Goal: Task Accomplishment & Management: Manage account settings

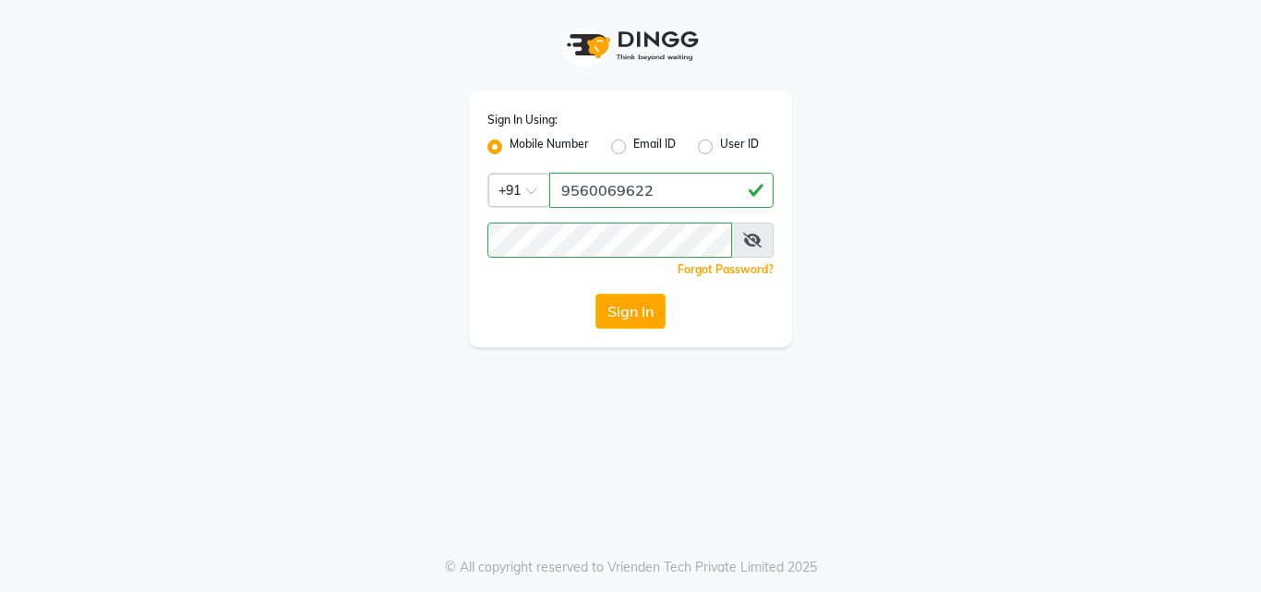
click at [758, 233] on icon at bounding box center [752, 240] width 18 height 15
click at [641, 305] on button "Sign In" at bounding box center [630, 310] width 70 height 35
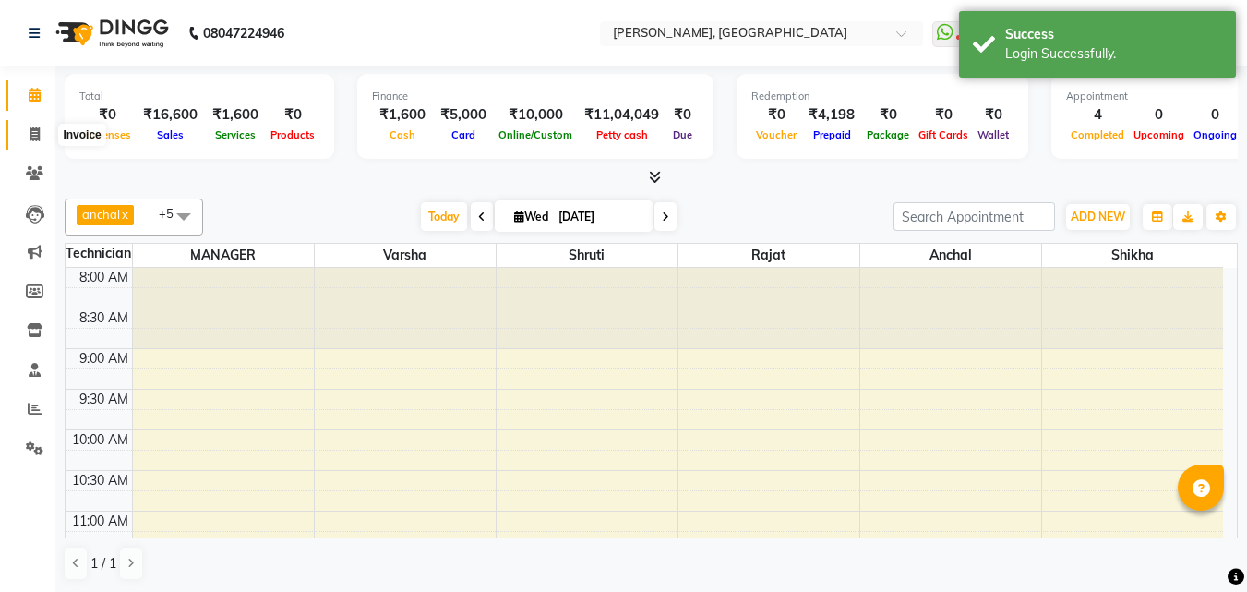
click at [33, 138] on icon at bounding box center [35, 134] width 10 height 14
select select "service"
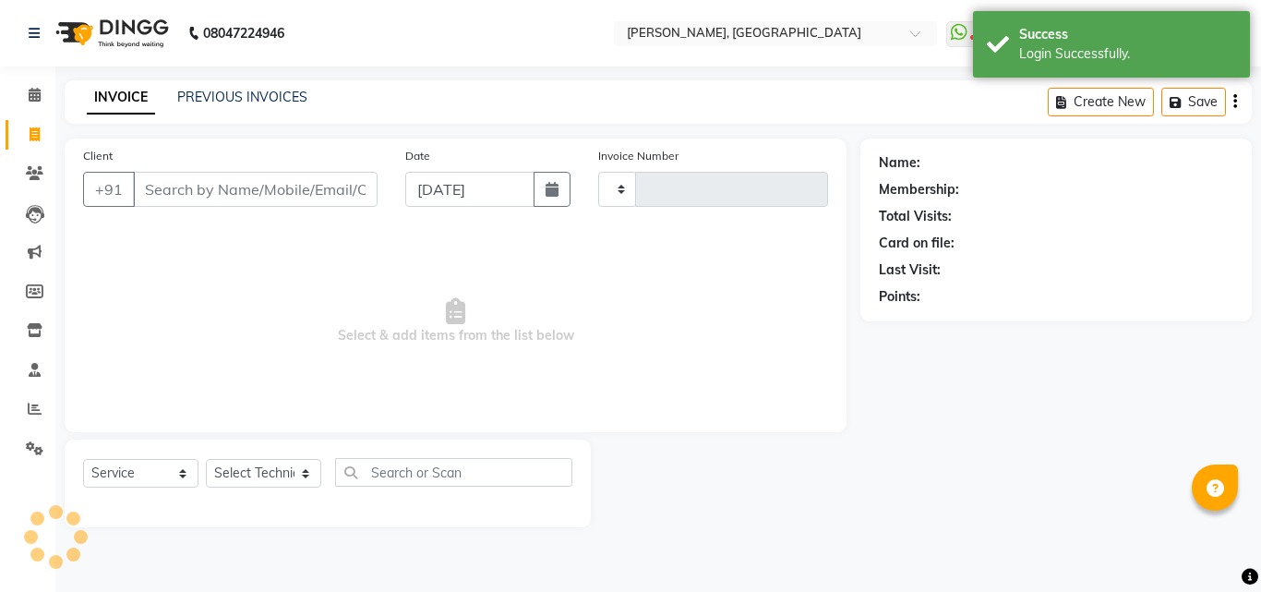
type input "1015"
select select "3755"
click at [293, 90] on link "PREVIOUS INVOICES" at bounding box center [242, 97] width 130 height 17
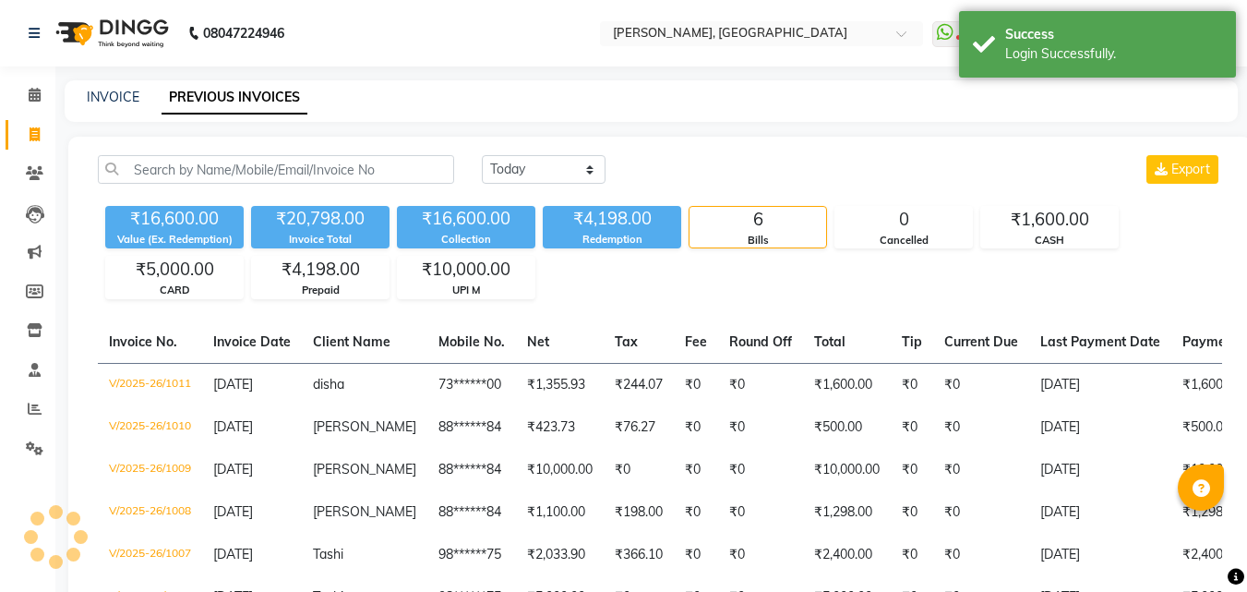
click at [531, 153] on div "[DATE] [DATE] Custom Range Export ₹16,600.00 Value (Ex. Redemption) ₹20,798.00 …" at bounding box center [659, 414] width 1183 height 555
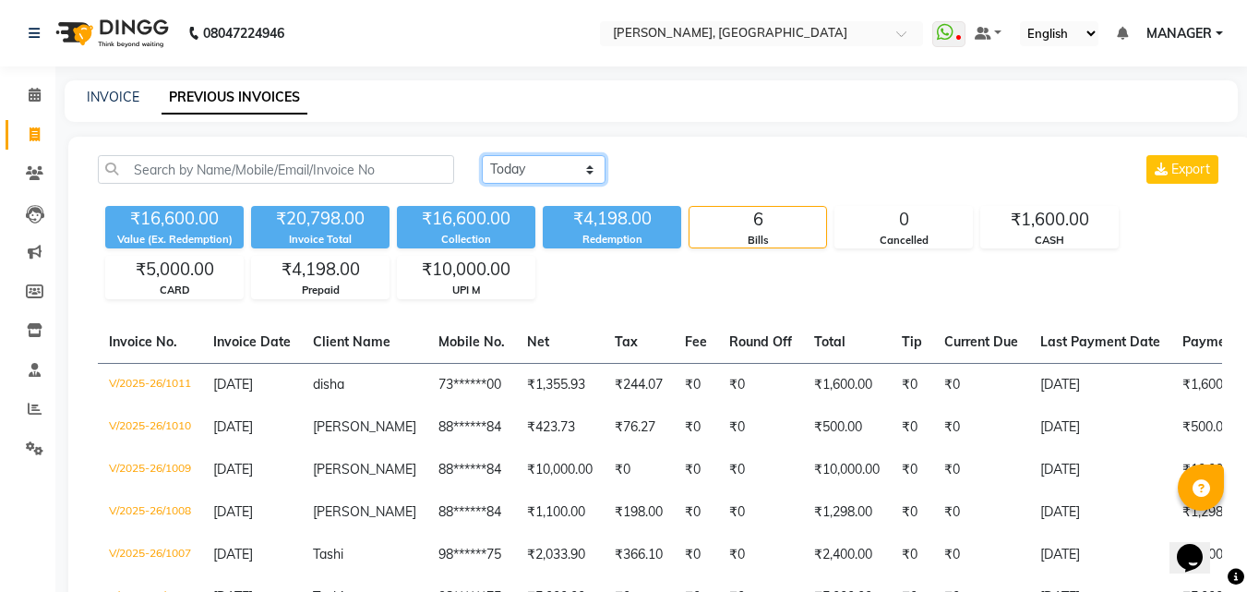
click at [564, 173] on select "[DATE] [DATE] Custom Range" at bounding box center [544, 169] width 124 height 29
select select "range"
click at [482, 155] on select "[DATE] [DATE] Custom Range" at bounding box center [544, 169] width 124 height 29
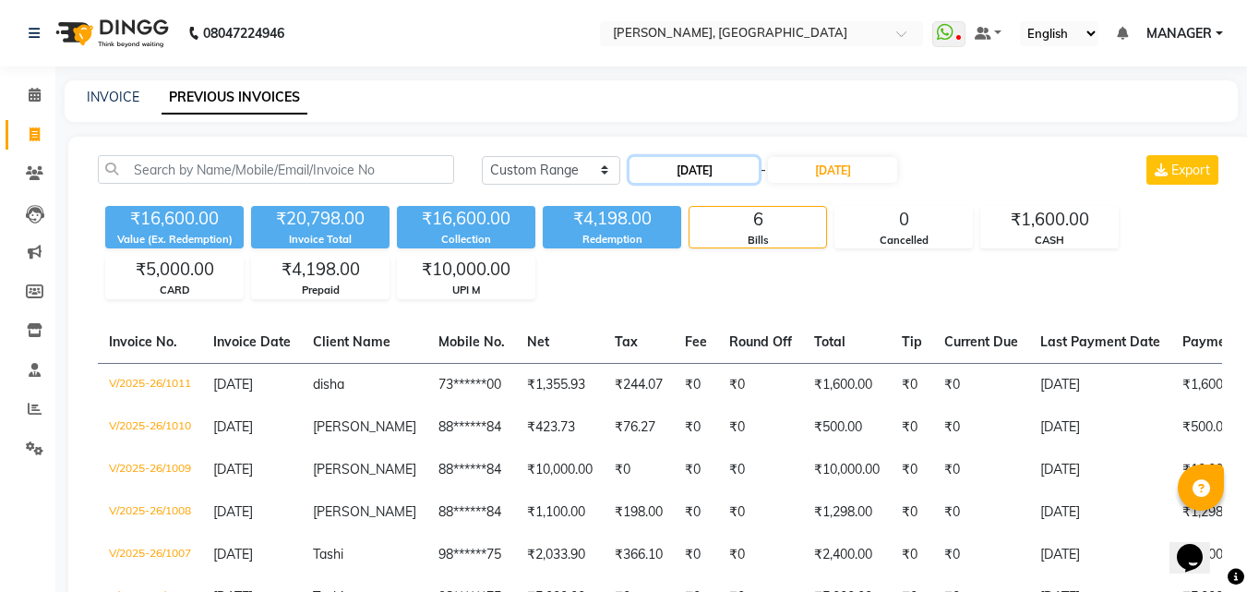
click at [751, 172] on input "[DATE]" at bounding box center [693, 170] width 129 height 26
select select "9"
select select "2025"
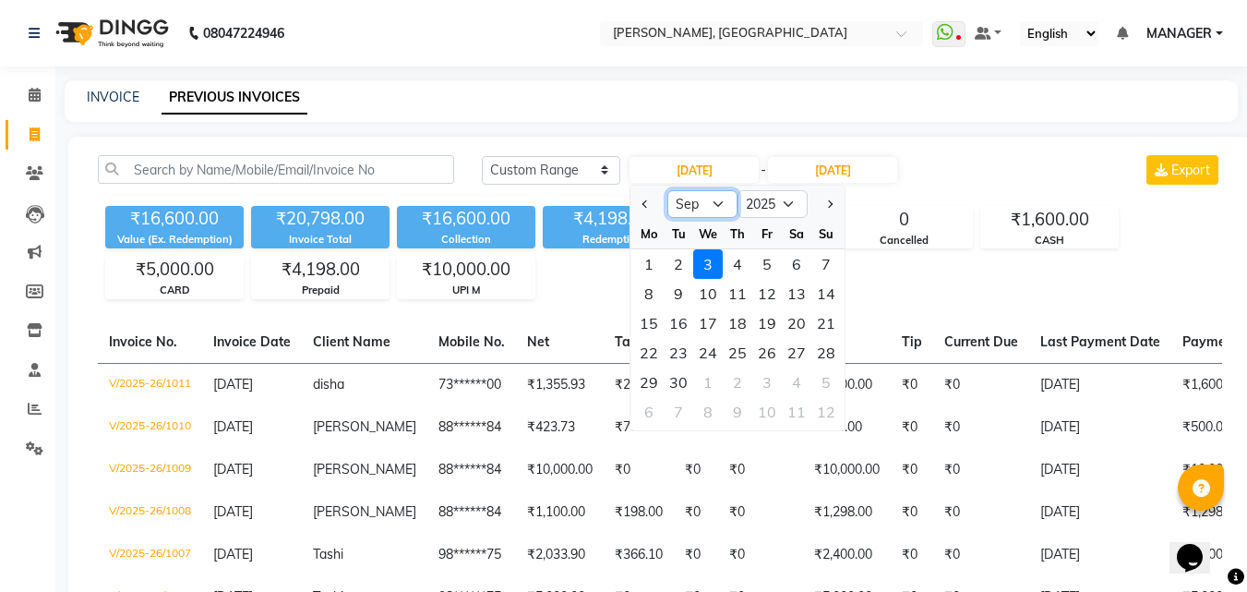
click at [692, 209] on select "Jan Feb Mar Apr May Jun [DATE] Aug Sep Oct Nov Dec" at bounding box center [702, 204] width 70 height 28
select select "8"
click at [667, 190] on select "Jan Feb Mar Apr May Jun [DATE] Aug Sep Oct Nov Dec" at bounding box center [702, 204] width 70 height 28
click at [710, 349] on div "20" at bounding box center [708, 353] width 30 height 30
type input "[DATE]"
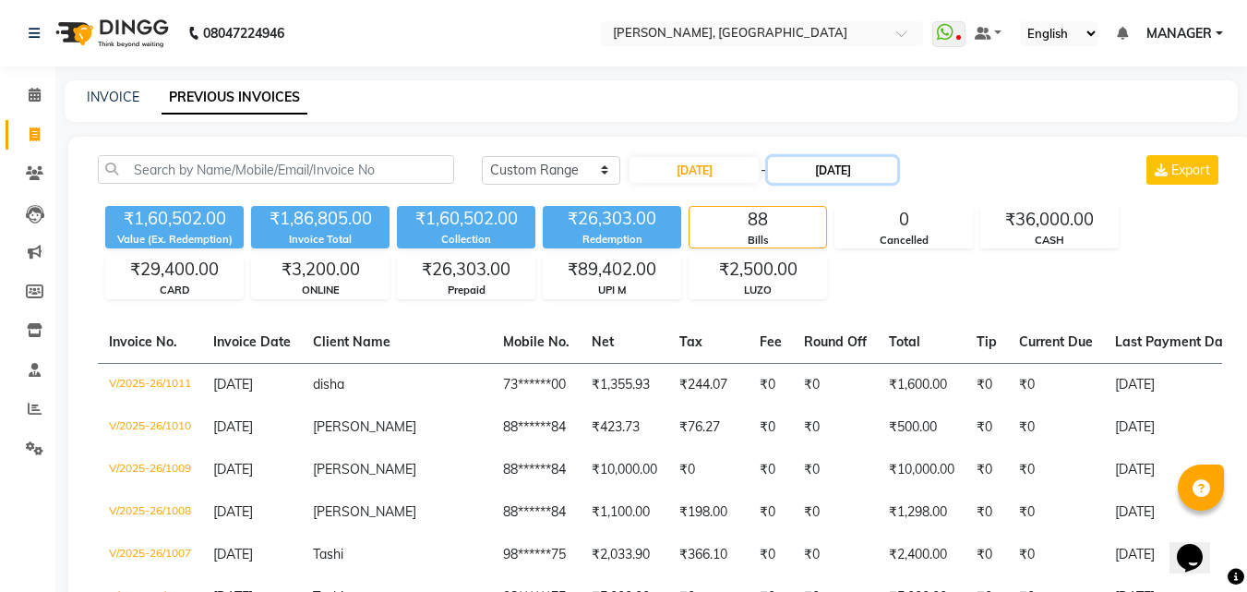
click at [877, 174] on input "[DATE]" at bounding box center [832, 170] width 129 height 26
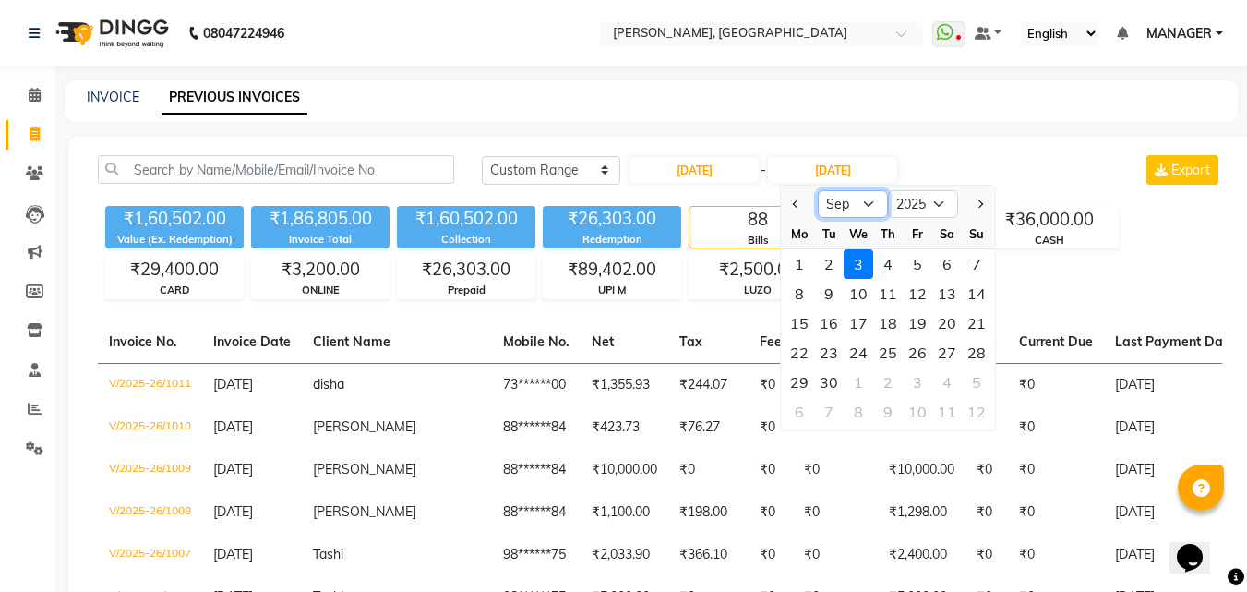
click at [851, 200] on select "Aug Sep Oct Nov Dec" at bounding box center [853, 204] width 70 height 28
select select "8"
click at [818, 190] on select "Aug Sep Oct Nov Dec" at bounding box center [853, 204] width 70 height 28
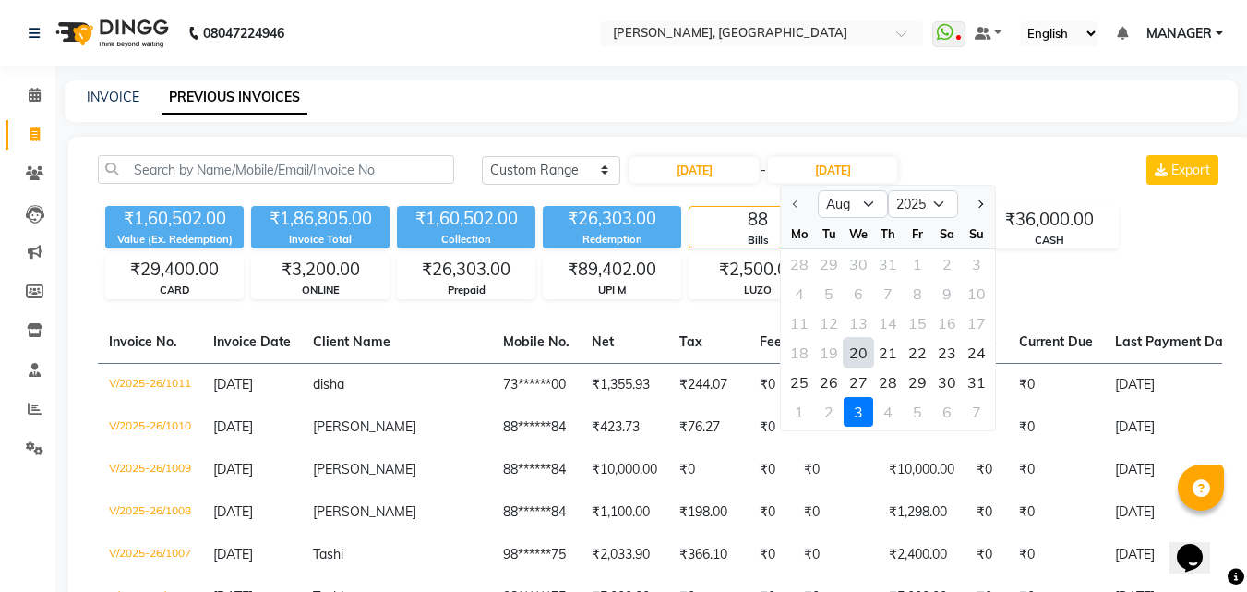
click at [854, 355] on div "20" at bounding box center [859, 353] width 30 height 30
type input "[DATE]"
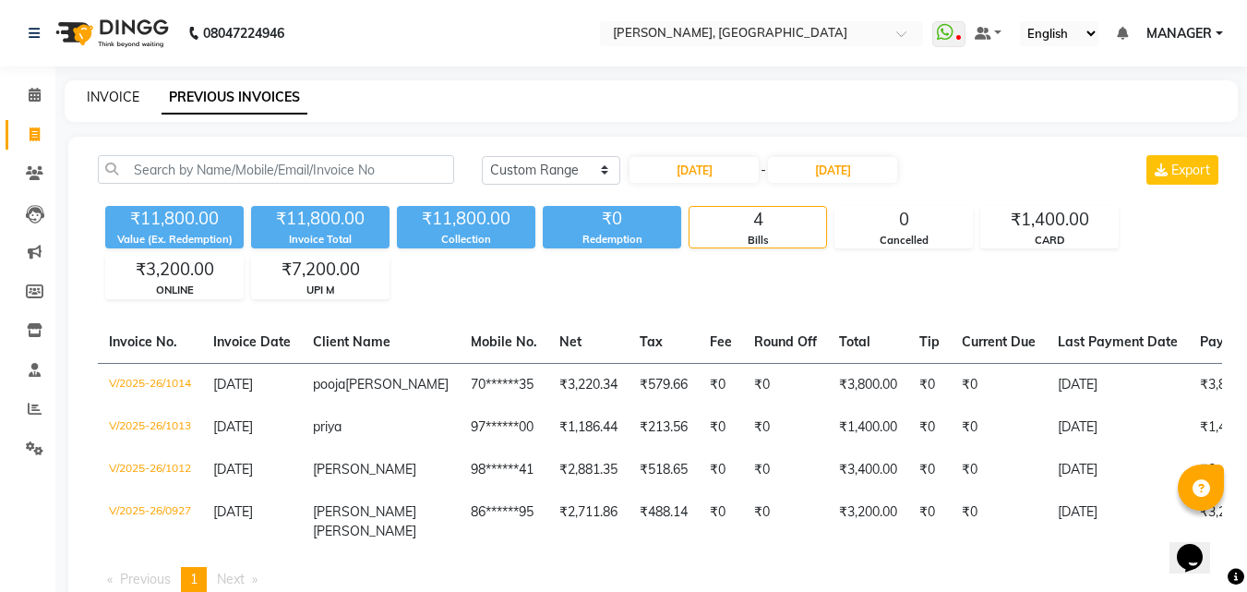
click at [129, 100] on link "INVOICE" at bounding box center [113, 97] width 53 height 17
select select "service"
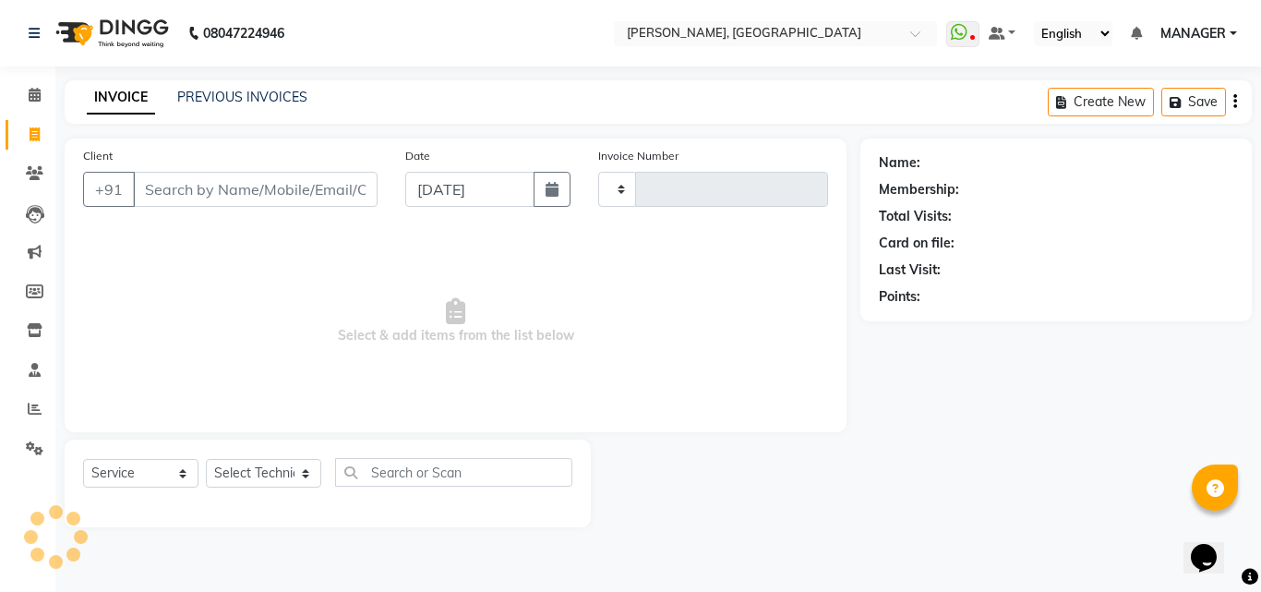
type input "1015"
select select "3755"
click at [30, 410] on icon at bounding box center [35, 408] width 14 height 14
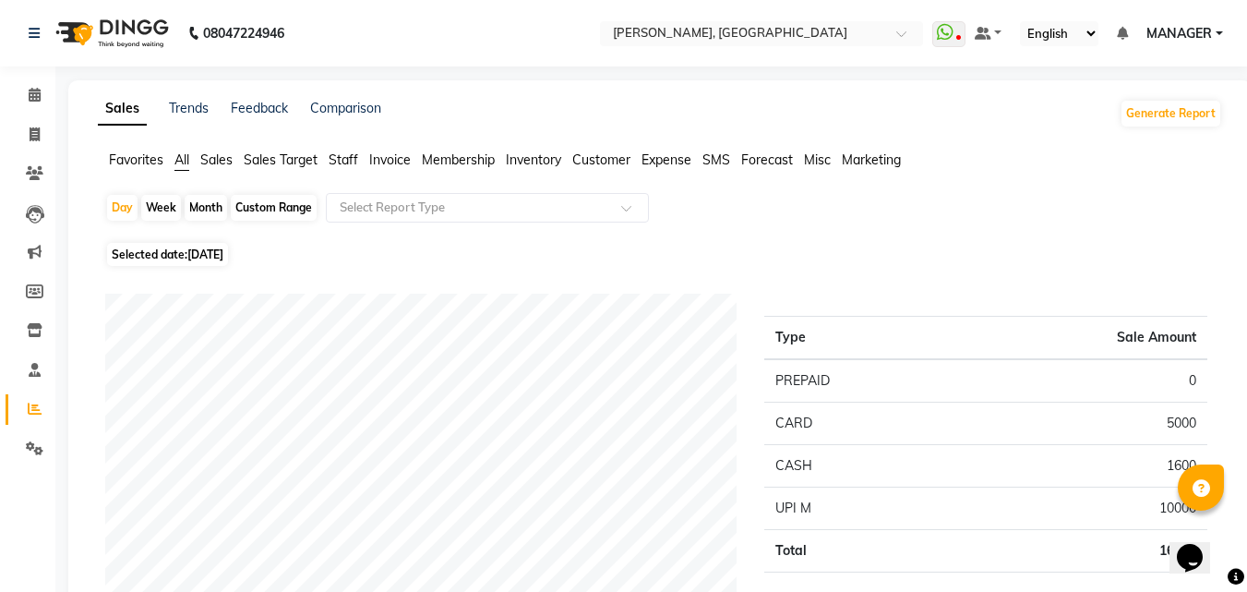
click at [270, 161] on span "Sales Target" at bounding box center [281, 159] width 74 height 17
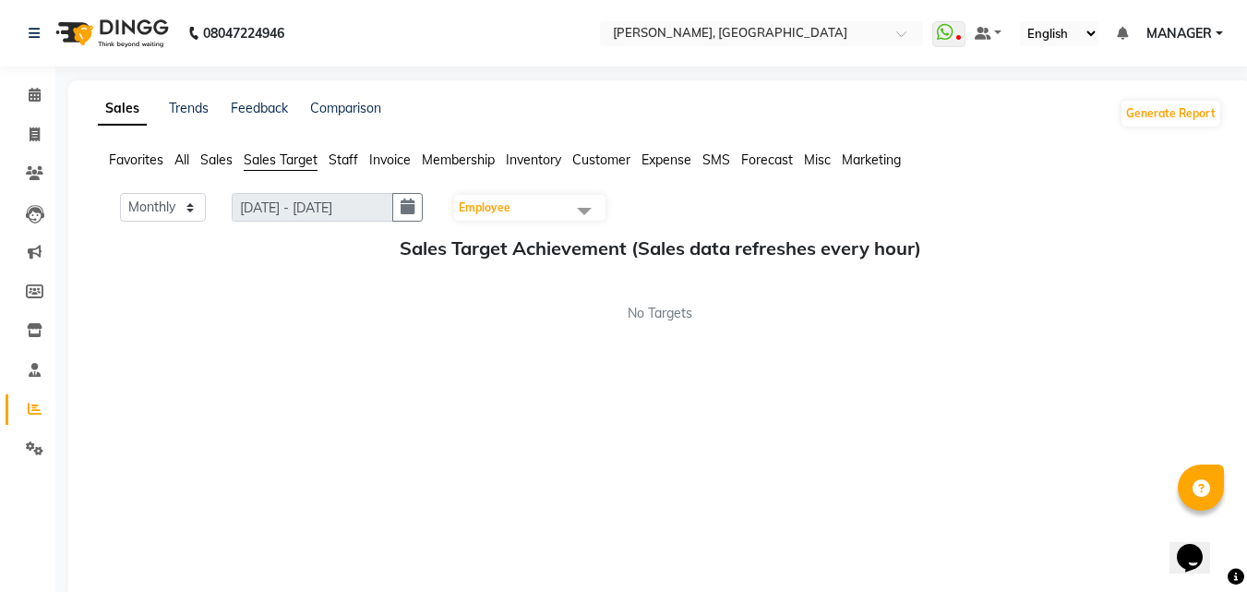
click at [355, 153] on span "Staff" at bounding box center [344, 159] width 30 height 17
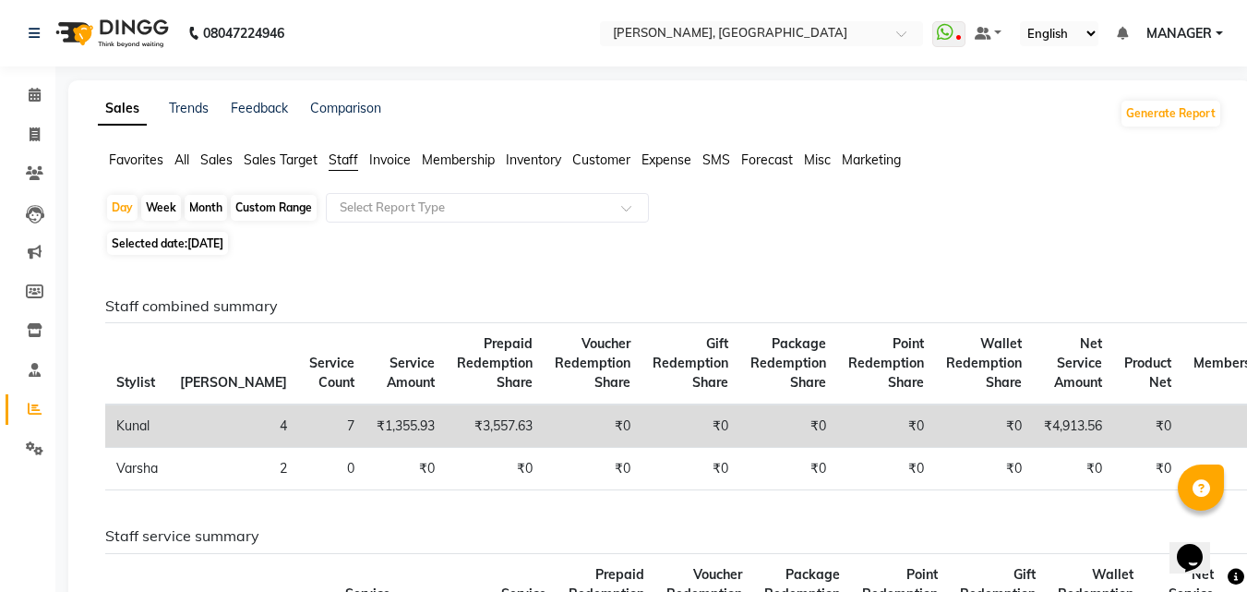
click at [209, 212] on div "Month" at bounding box center [206, 208] width 42 height 26
select select "9"
select select "2025"
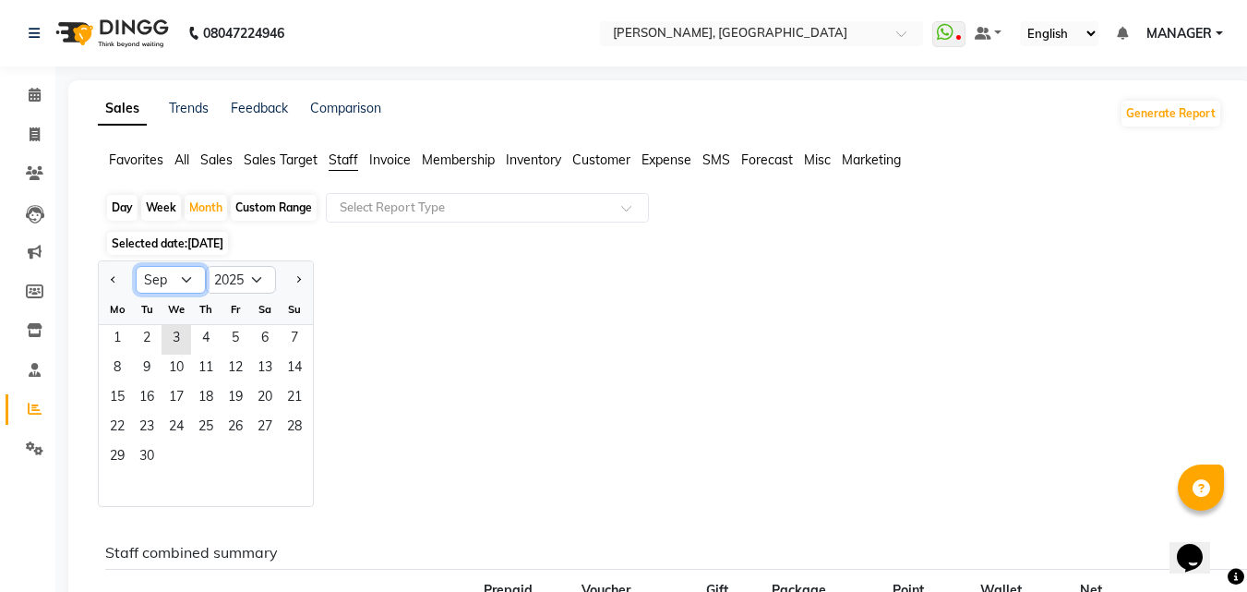
click at [186, 278] on select "Jan Feb Mar Apr May Jun [DATE] Aug Sep Oct Nov Dec" at bounding box center [171, 280] width 70 height 28
select select "8"
click at [136, 266] on select "Jan Feb Mar Apr May Jun [DATE] Aug Sep Oct Nov Dec" at bounding box center [171, 280] width 70 height 28
click at [209, 390] on span "14" at bounding box center [206, 399] width 30 height 30
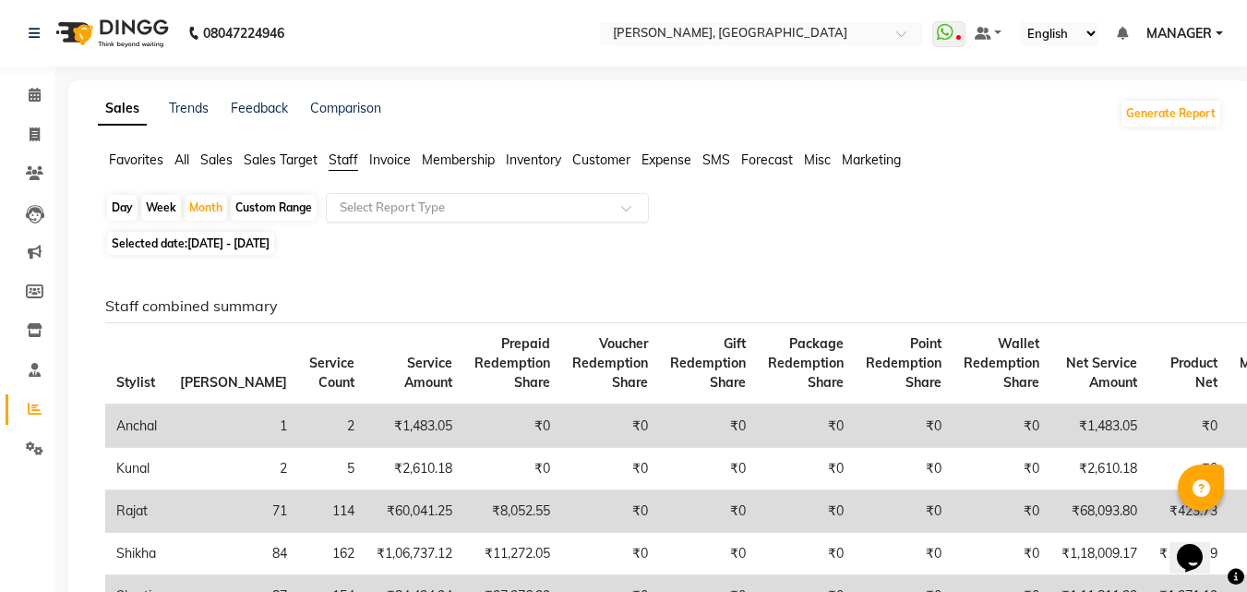
click at [399, 211] on input "text" at bounding box center [469, 207] width 266 height 18
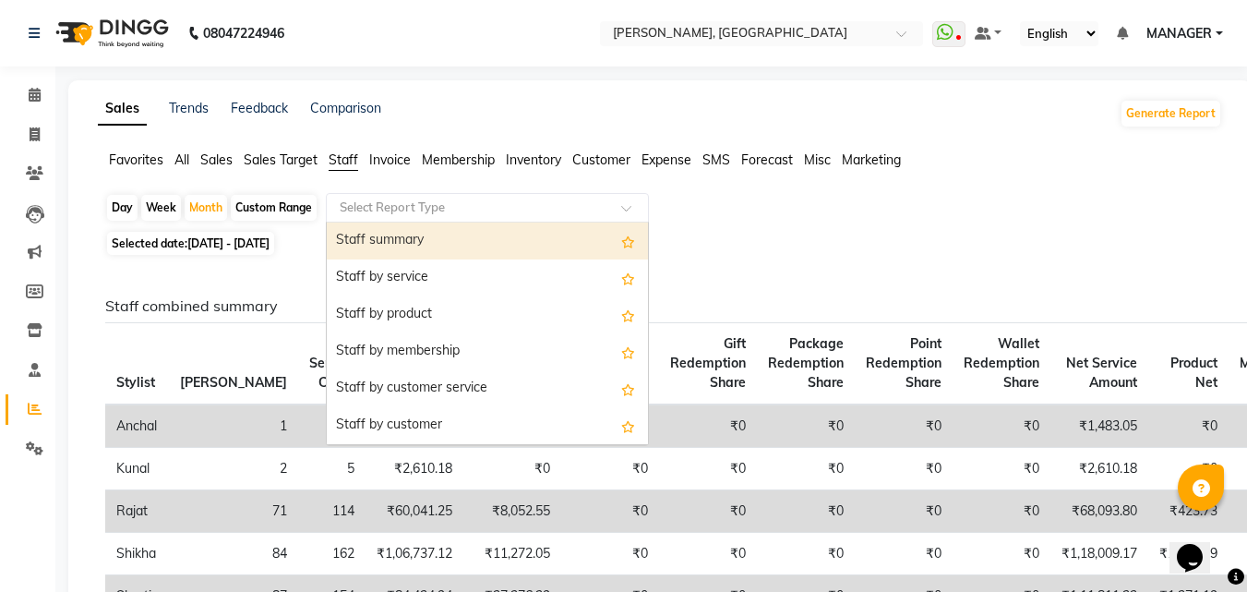
click at [425, 250] on div "Staff summary" at bounding box center [487, 240] width 321 height 37
select select "csv"
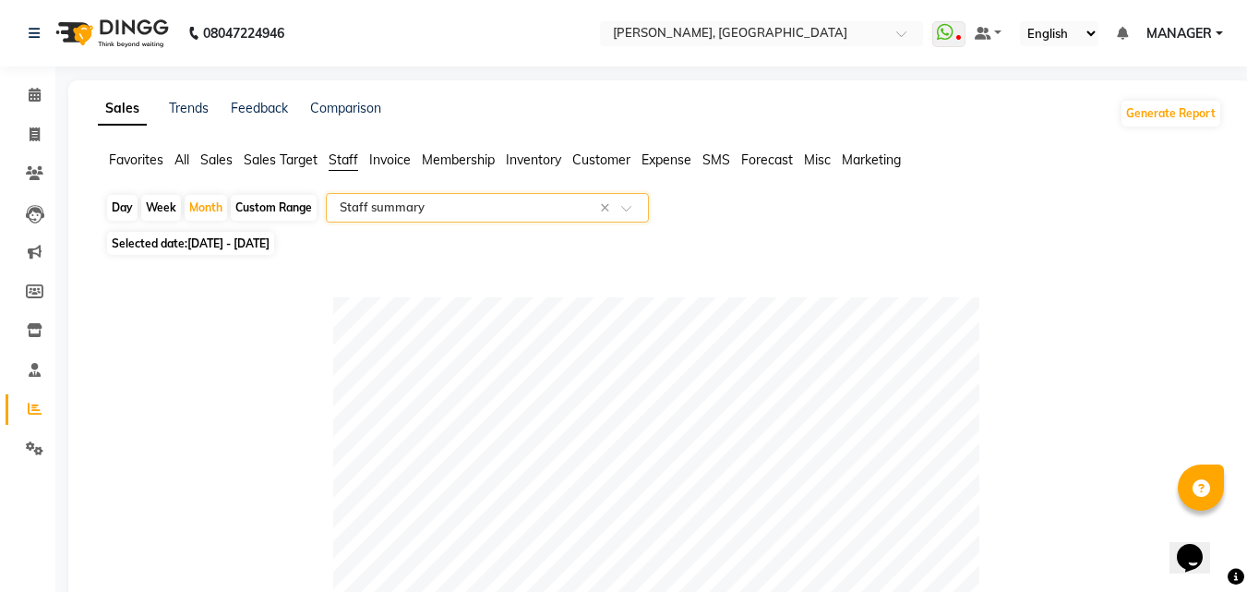
click at [749, 208] on div "Day Week Month Custom Range Select Report Type × Staff summary ×" at bounding box center [659, 209] width 1109 height 33
click at [30, 138] on icon at bounding box center [35, 134] width 10 height 14
select select "service"
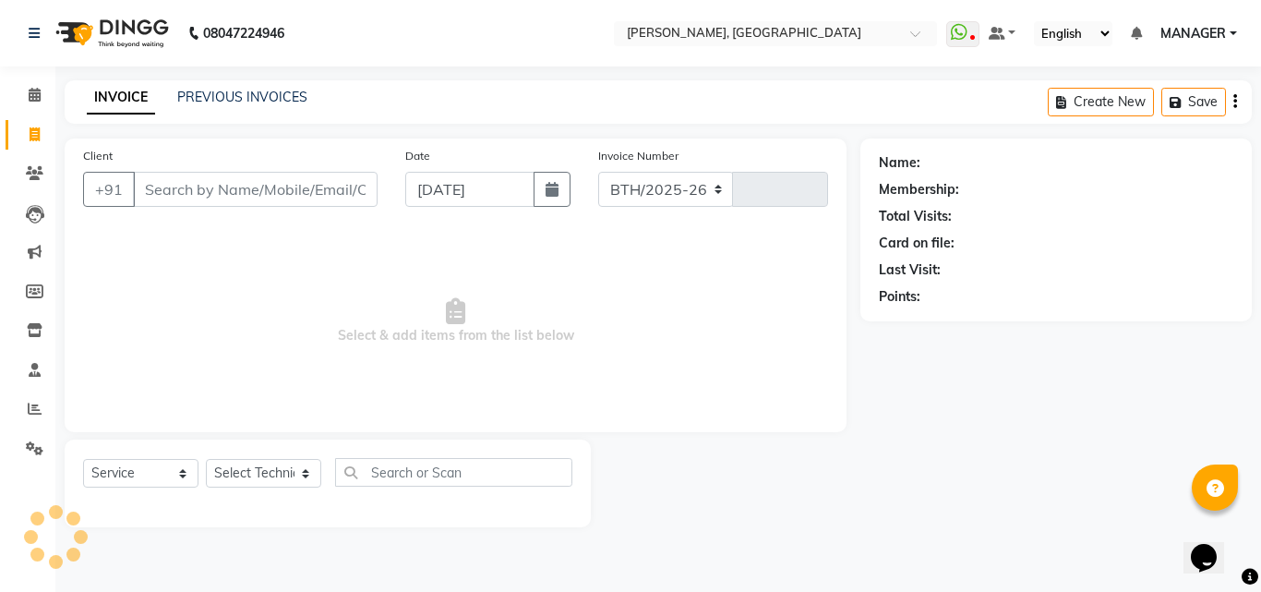
select select "3755"
type input "1018"
click at [250, 102] on link "PREVIOUS INVOICES" at bounding box center [242, 97] width 130 height 17
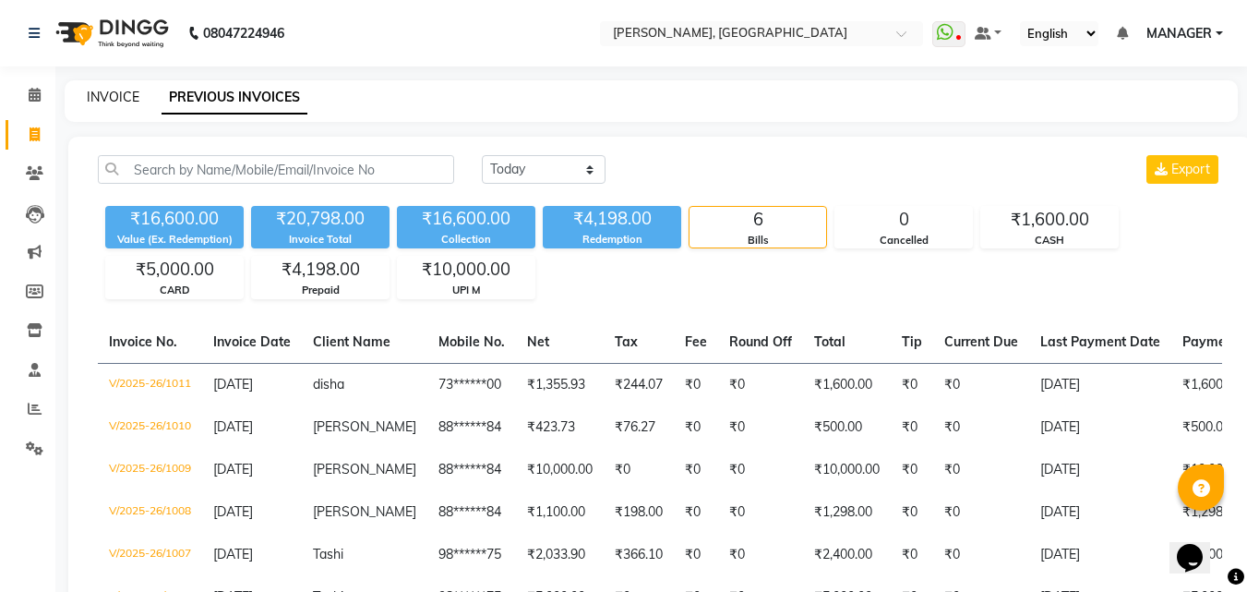
click at [126, 102] on link "INVOICE" at bounding box center [113, 97] width 53 height 17
select select "service"
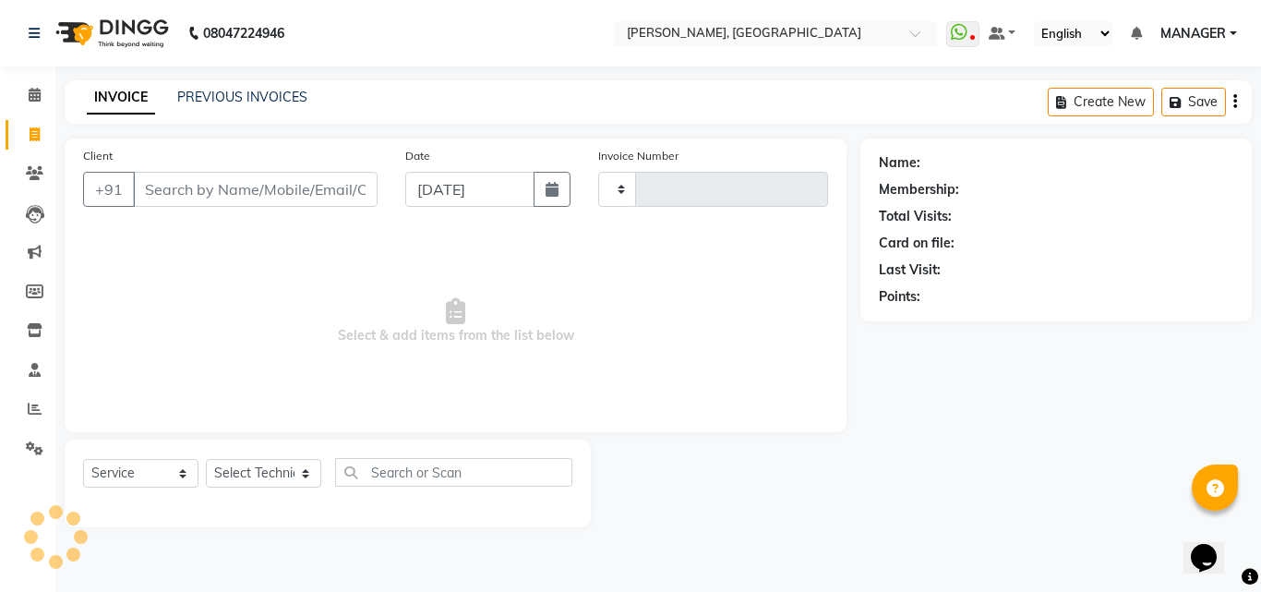
type input "1018"
select select "3755"
click at [206, 96] on link "PREVIOUS INVOICES" at bounding box center [242, 97] width 130 height 17
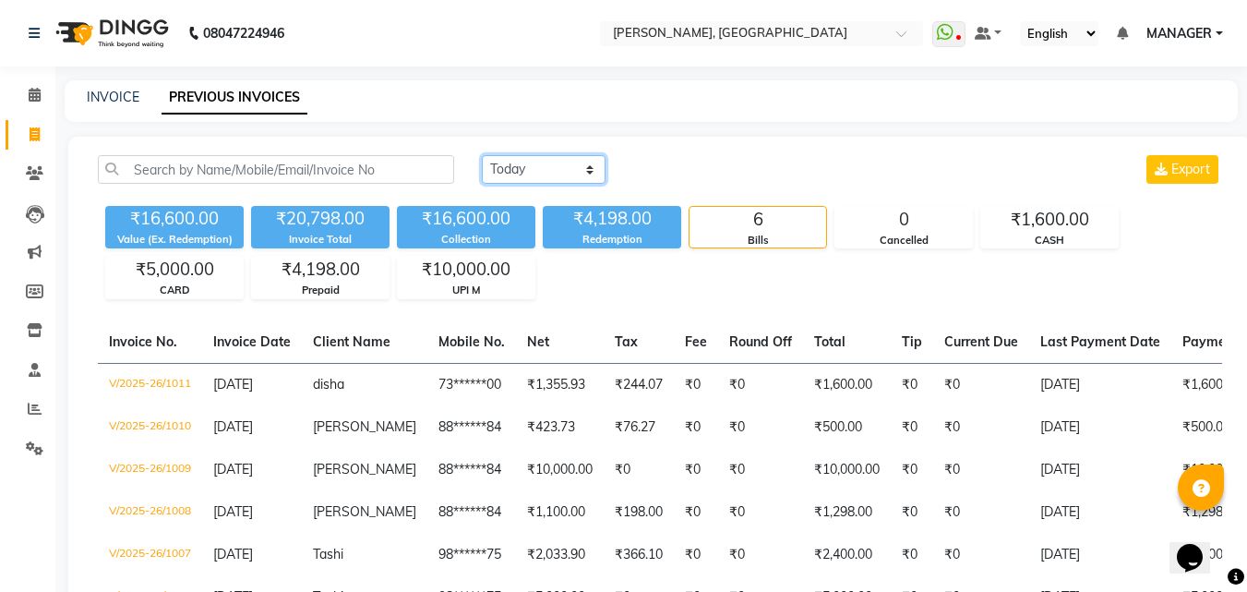
click at [572, 167] on select "[DATE] [DATE] Custom Range" at bounding box center [544, 169] width 124 height 29
select select "[DATE]"
click at [482, 155] on select "[DATE] [DATE] Custom Range" at bounding box center [544, 169] width 124 height 29
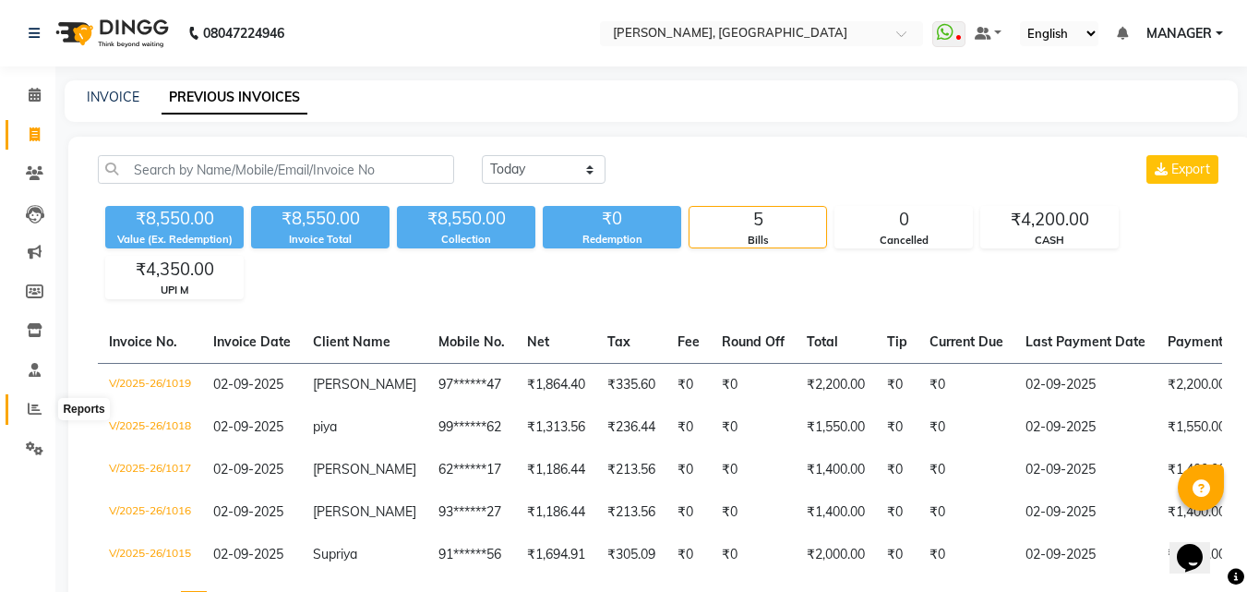
click at [42, 411] on span at bounding box center [34, 409] width 32 height 21
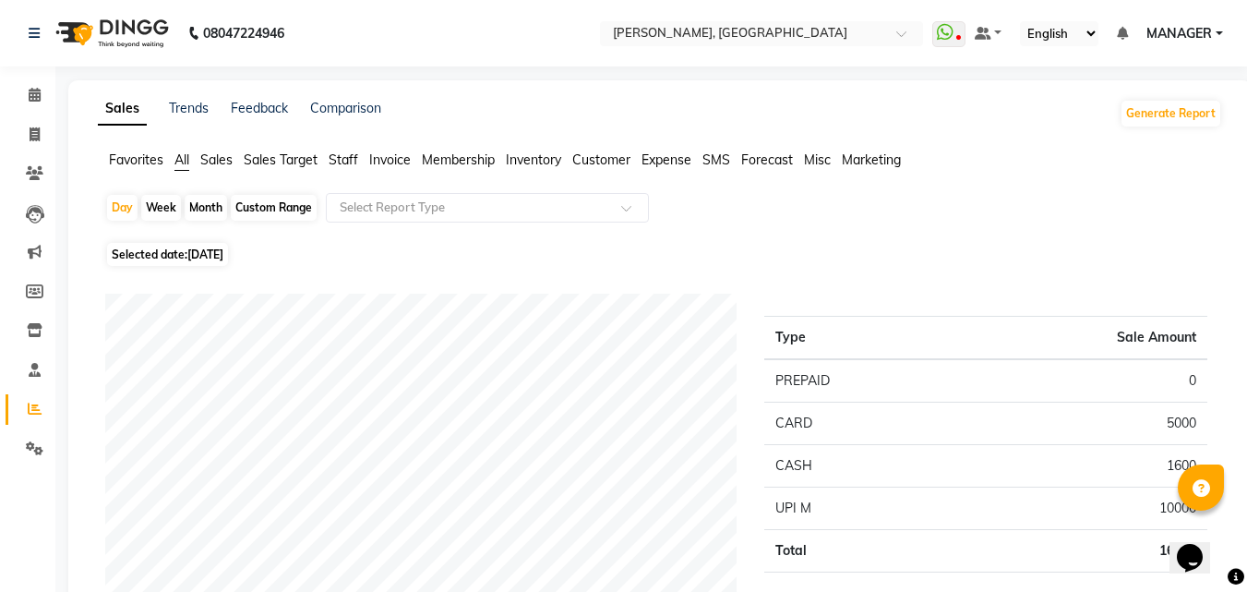
click at [352, 163] on span "Staff" at bounding box center [344, 159] width 30 height 17
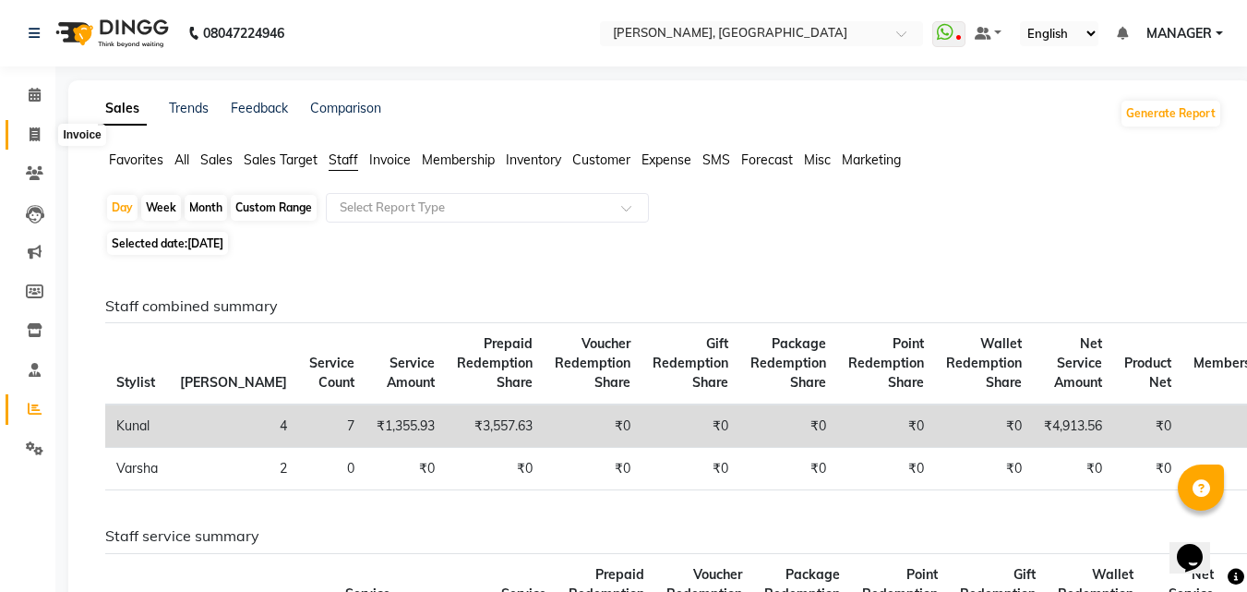
click at [36, 136] on icon at bounding box center [35, 134] width 10 height 14
select select "service"
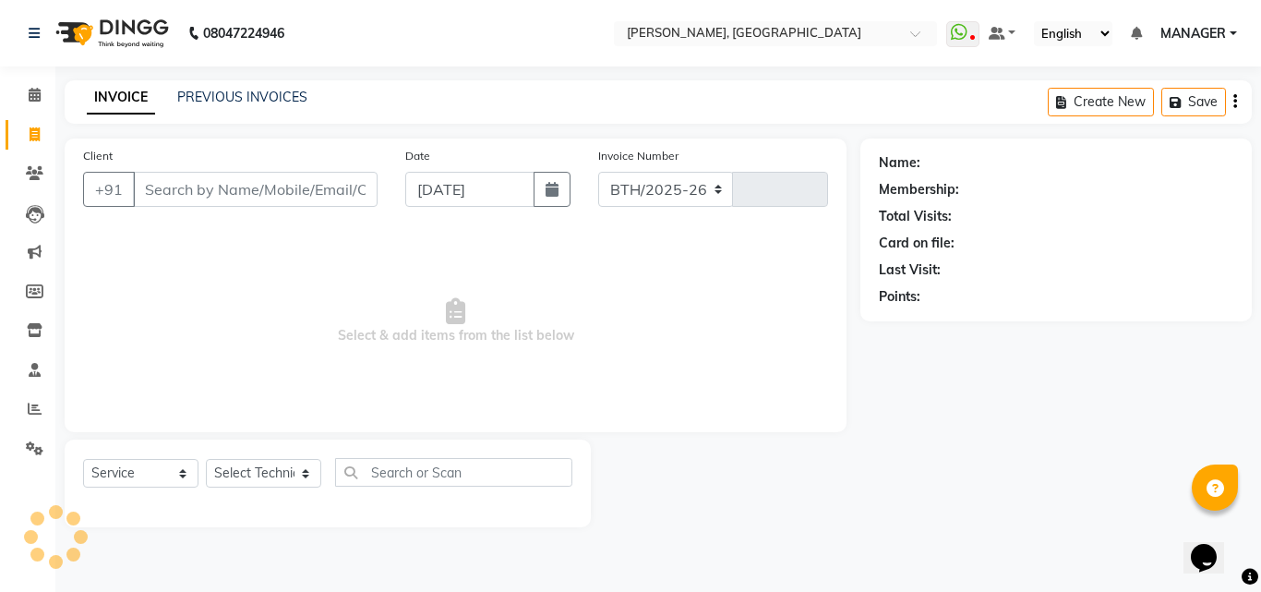
select select "3755"
type input "1020"
click at [268, 100] on link "PREVIOUS INVOICES" at bounding box center [242, 97] width 130 height 17
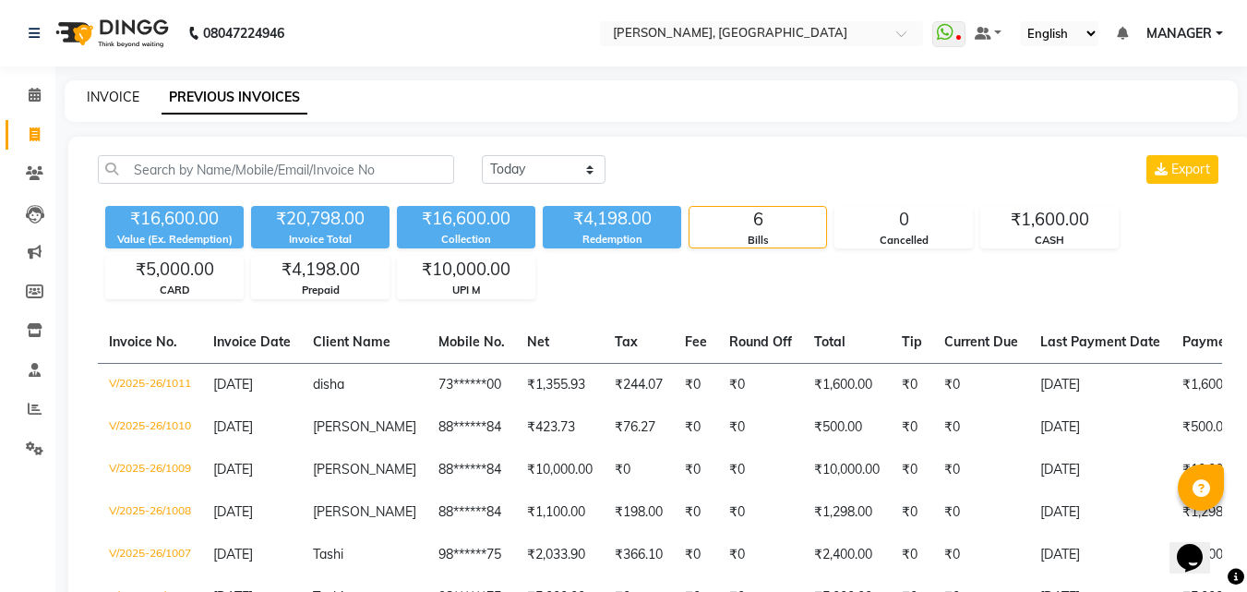
click at [109, 101] on link "INVOICE" at bounding box center [113, 97] width 53 height 17
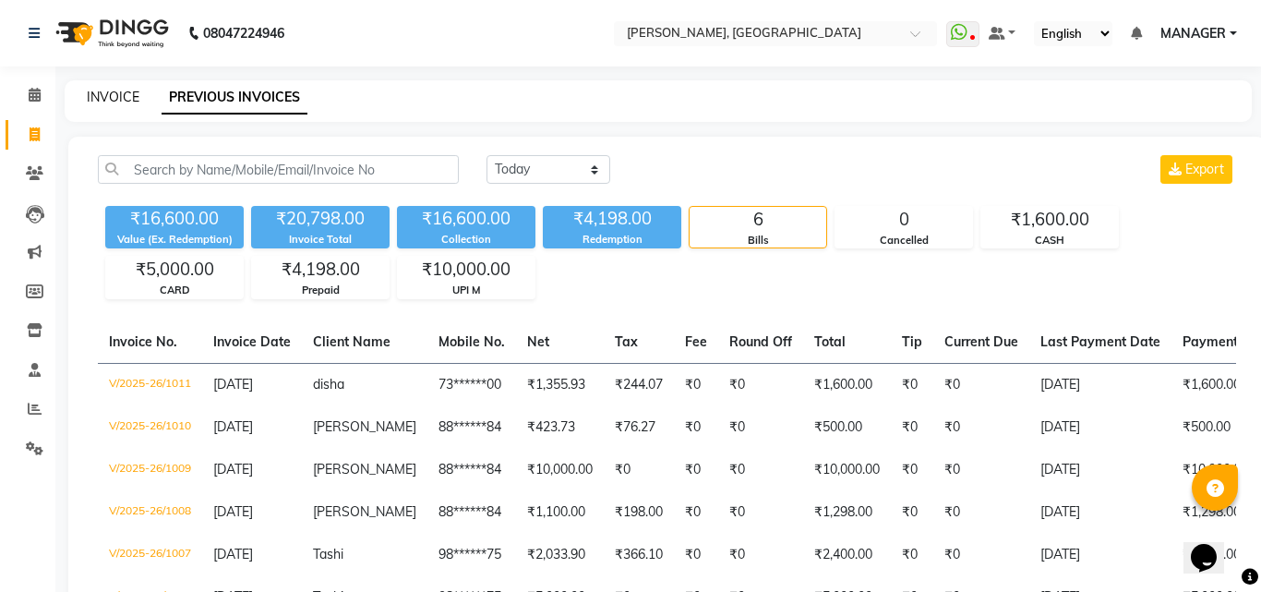
select select "service"
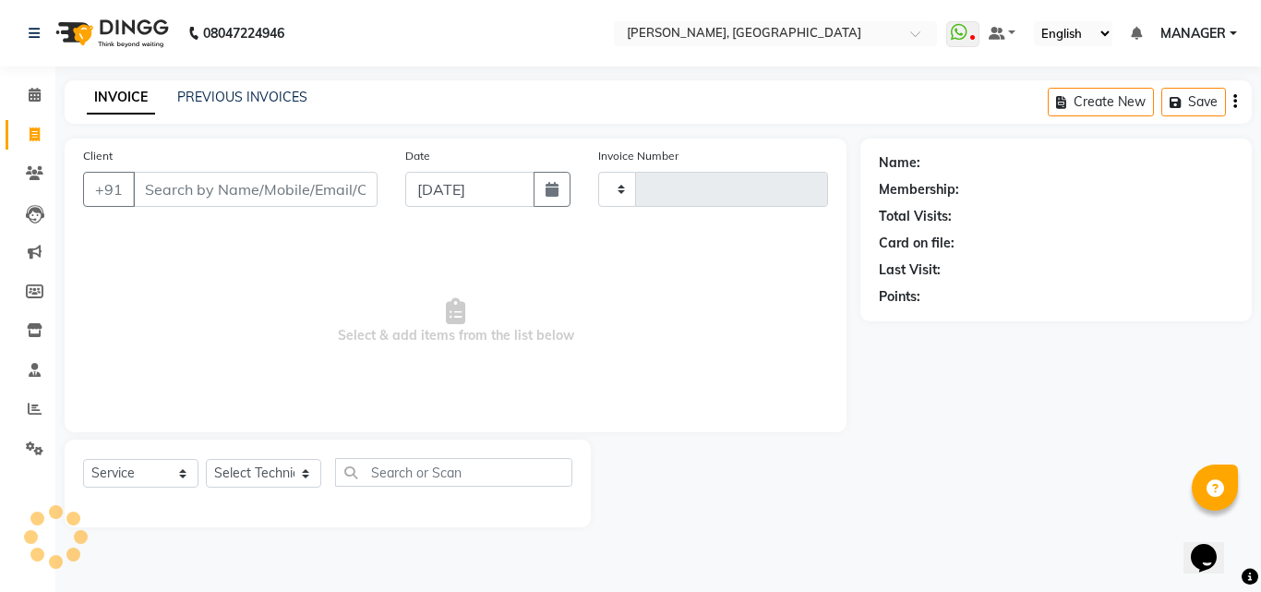
type input "1020"
select select "3755"
click at [245, 101] on link "PREVIOUS INVOICES" at bounding box center [242, 97] width 130 height 17
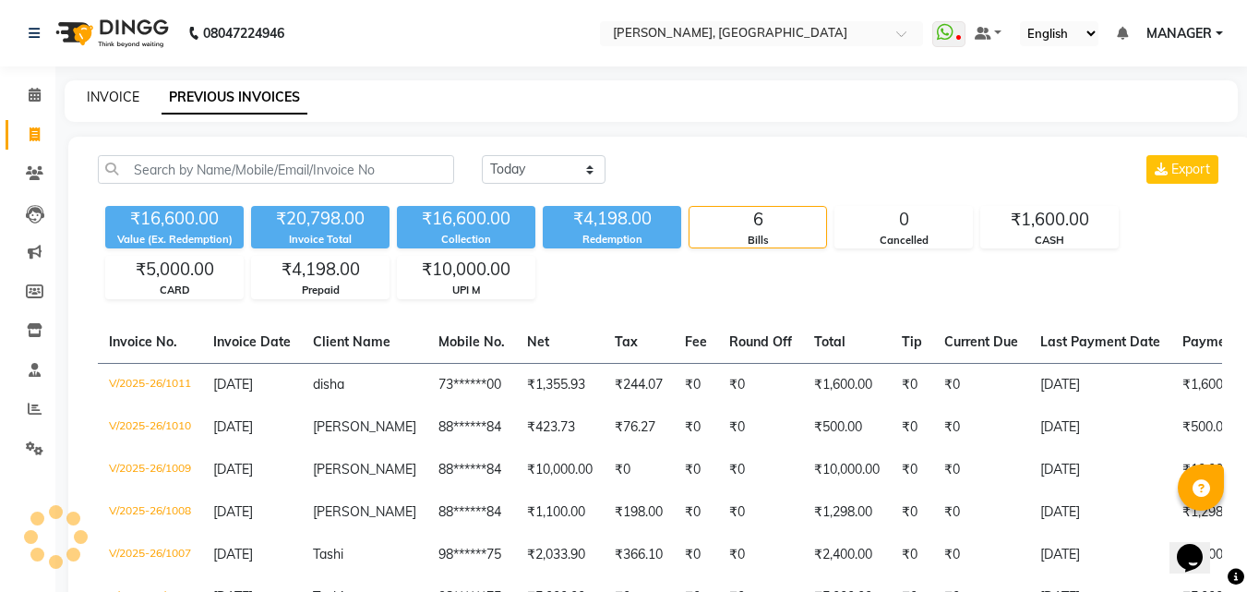
click at [123, 102] on link "INVOICE" at bounding box center [113, 97] width 53 height 17
select select "service"
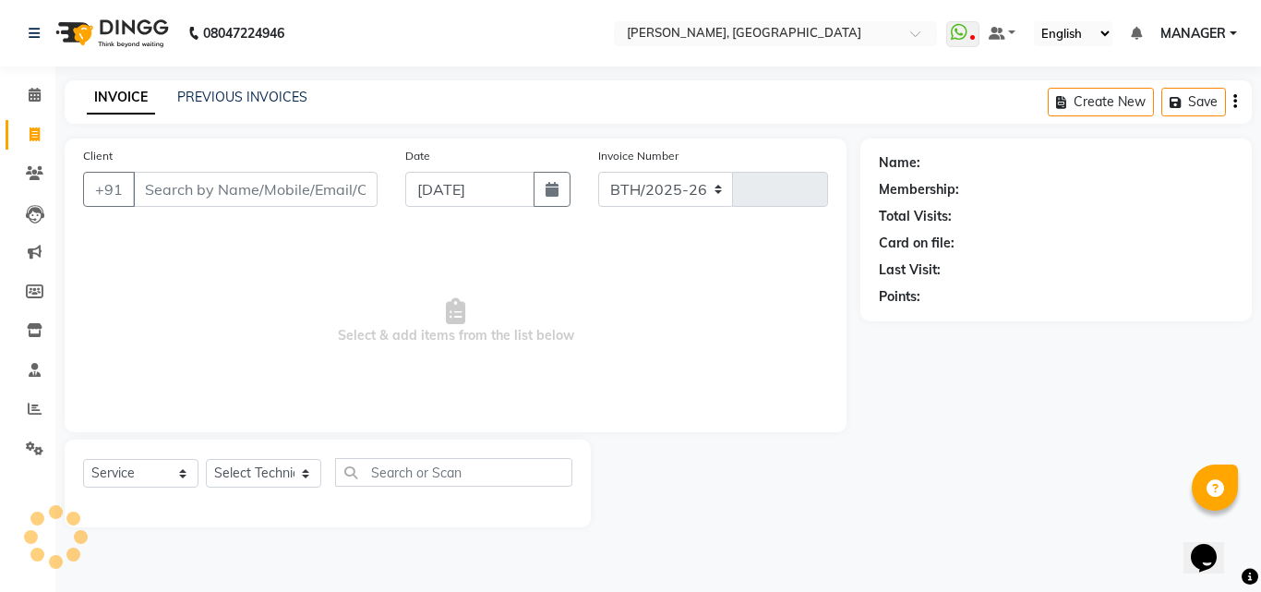
select select "3755"
type input "1020"
click at [209, 100] on link "PREVIOUS INVOICES" at bounding box center [242, 97] width 130 height 17
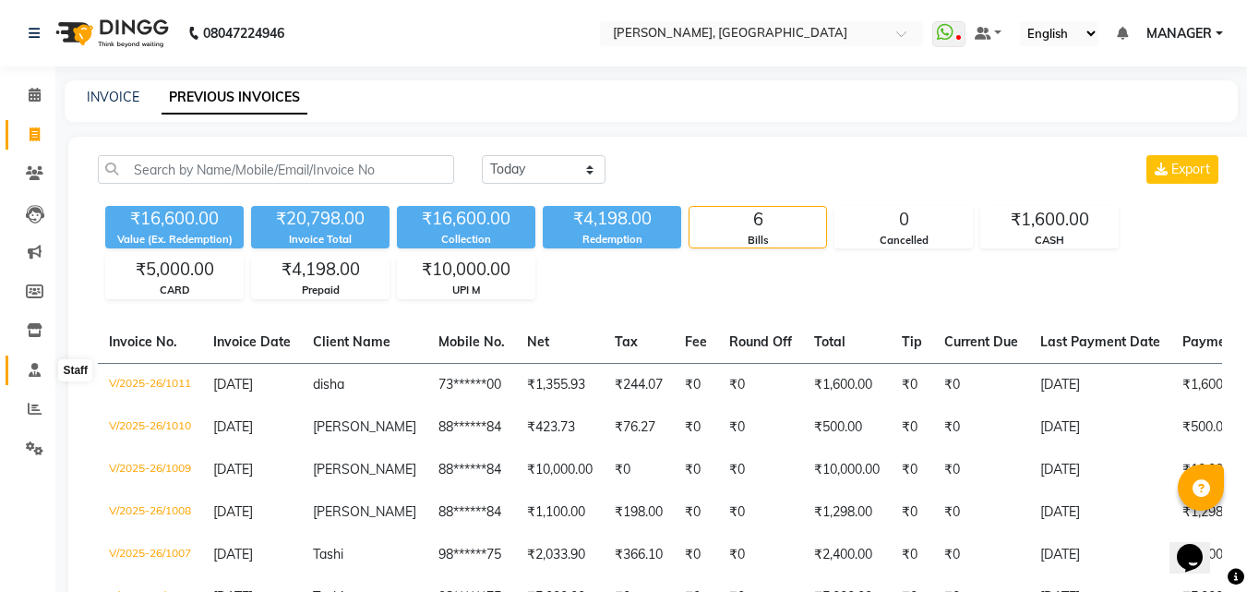
click at [35, 373] on icon at bounding box center [35, 370] width 12 height 14
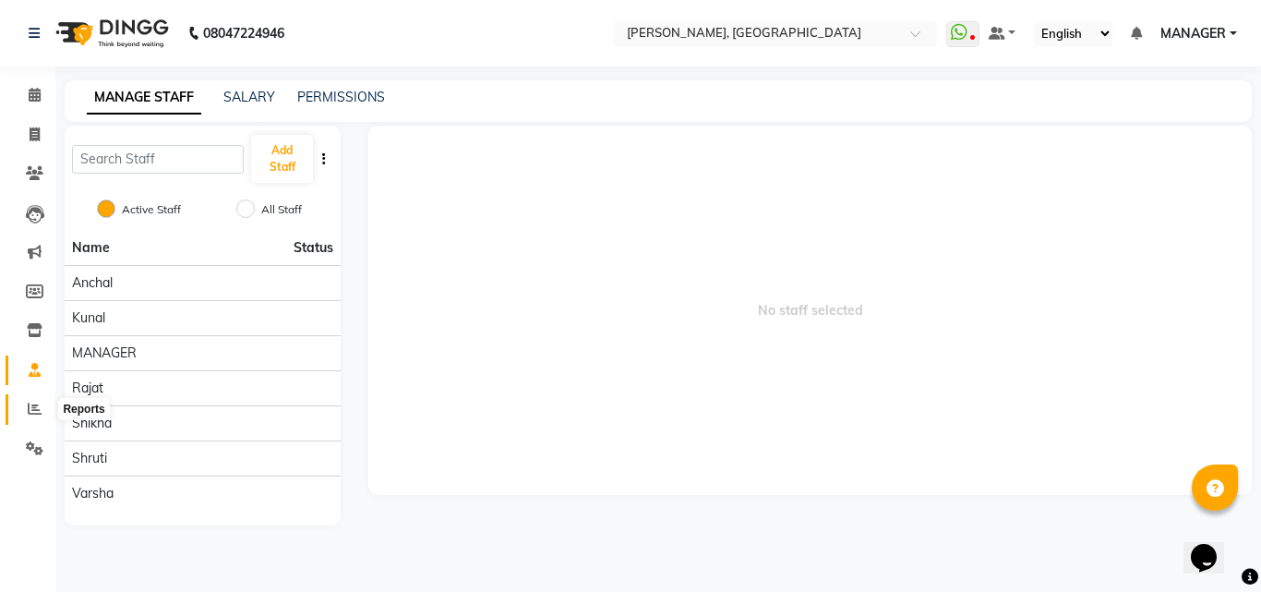
click at [30, 410] on icon at bounding box center [35, 408] width 14 height 14
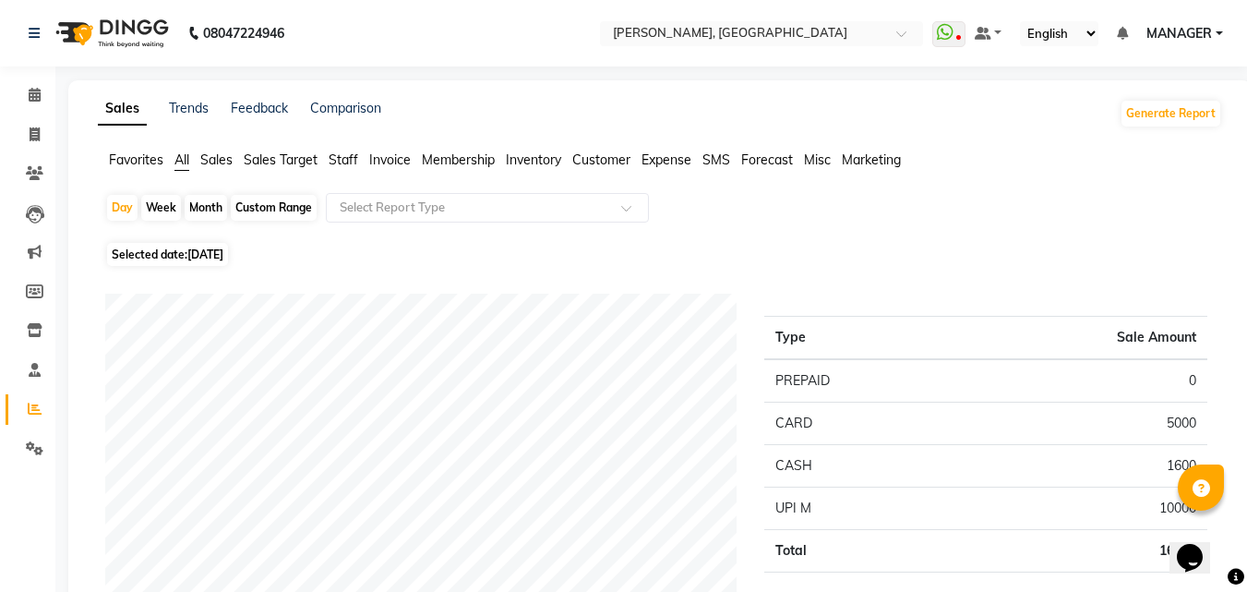
click at [335, 155] on span "Staff" at bounding box center [344, 159] width 30 height 17
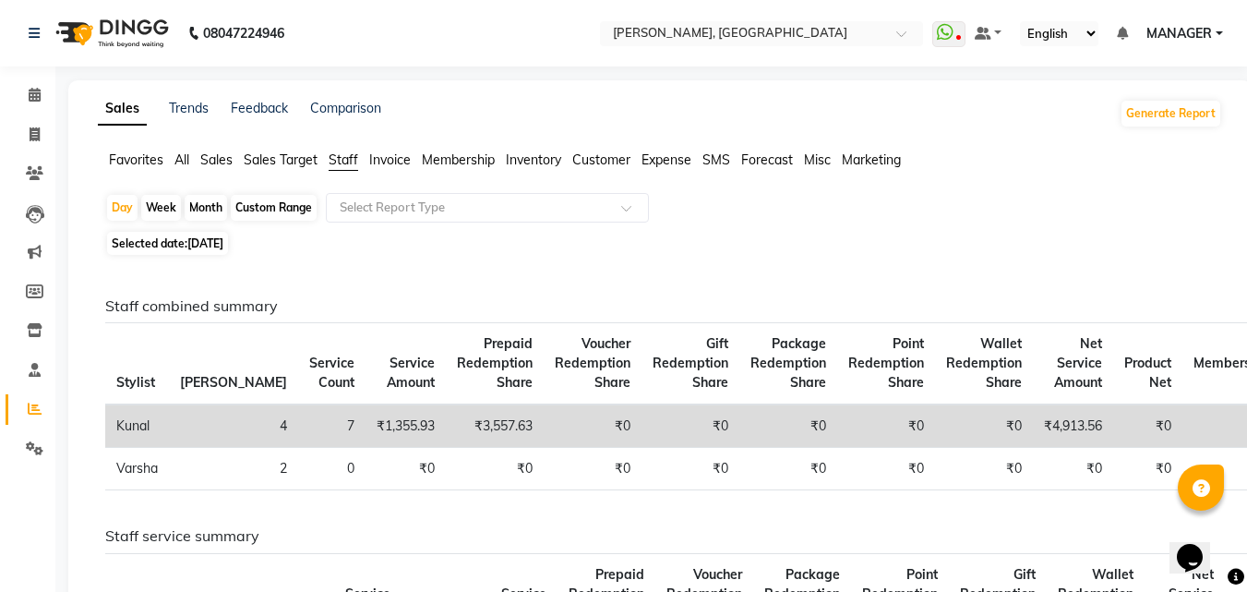
click at [222, 204] on div "Month" at bounding box center [206, 208] width 42 height 26
select select "9"
select select "2025"
click at [200, 209] on div "Month" at bounding box center [206, 208] width 42 height 26
select select "9"
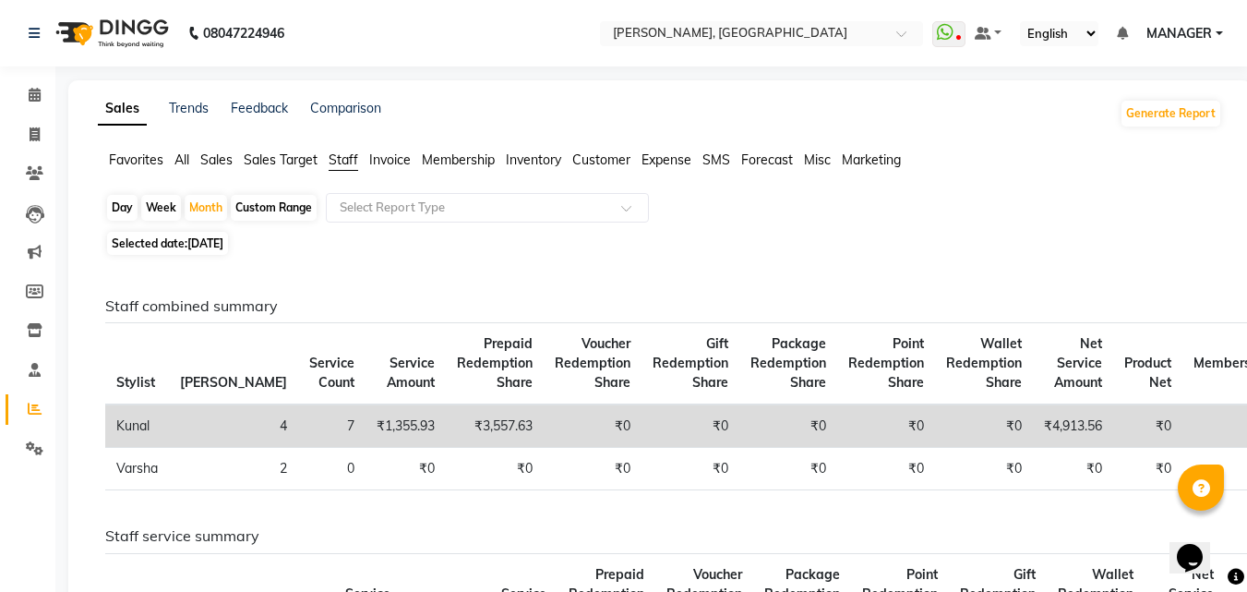
select select "2025"
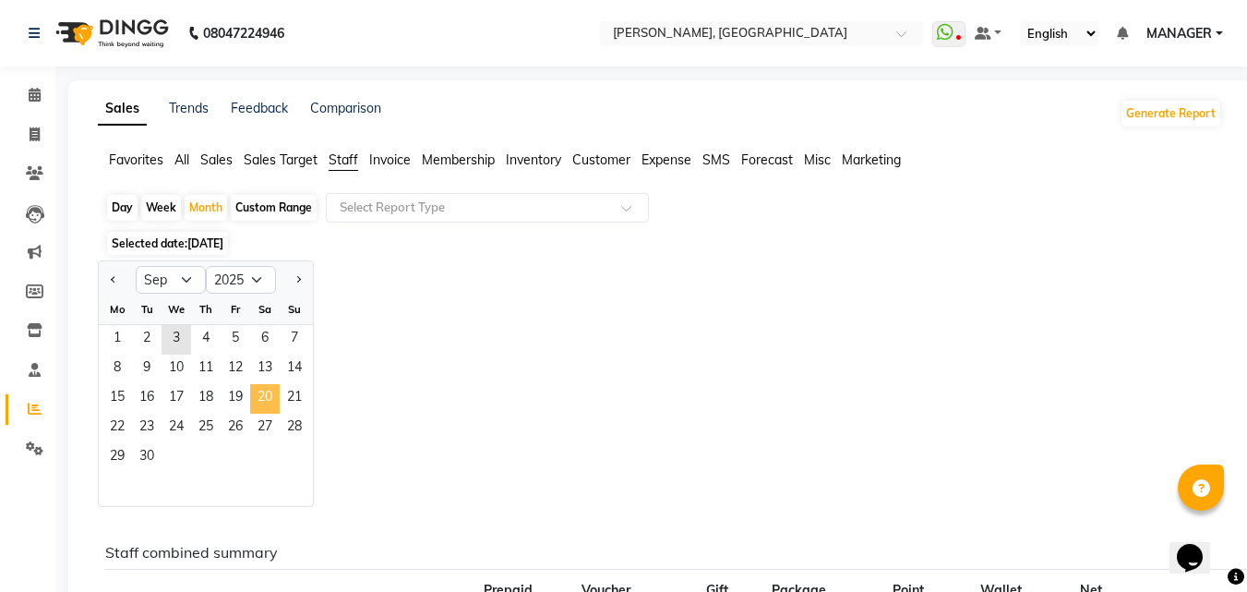
click at [257, 402] on span "20" at bounding box center [265, 399] width 30 height 30
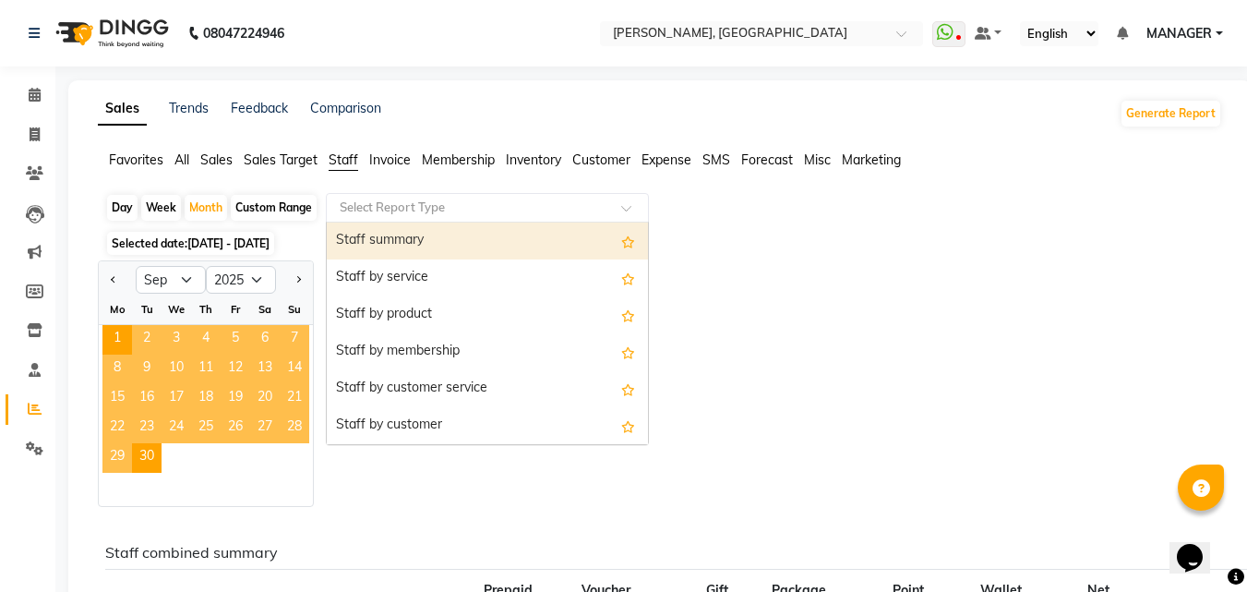
click at [540, 194] on div "Select Report Type" at bounding box center [487, 208] width 323 height 30
click at [527, 242] on div "Staff summary" at bounding box center [487, 240] width 321 height 37
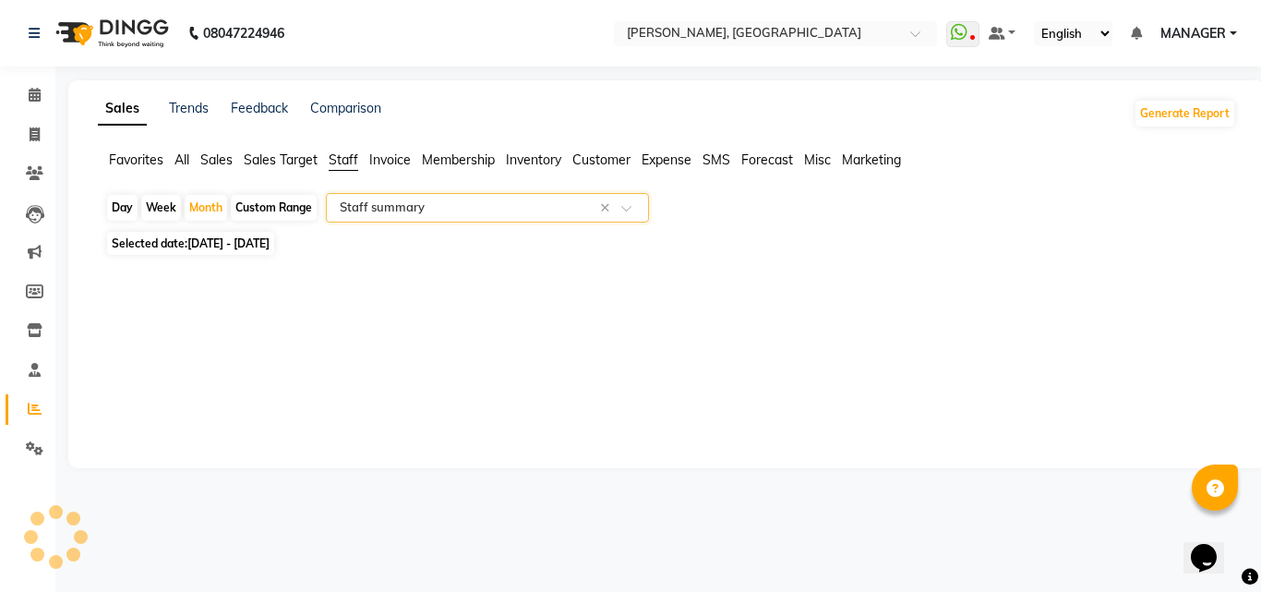
select select "csv"
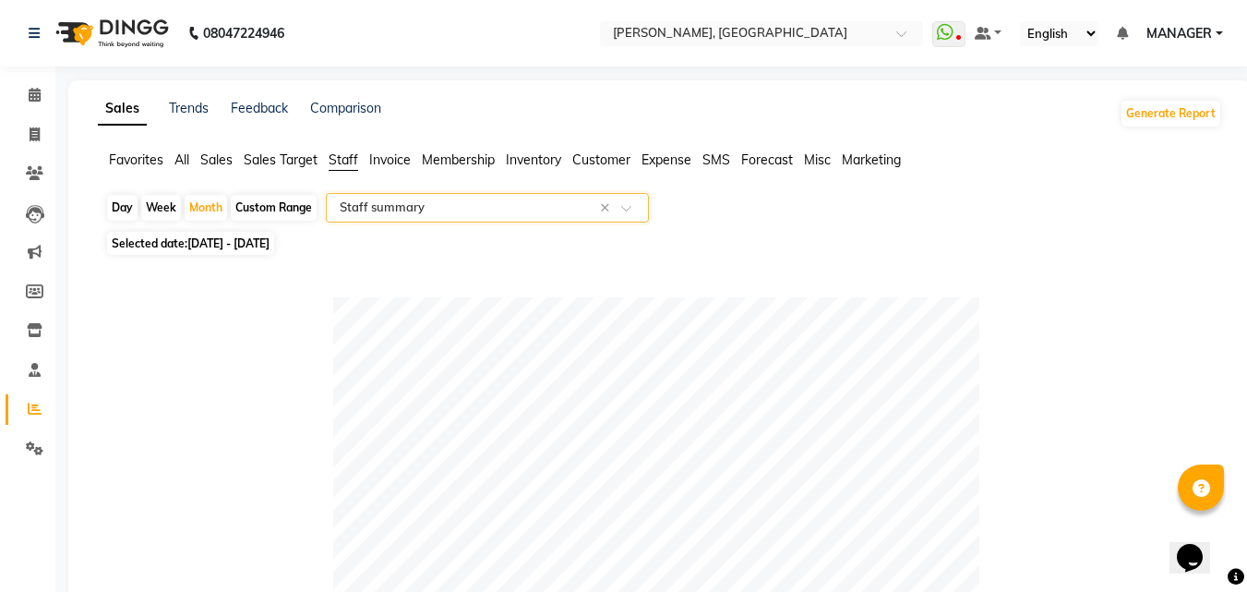
click at [401, 160] on span "Invoice" at bounding box center [390, 159] width 42 height 17
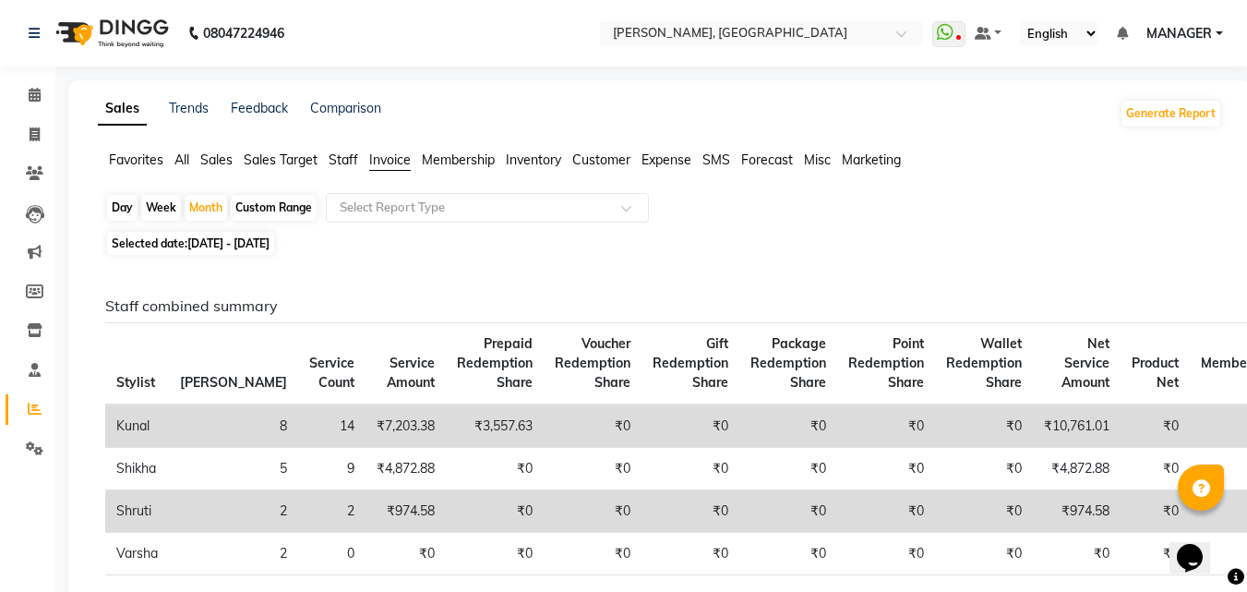
click at [345, 162] on span "Staff" at bounding box center [344, 159] width 30 height 17
click at [305, 162] on span "Sales Target" at bounding box center [281, 159] width 74 height 17
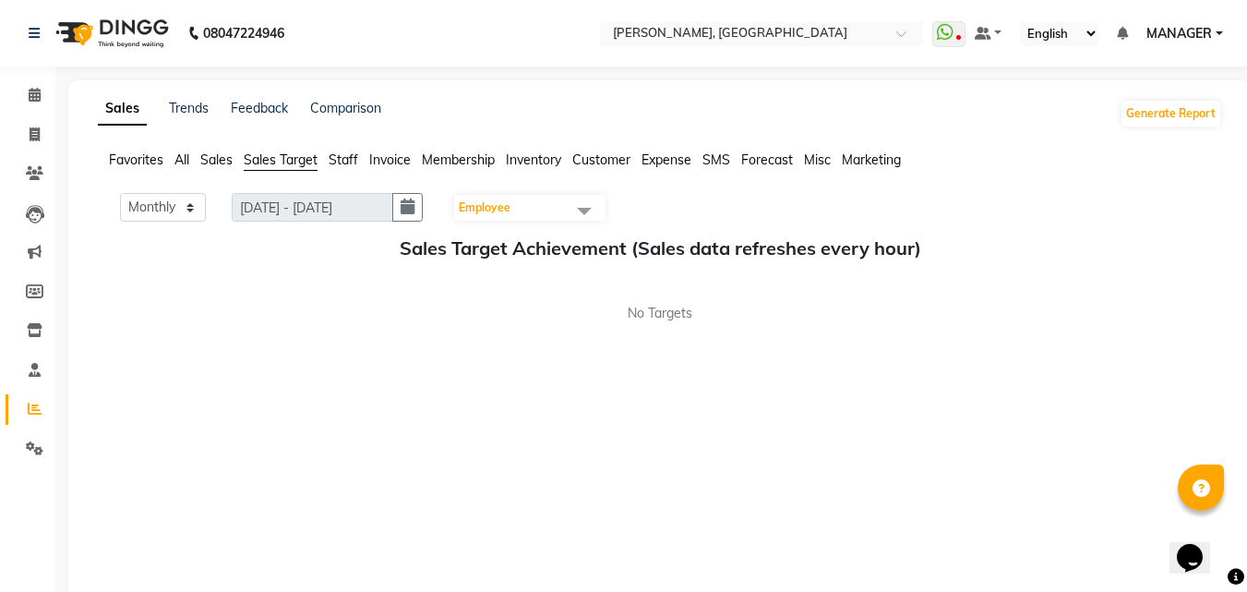
click at [352, 158] on span "Staff" at bounding box center [344, 159] width 30 height 17
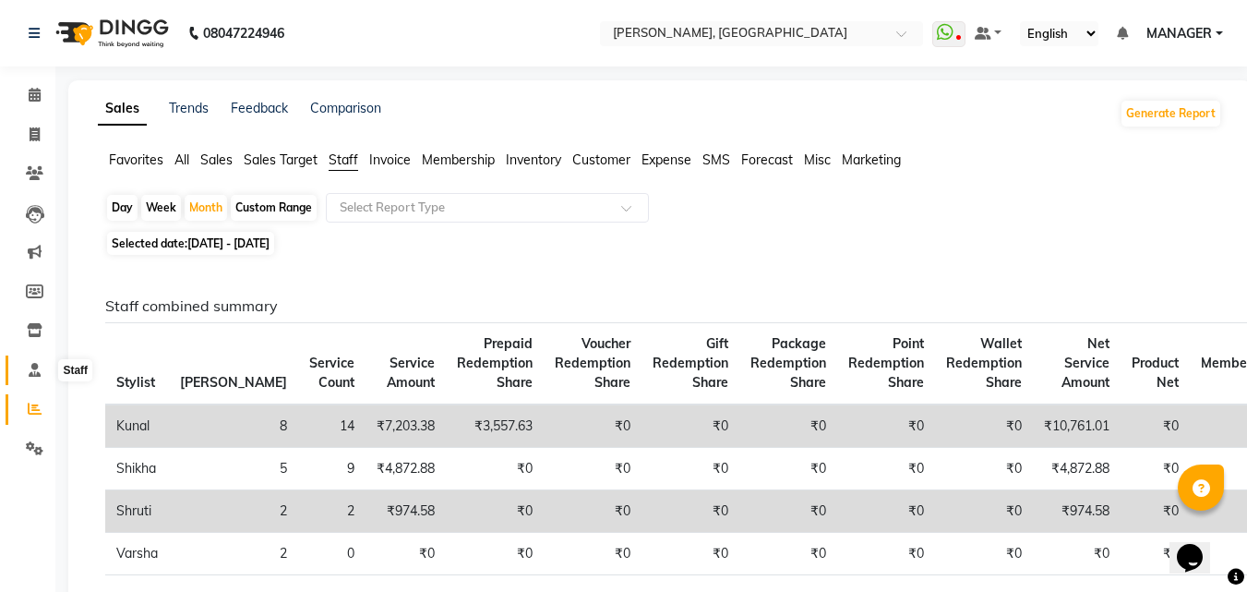
click at [32, 369] on icon at bounding box center [35, 370] width 12 height 14
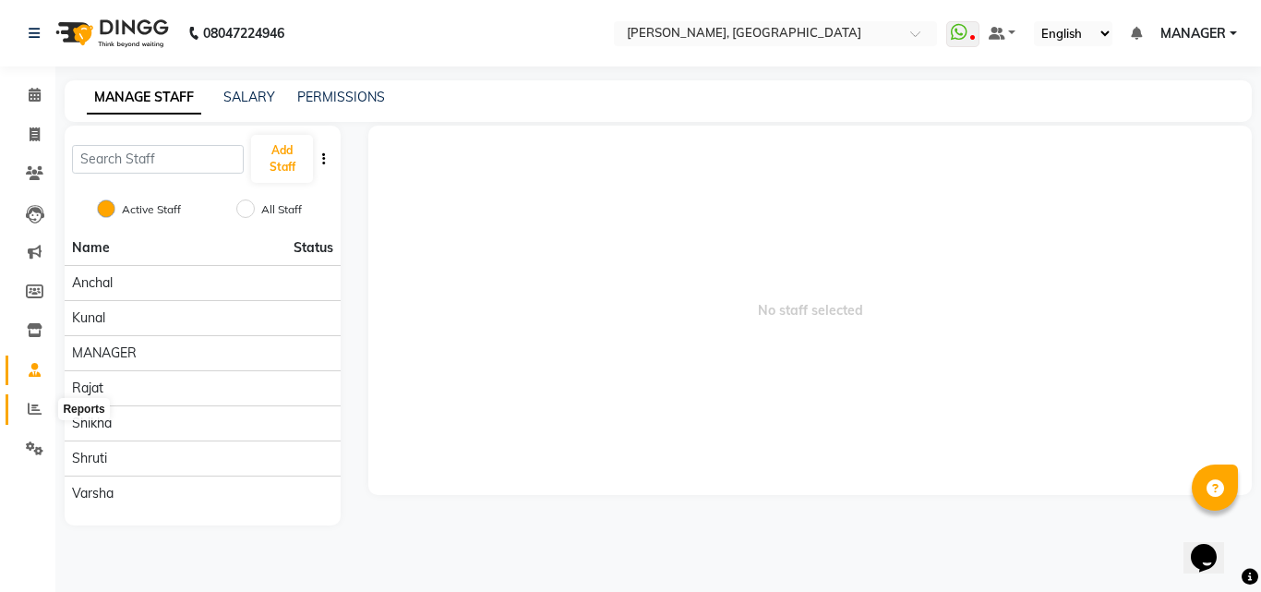
click at [36, 409] on icon at bounding box center [35, 408] width 14 height 14
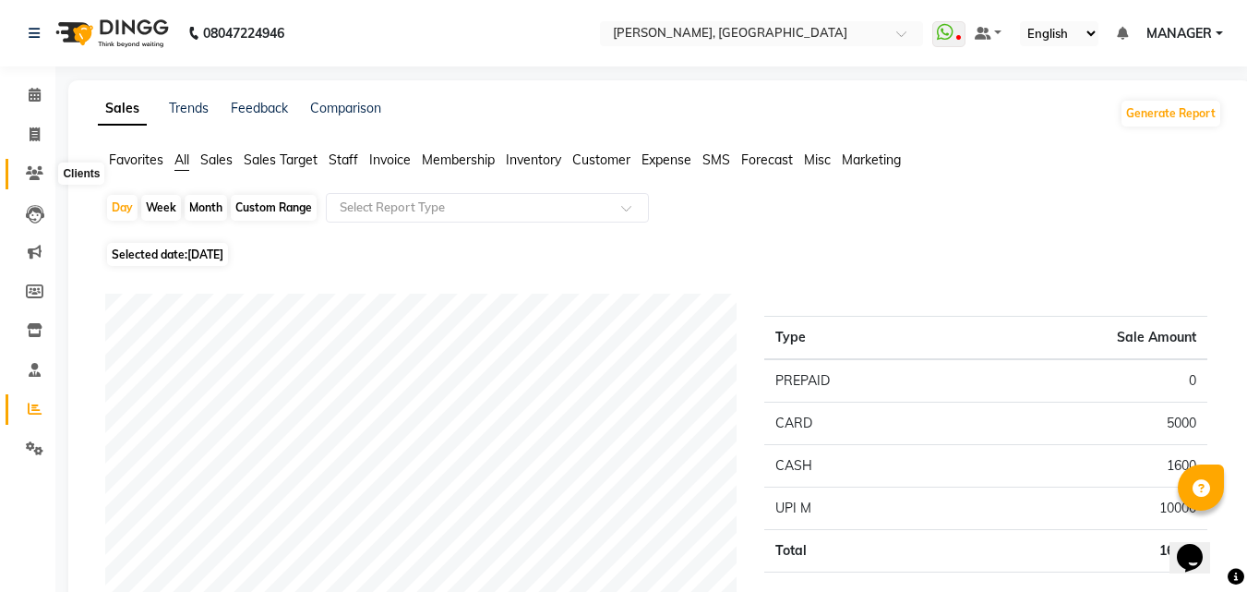
click at [30, 173] on icon at bounding box center [35, 173] width 18 height 14
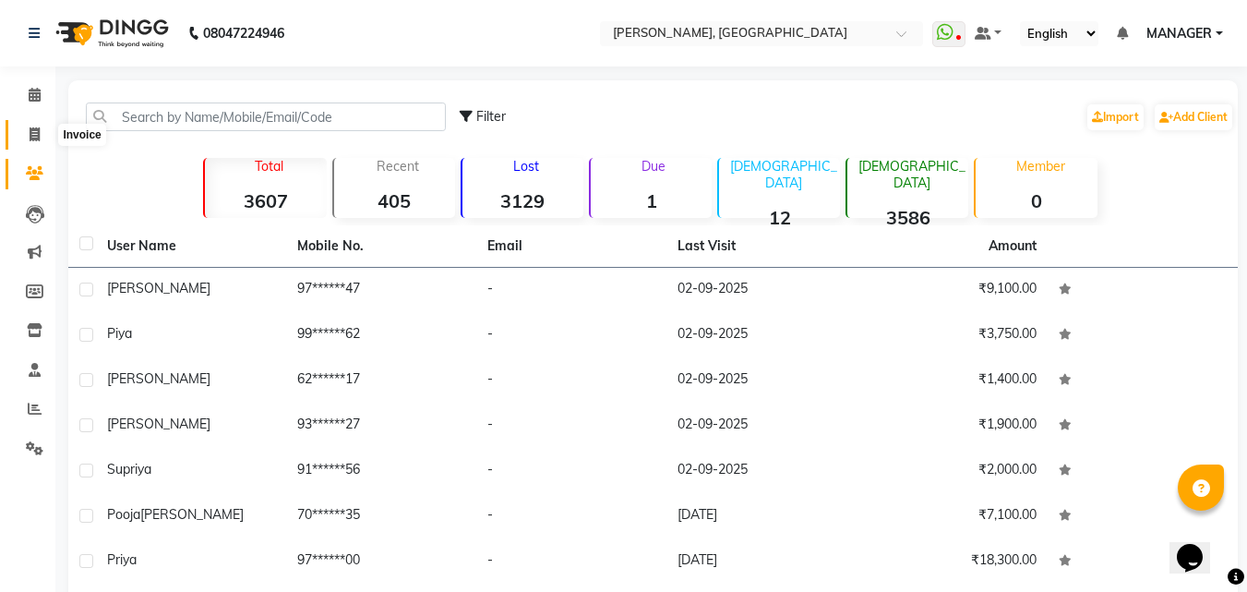
click at [32, 140] on icon at bounding box center [35, 134] width 10 height 14
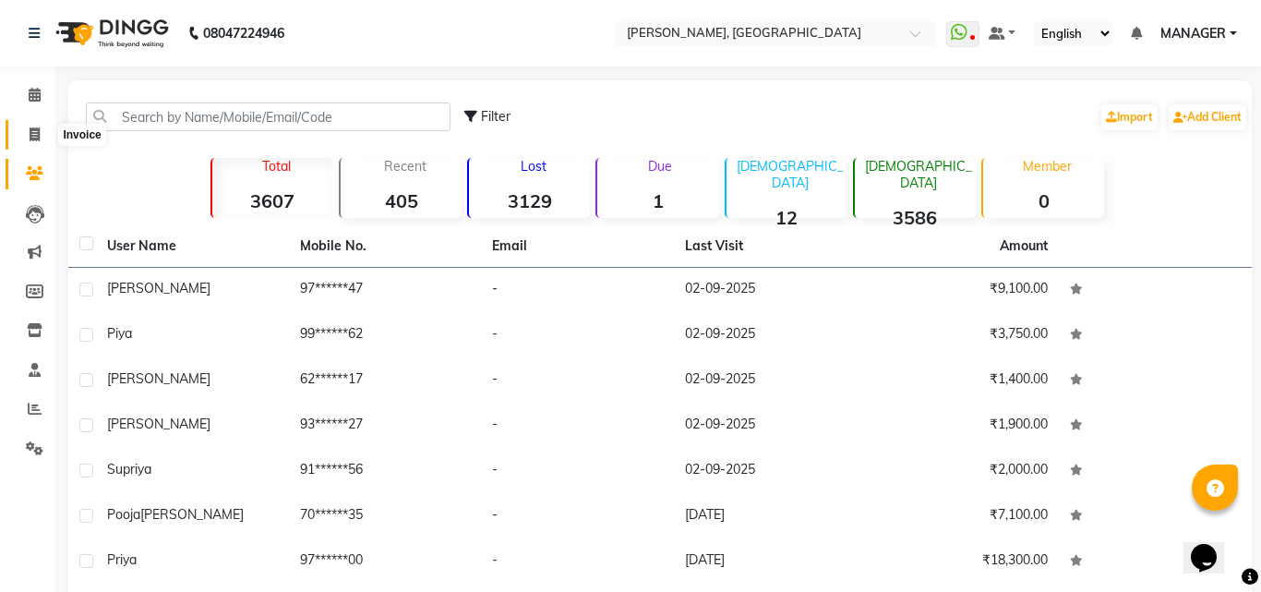
select select "service"
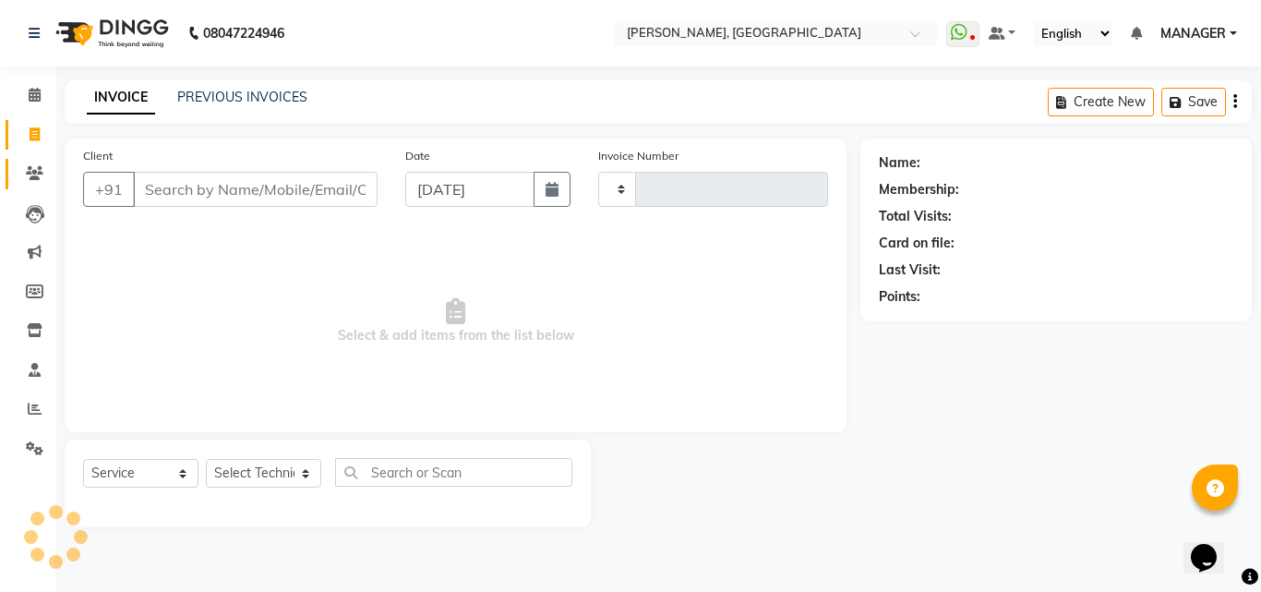
type input "1020"
select select "3755"
click at [38, 186] on link "Clients" at bounding box center [28, 174] width 44 height 30
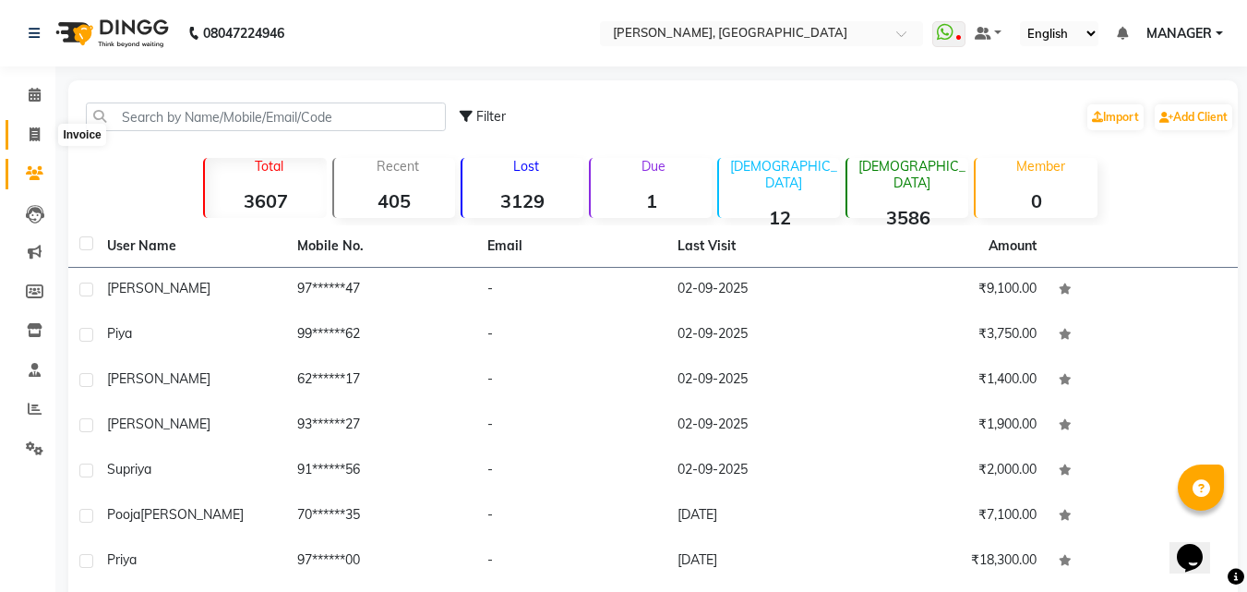
click at [36, 136] on icon at bounding box center [35, 134] width 10 height 14
select select "service"
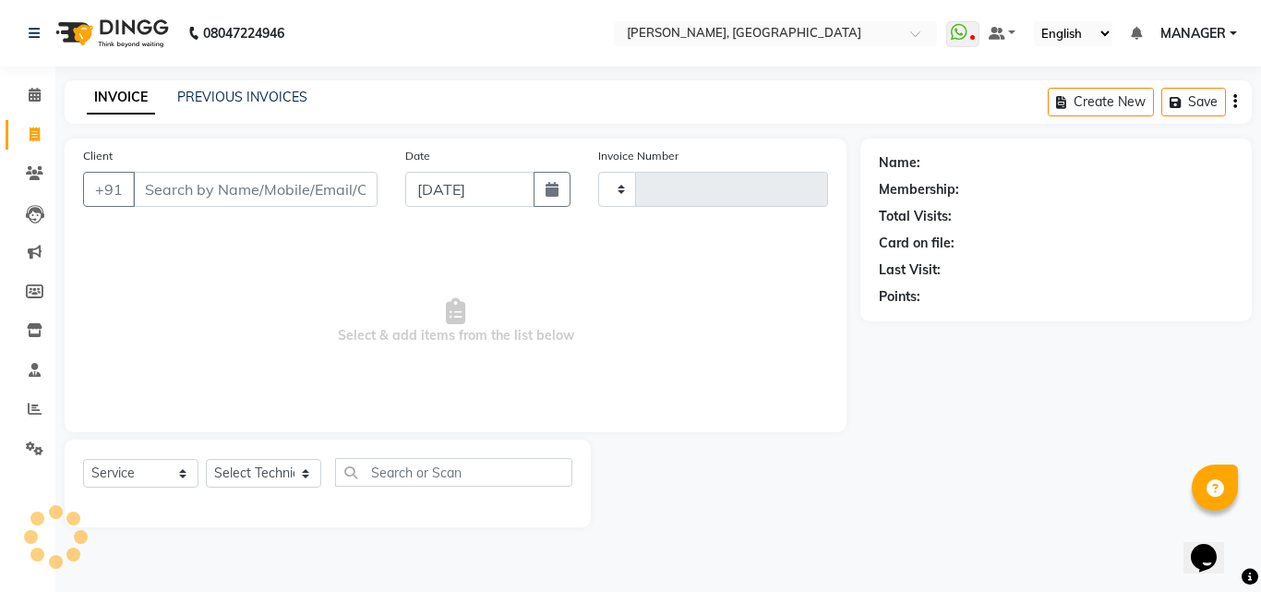
type input "1020"
select select "3755"
click at [33, 177] on icon at bounding box center [35, 173] width 18 height 14
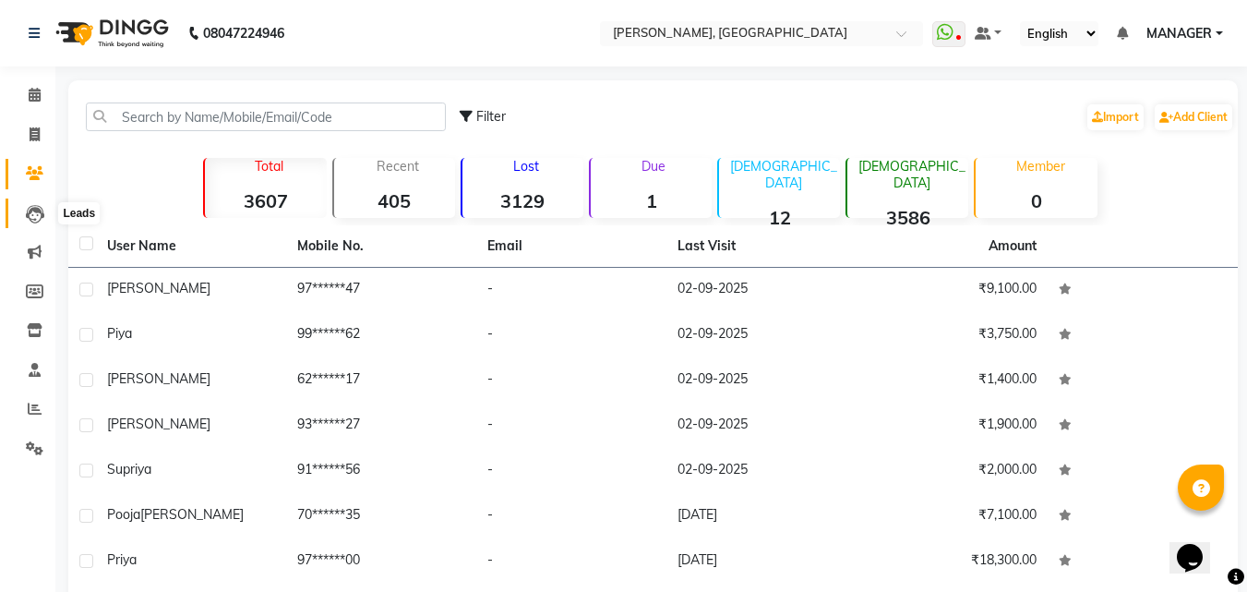
click at [36, 212] on icon at bounding box center [35, 214] width 18 height 18
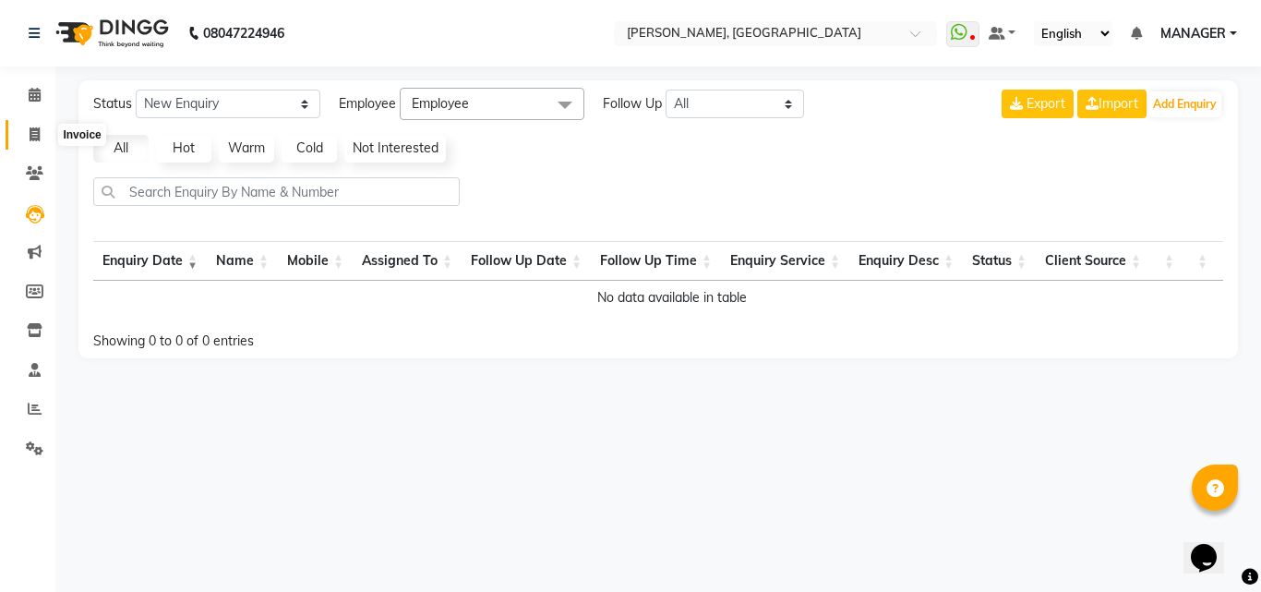
click at [35, 144] on span at bounding box center [34, 135] width 32 height 21
select select "service"
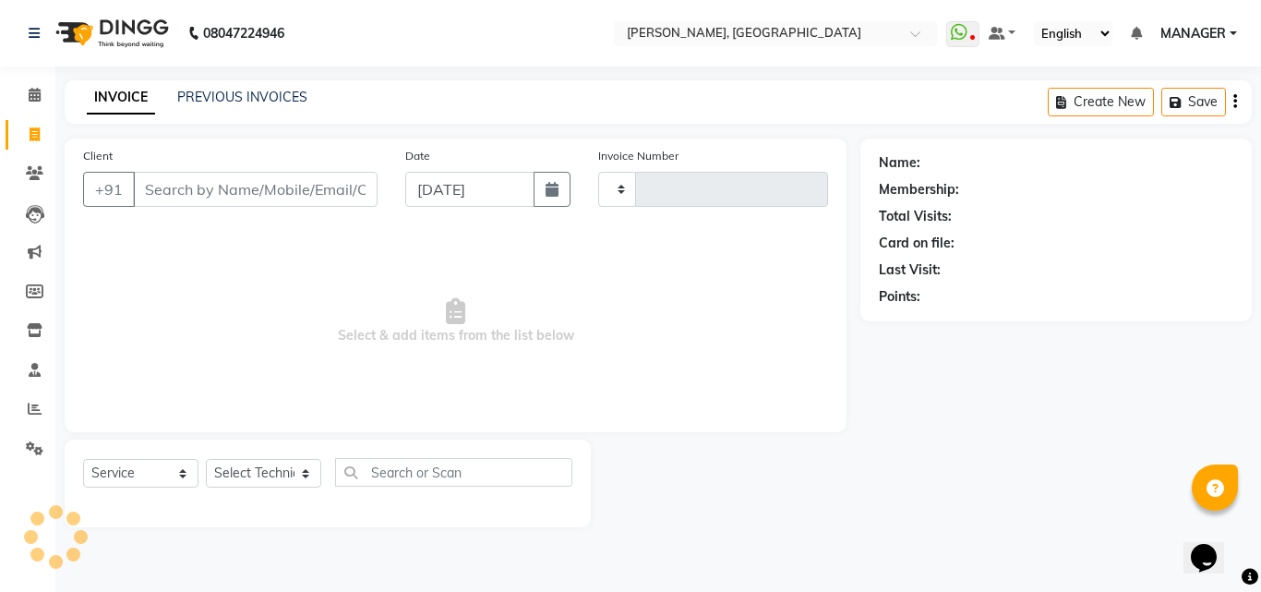
type input "1020"
select select "3755"
click at [203, 101] on link "PREVIOUS INVOICES" at bounding box center [242, 97] width 130 height 17
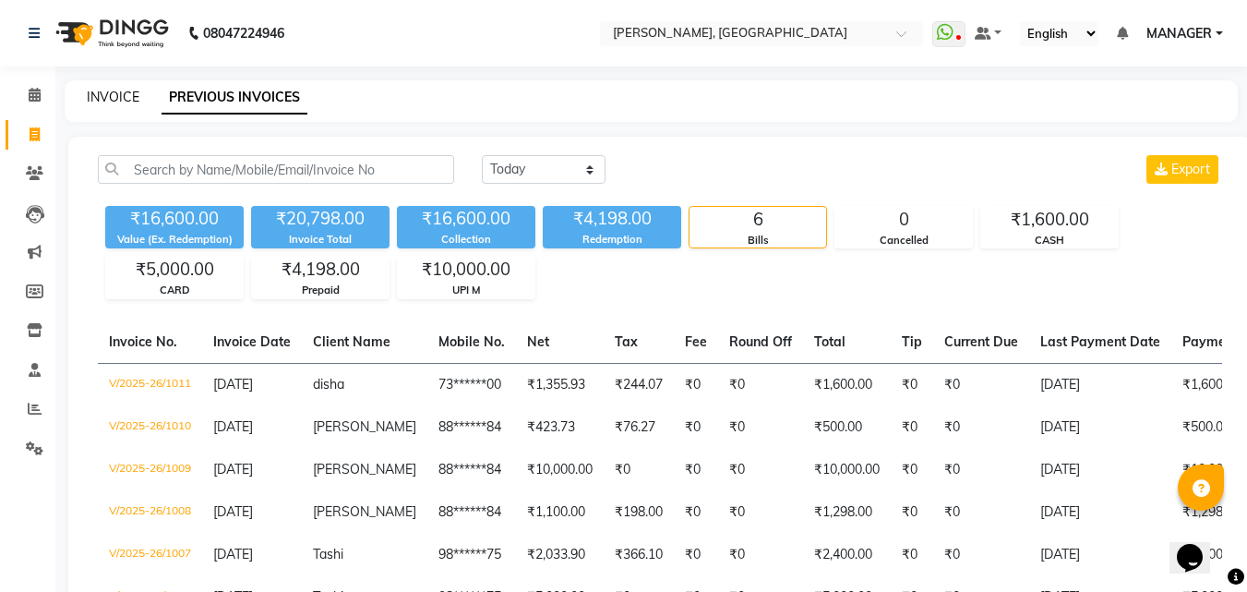
click at [110, 99] on link "INVOICE" at bounding box center [113, 97] width 53 height 17
select select "service"
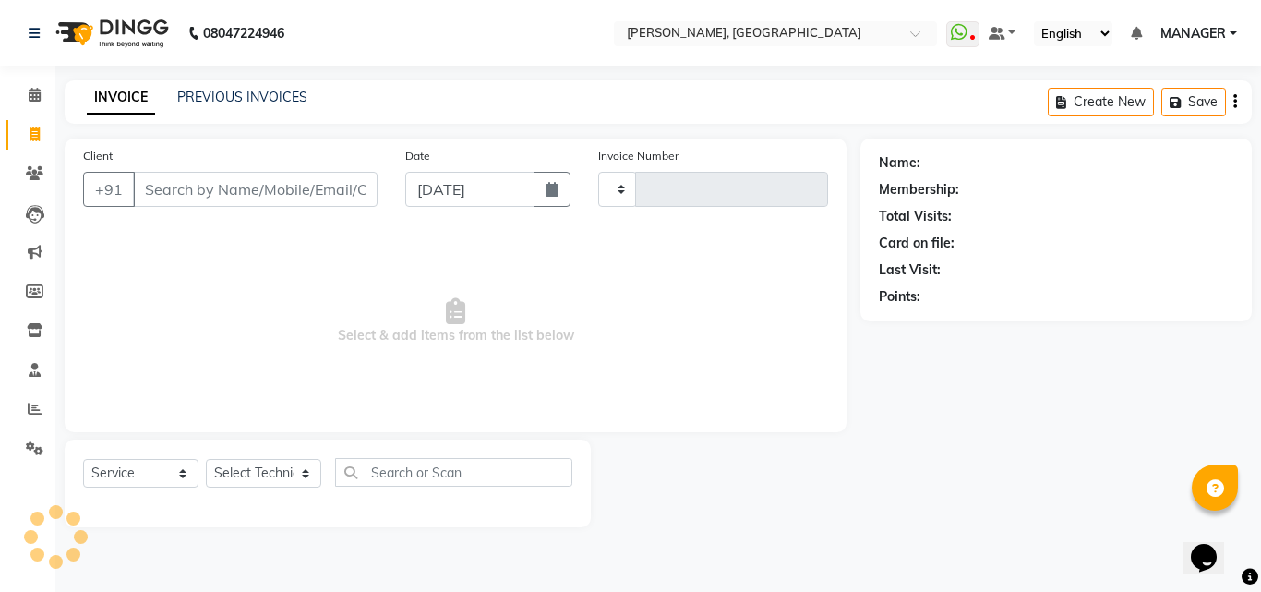
type input "1020"
select select "3755"
click at [203, 90] on link "PREVIOUS INVOICES" at bounding box center [242, 97] width 130 height 17
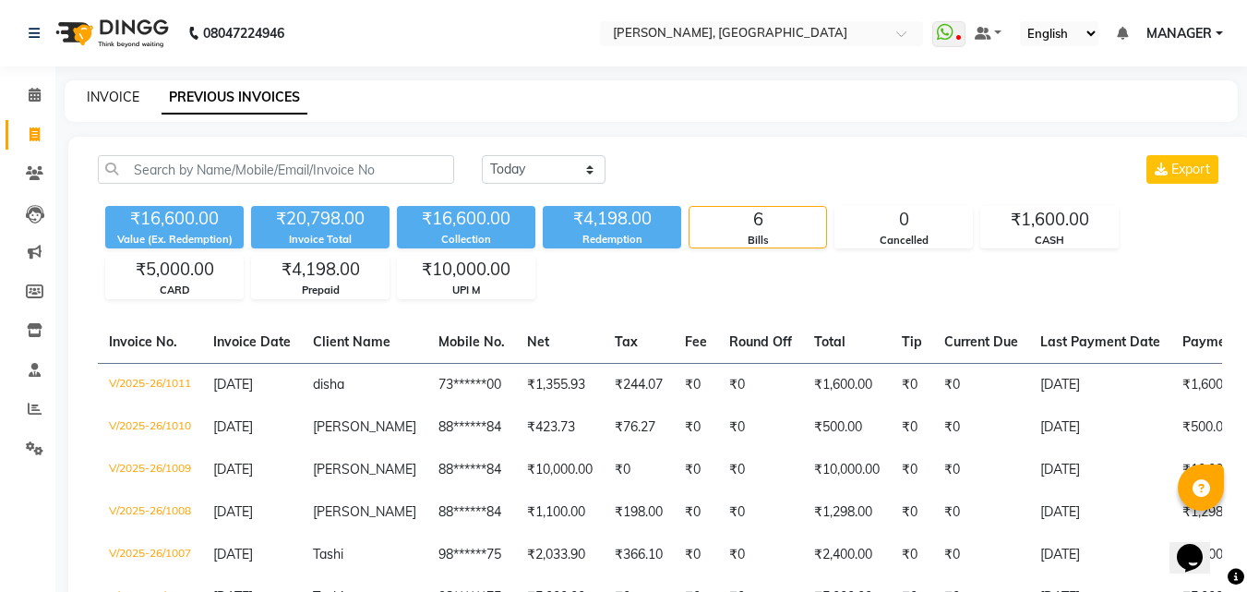
click at [111, 99] on link "INVOICE" at bounding box center [113, 97] width 53 height 17
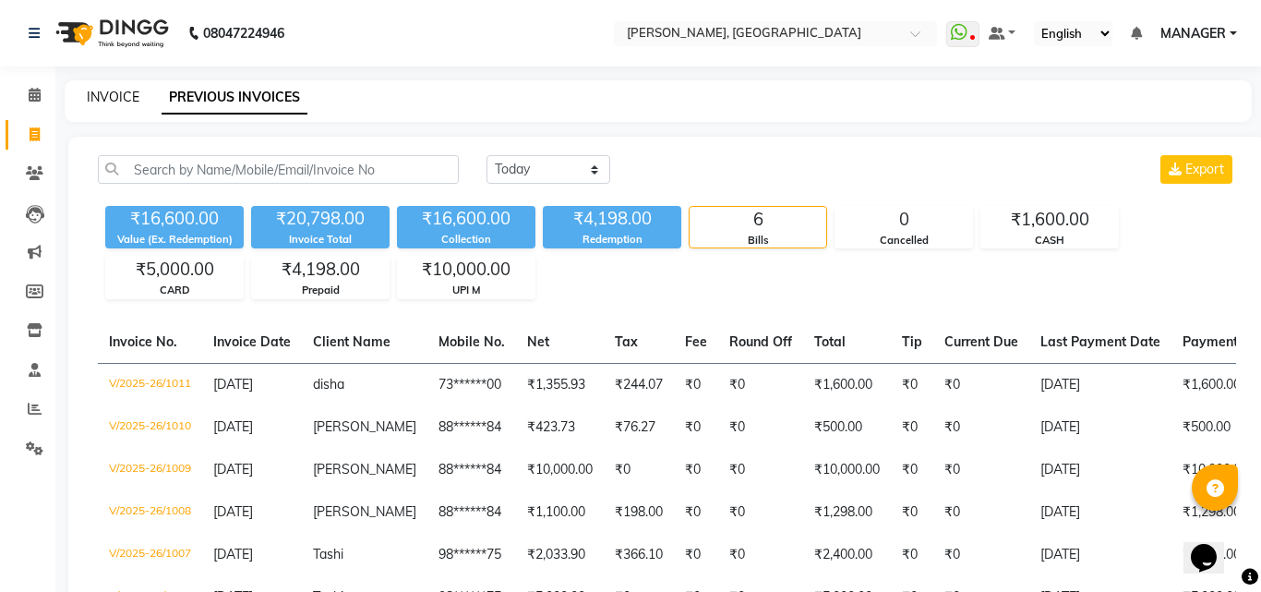
select select "service"
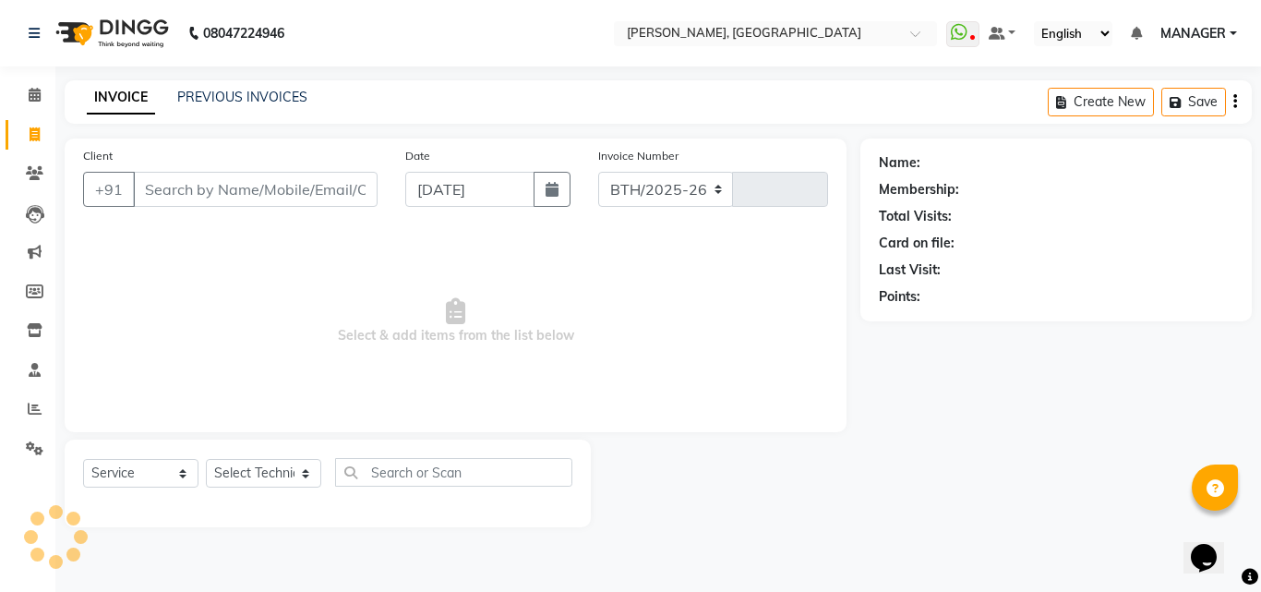
select select "3755"
type input "1020"
click at [246, 104] on link "PREVIOUS INVOICES" at bounding box center [242, 97] width 130 height 17
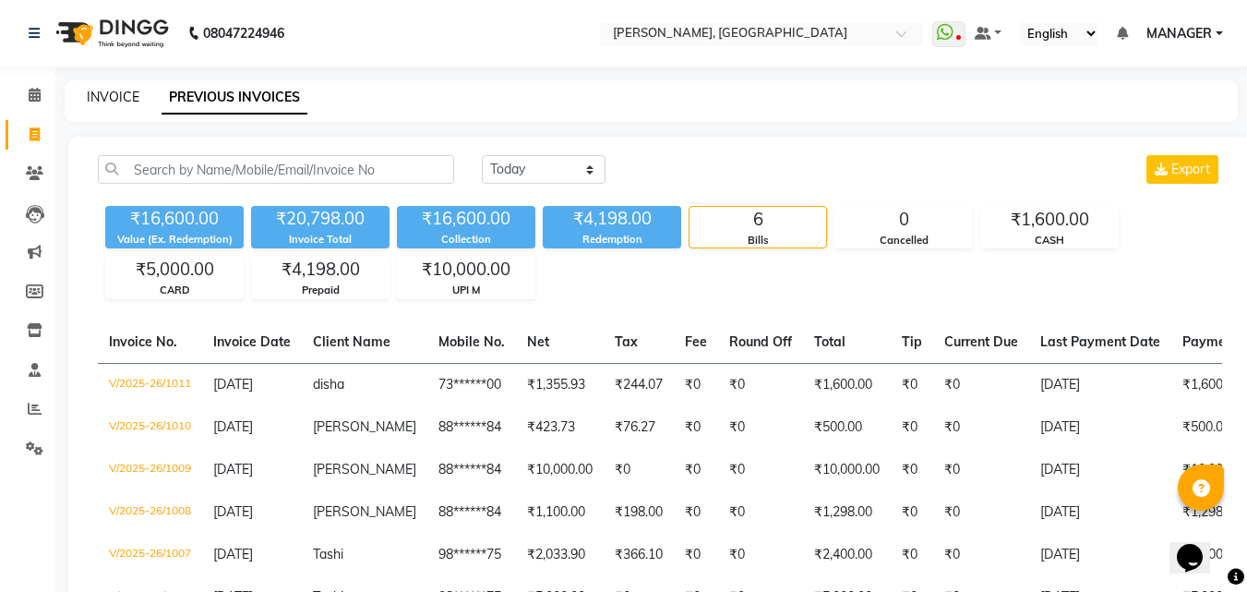
click at [123, 101] on link "INVOICE" at bounding box center [113, 97] width 53 height 17
select select "service"
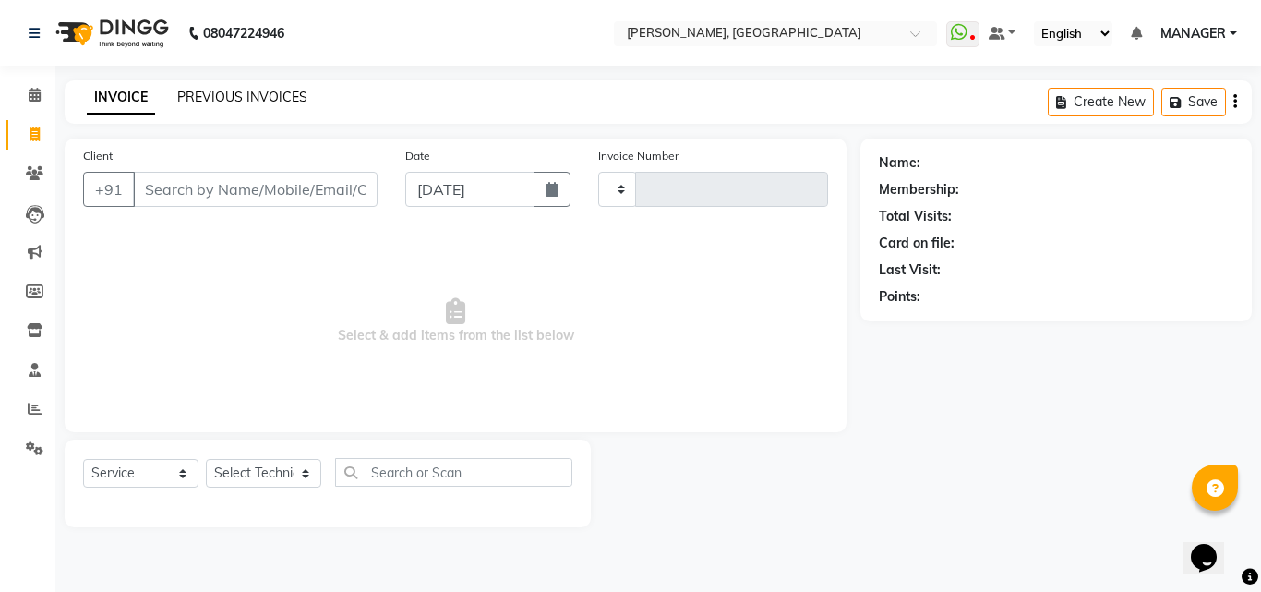
type input "1020"
select select "3755"
click at [238, 99] on link "PREVIOUS INVOICES" at bounding box center [242, 97] width 130 height 17
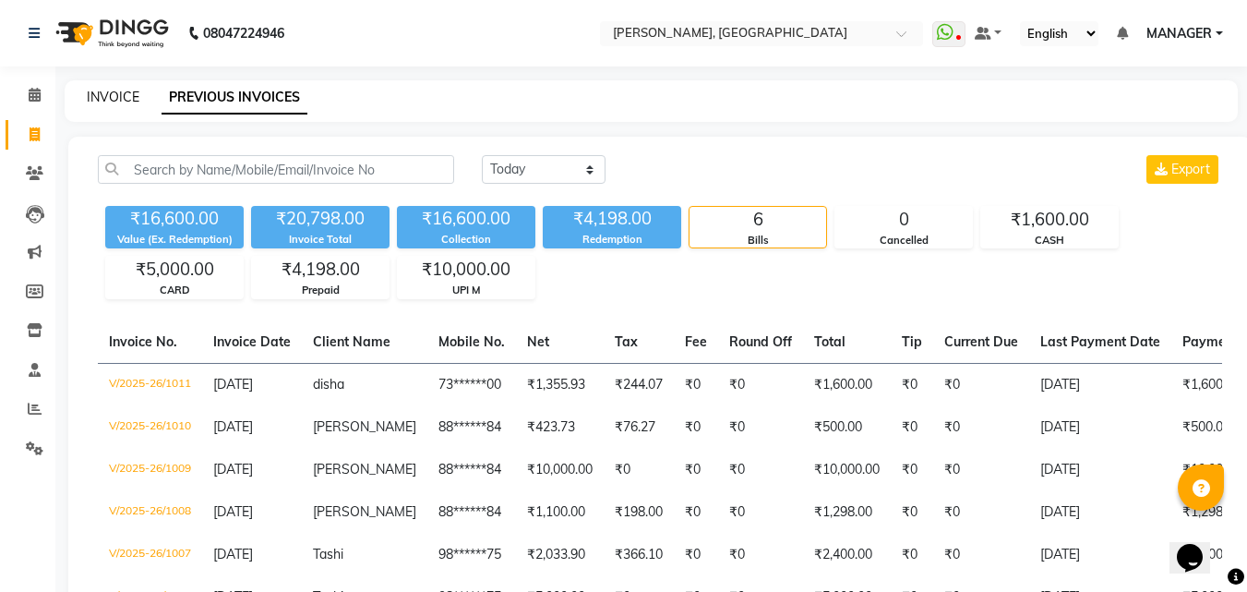
click at [118, 92] on link "INVOICE" at bounding box center [113, 97] width 53 height 17
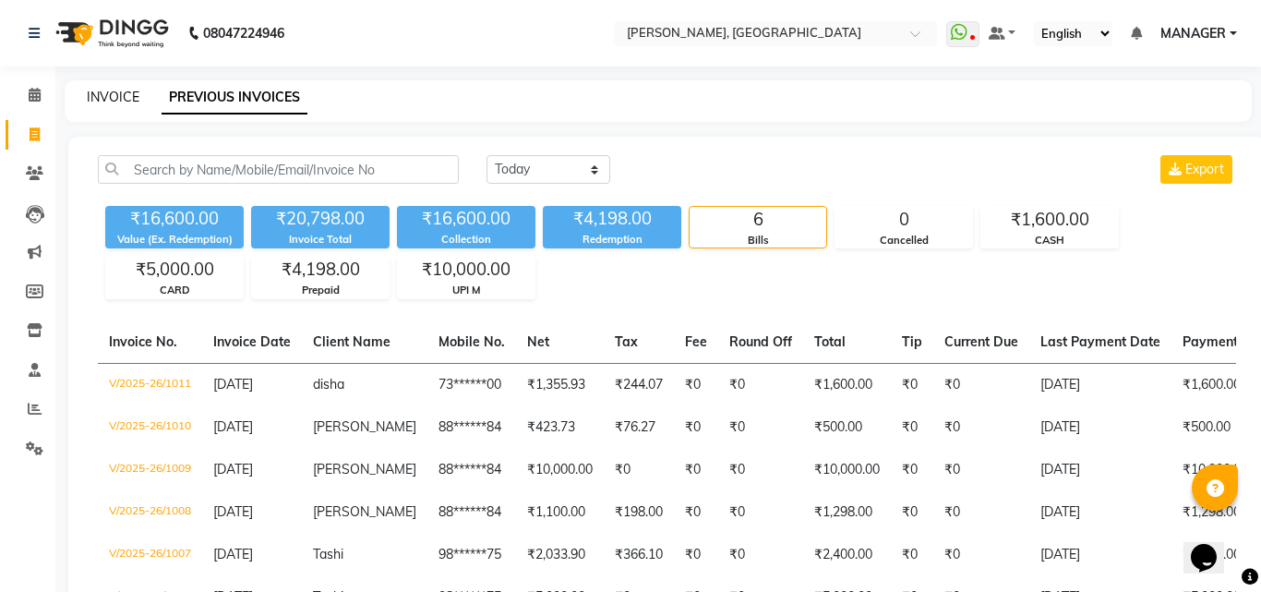
select select "3755"
select select "service"
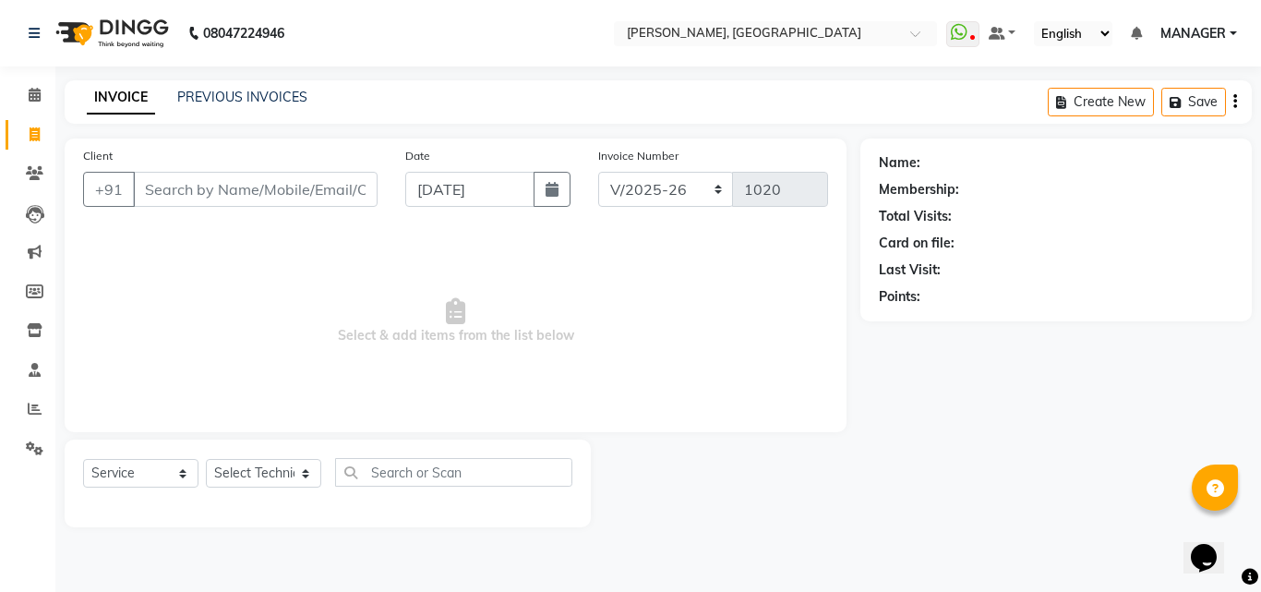
click at [234, 106] on div "PREVIOUS INVOICES" at bounding box center [242, 97] width 130 height 19
click at [228, 101] on link "PREVIOUS INVOICES" at bounding box center [242, 97] width 130 height 17
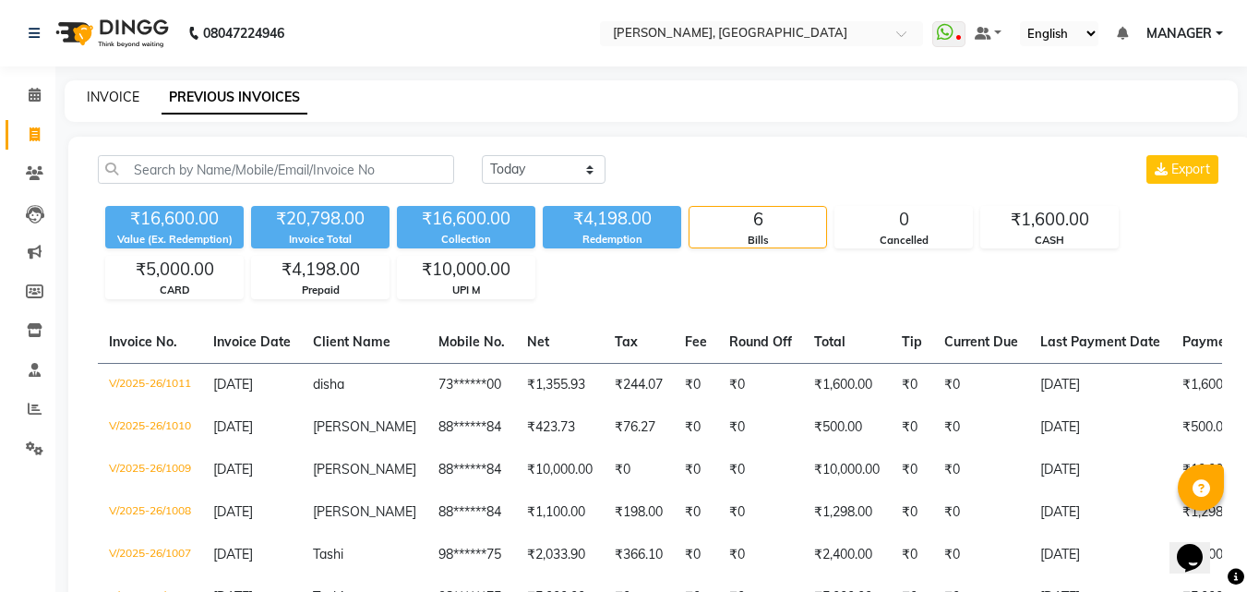
click at [122, 96] on link "INVOICE" at bounding box center [113, 97] width 53 height 17
select select "service"
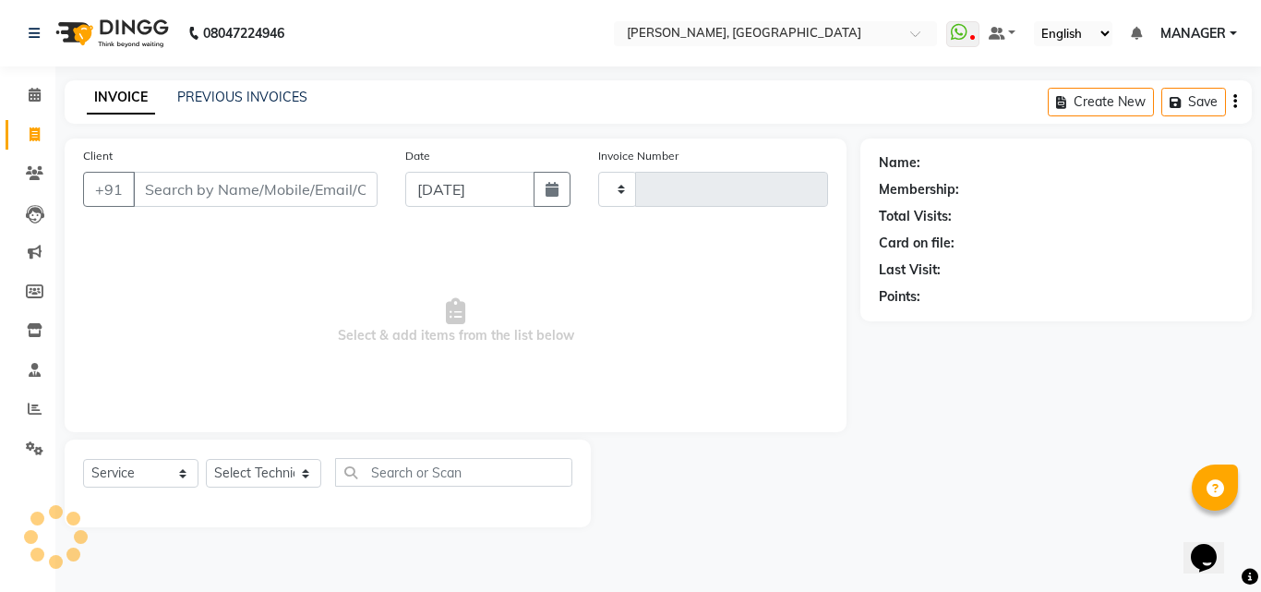
type input "1020"
select select "3755"
click at [198, 97] on link "PREVIOUS INVOICES" at bounding box center [242, 97] width 130 height 17
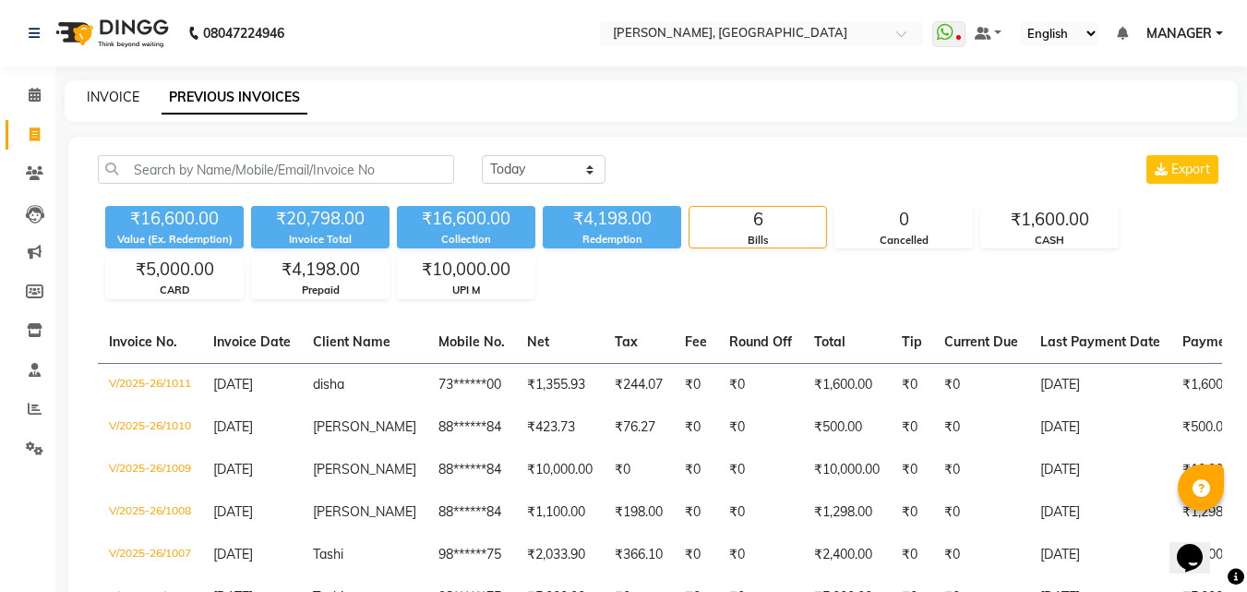
click at [122, 95] on link "INVOICE" at bounding box center [113, 97] width 53 height 17
select select "service"
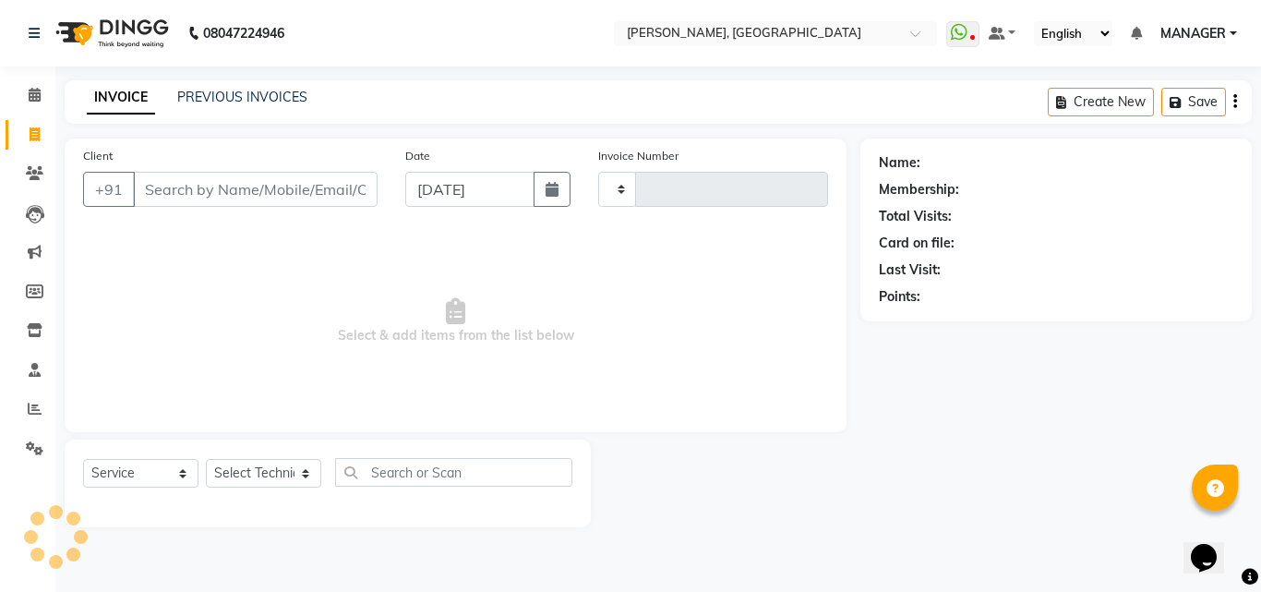
type input "1020"
select select "3755"
click at [30, 170] on icon at bounding box center [35, 173] width 18 height 14
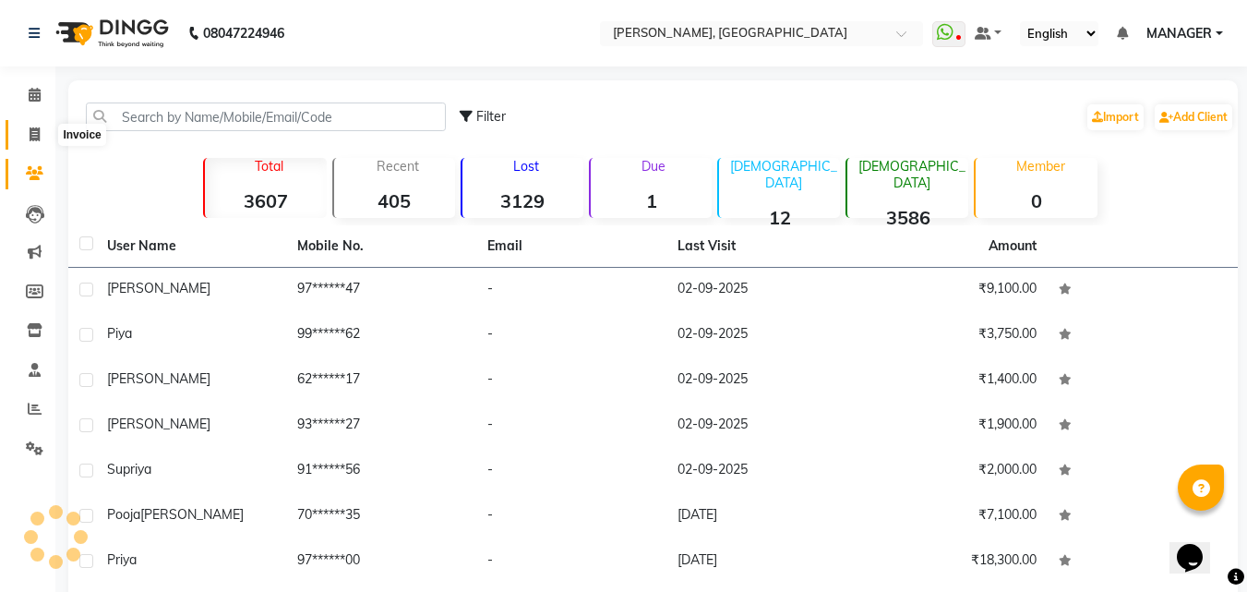
click at [39, 143] on span at bounding box center [34, 135] width 32 height 21
select select "service"
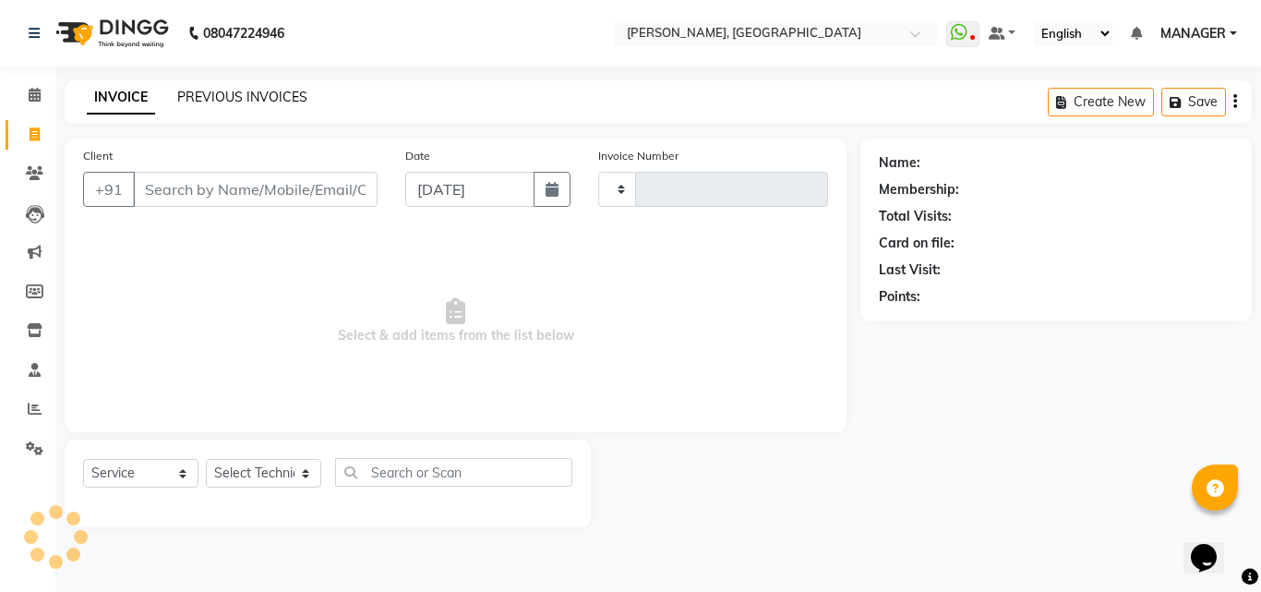
type input "1020"
select select "3755"
click at [249, 102] on link "PREVIOUS INVOICES" at bounding box center [242, 97] width 130 height 17
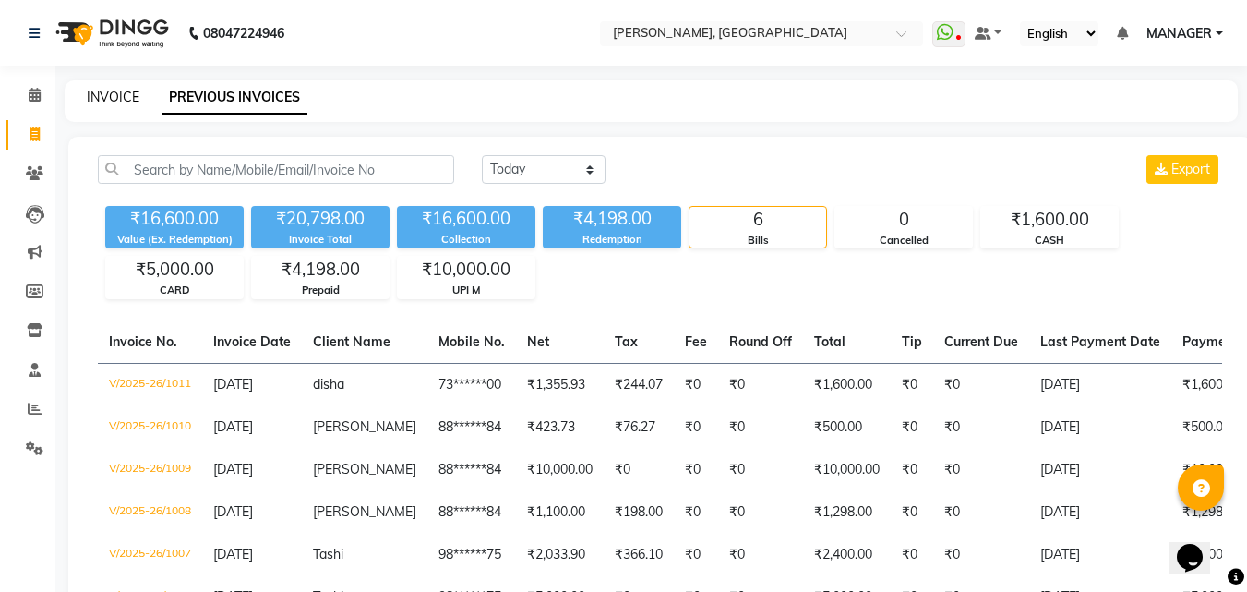
click at [91, 102] on link "INVOICE" at bounding box center [113, 97] width 53 height 17
select select "service"
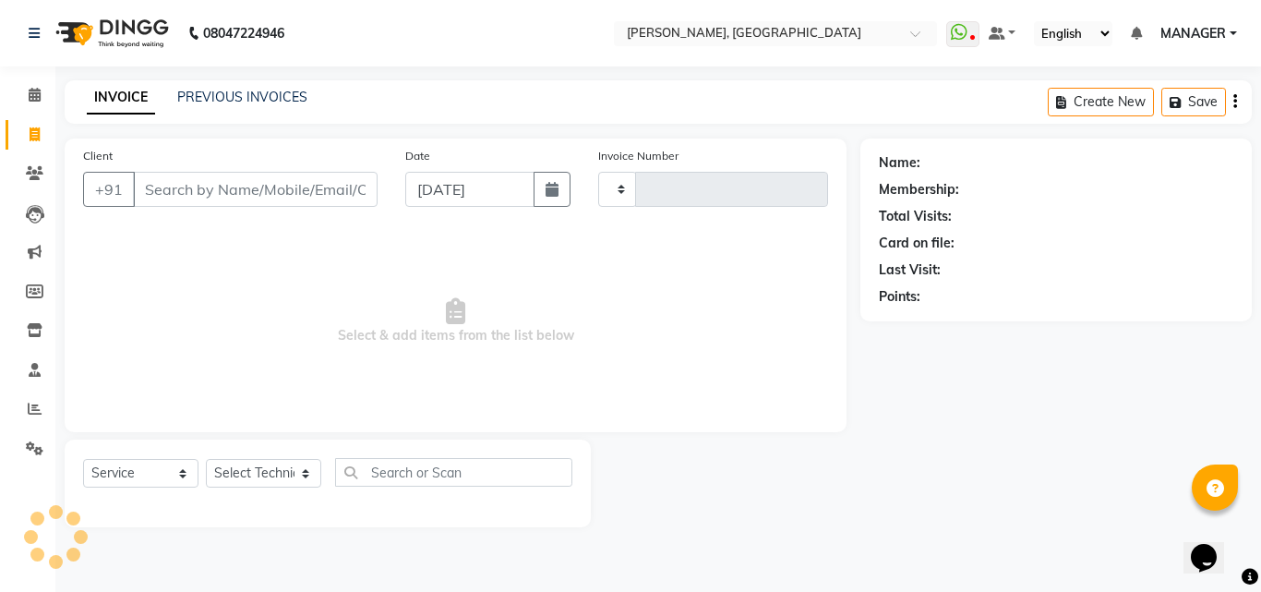
type input "1020"
select select "3755"
click at [243, 103] on div "INVOICE PREVIOUS INVOICES Create New Save" at bounding box center [658, 101] width 1187 height 43
click at [243, 103] on link "PREVIOUS INVOICES" at bounding box center [242, 97] width 130 height 17
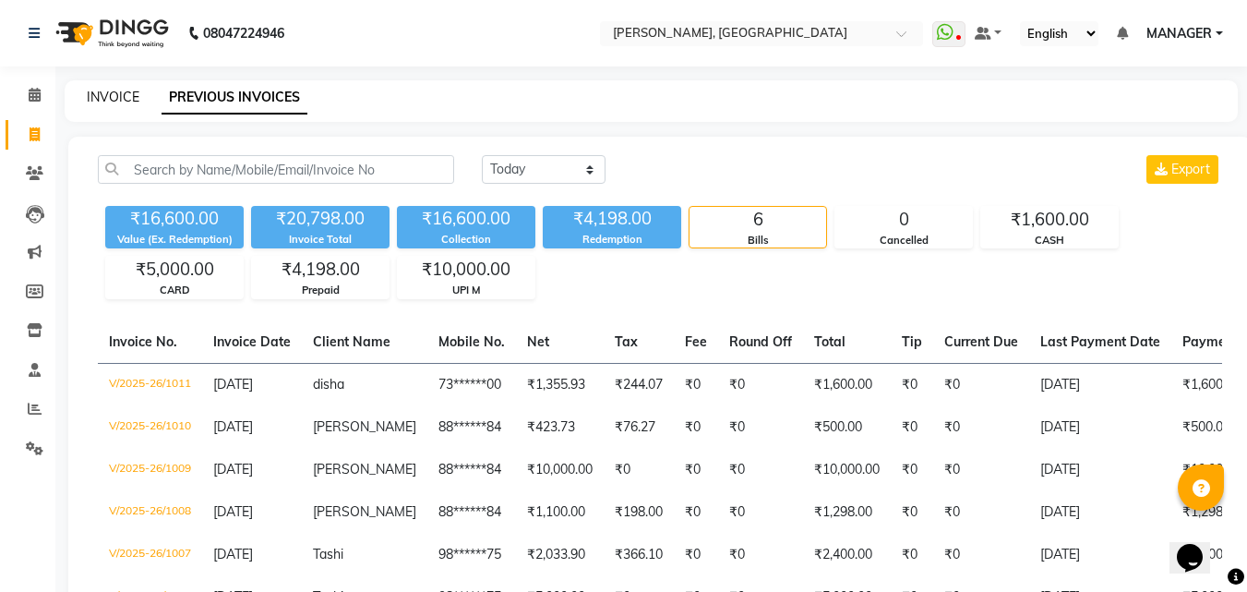
click at [127, 102] on link "INVOICE" at bounding box center [113, 97] width 53 height 17
select select "service"
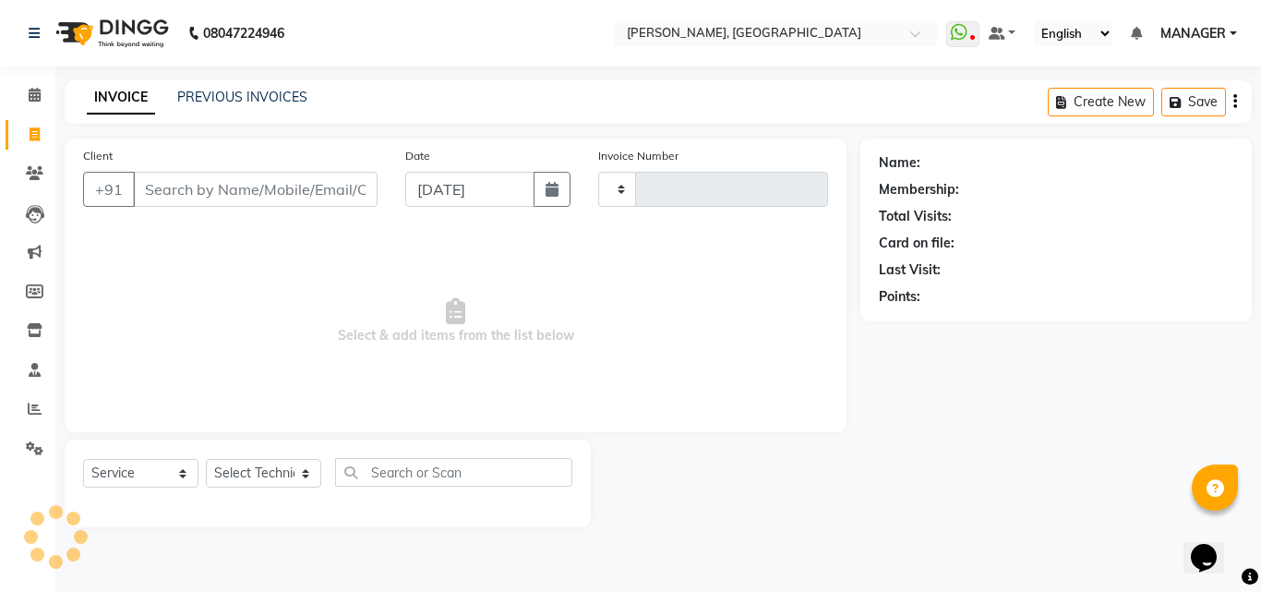
type input "1020"
select select "3755"
click at [221, 100] on link "PREVIOUS INVOICES" at bounding box center [242, 97] width 130 height 17
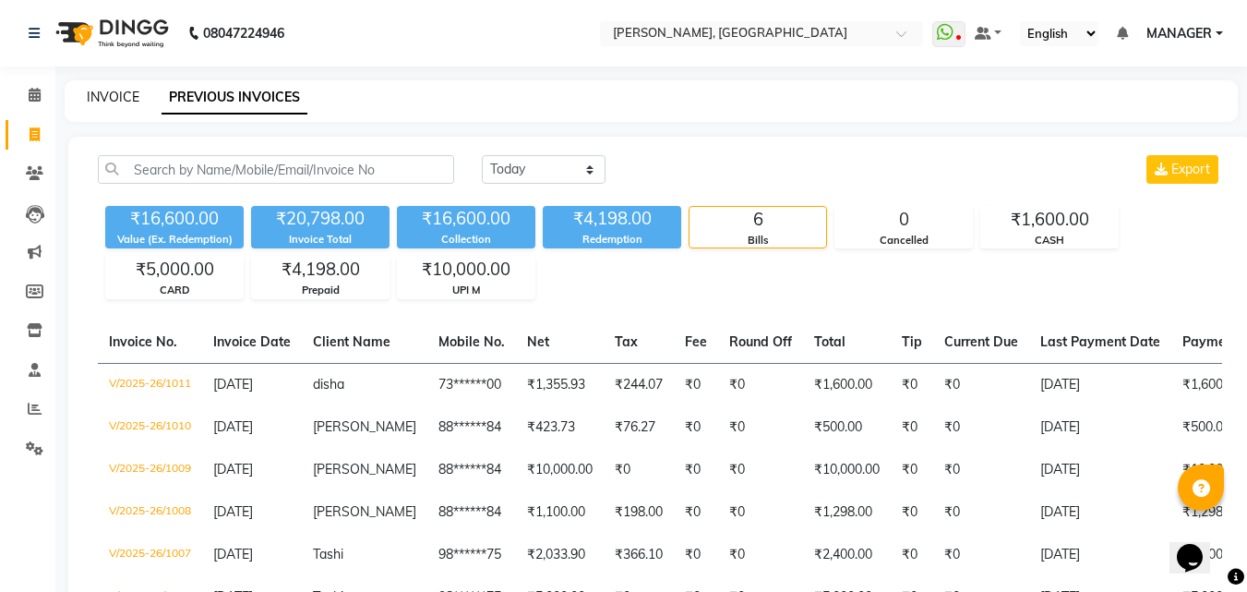
click at [129, 99] on link "INVOICE" at bounding box center [113, 97] width 53 height 17
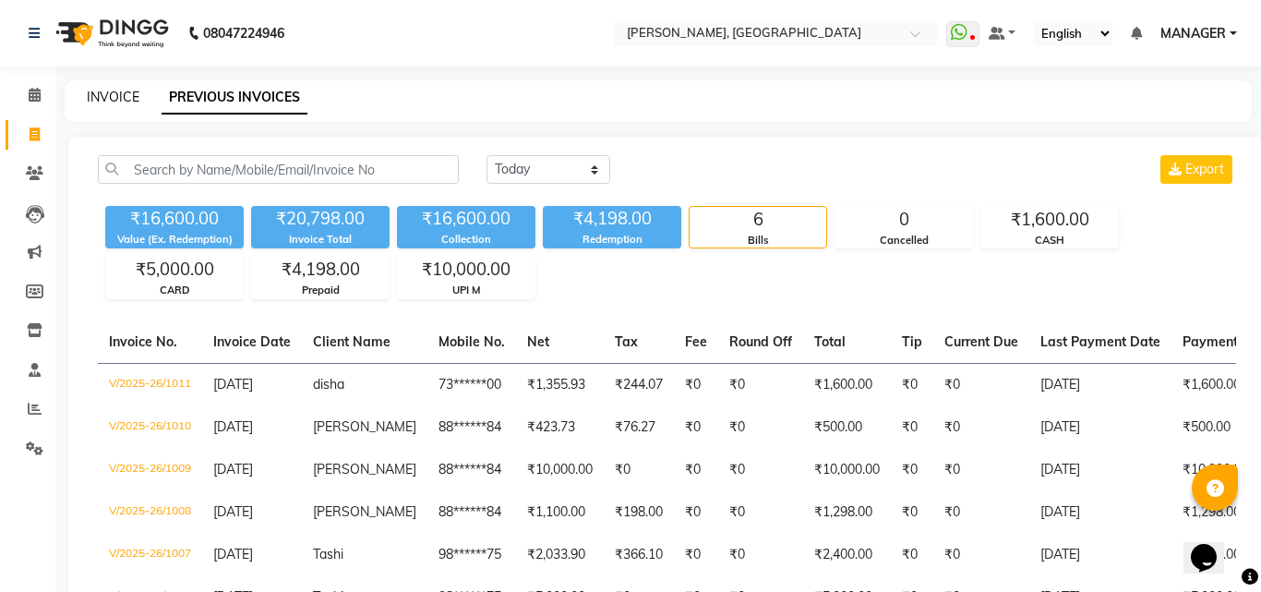
select select "3755"
select select "service"
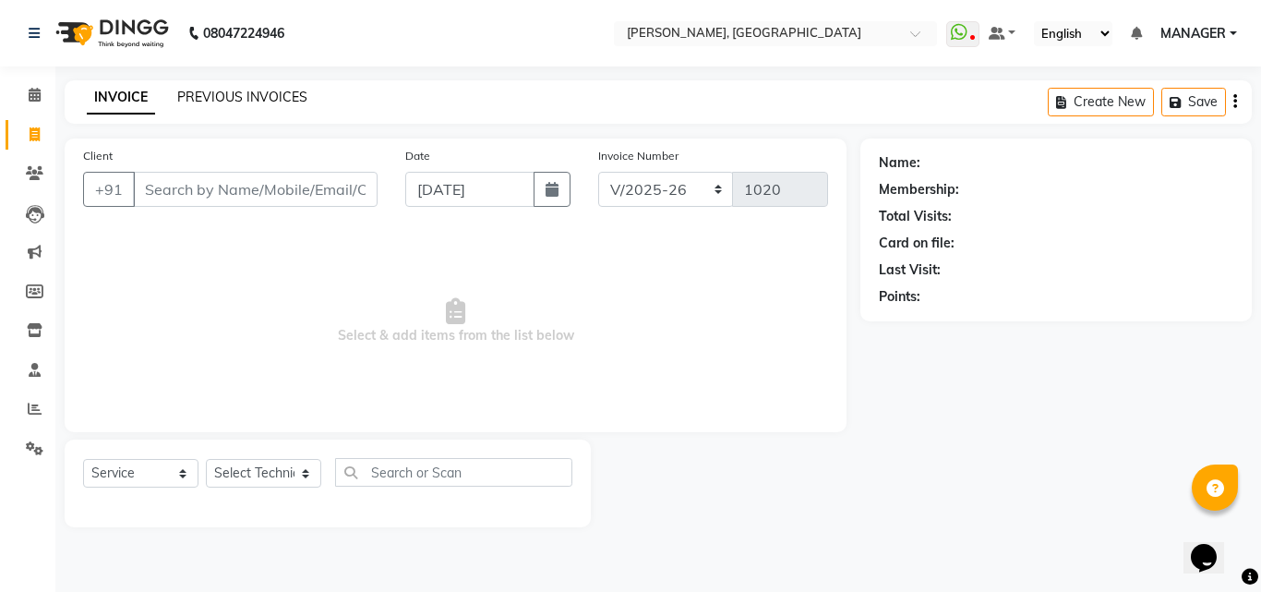
click at [264, 96] on link "PREVIOUS INVOICES" at bounding box center [242, 97] width 130 height 17
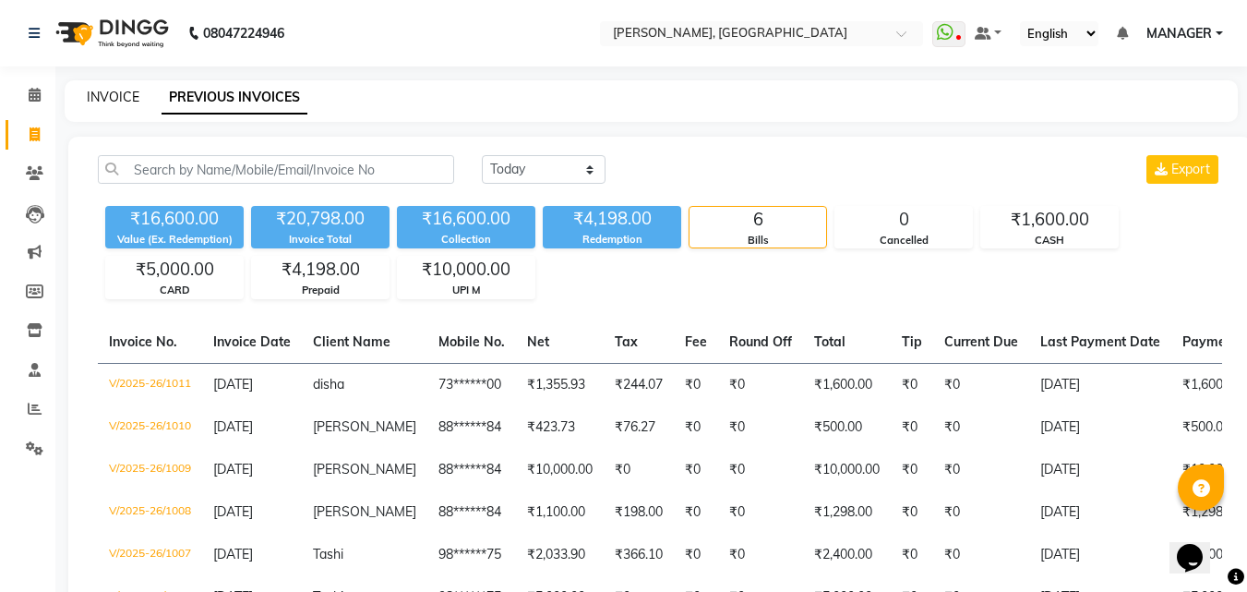
click at [128, 90] on link "INVOICE" at bounding box center [113, 97] width 53 height 17
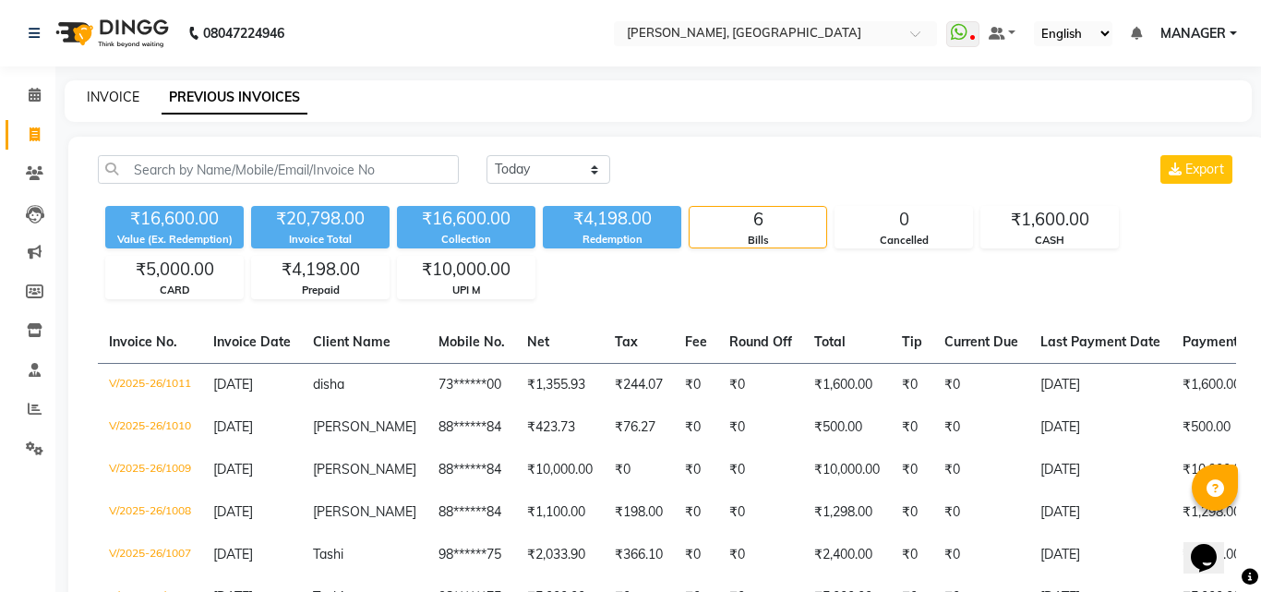
select select "3755"
select select "service"
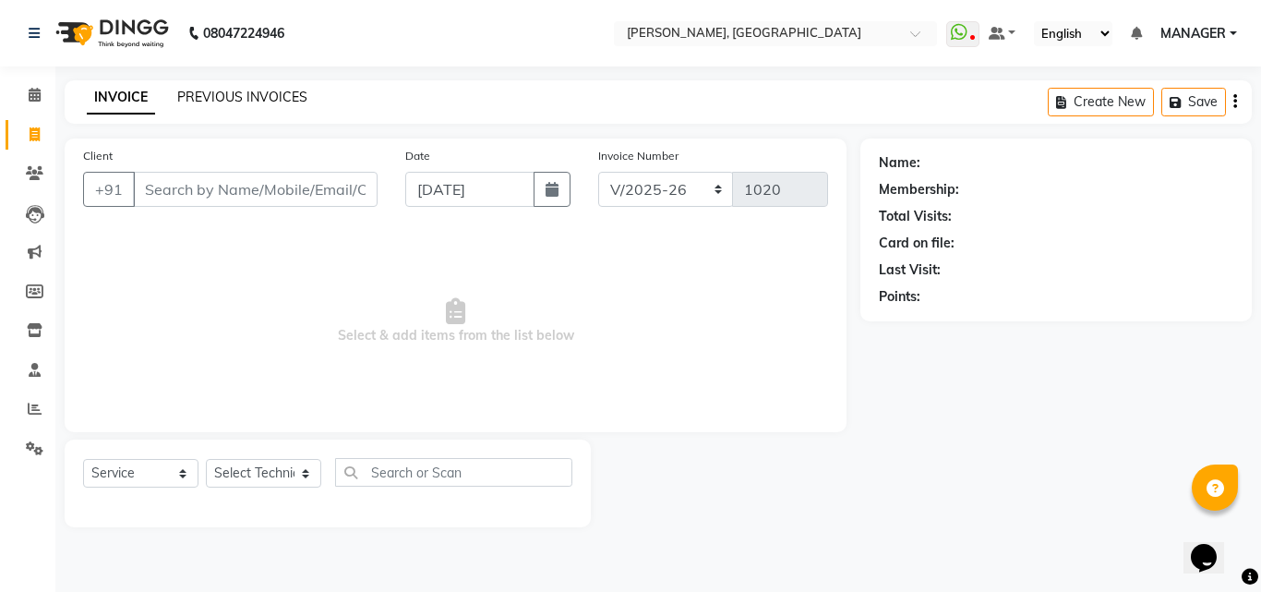
click at [245, 96] on link "PREVIOUS INVOICES" at bounding box center [242, 97] width 130 height 17
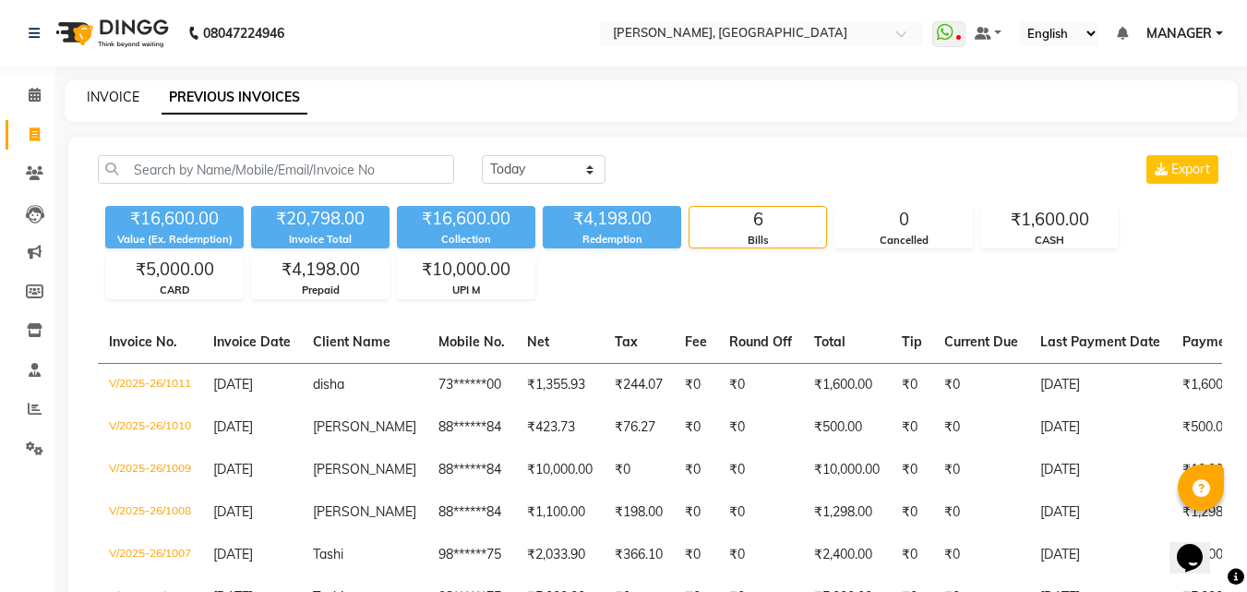
click at [129, 97] on link "INVOICE" at bounding box center [113, 97] width 53 height 17
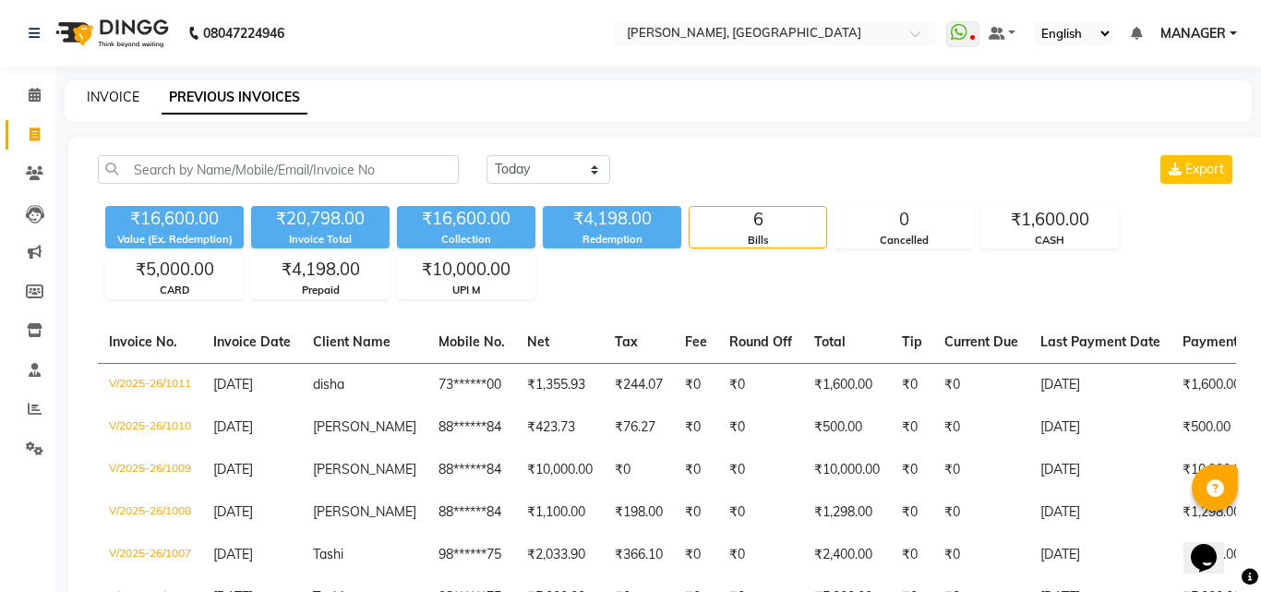
select select "service"
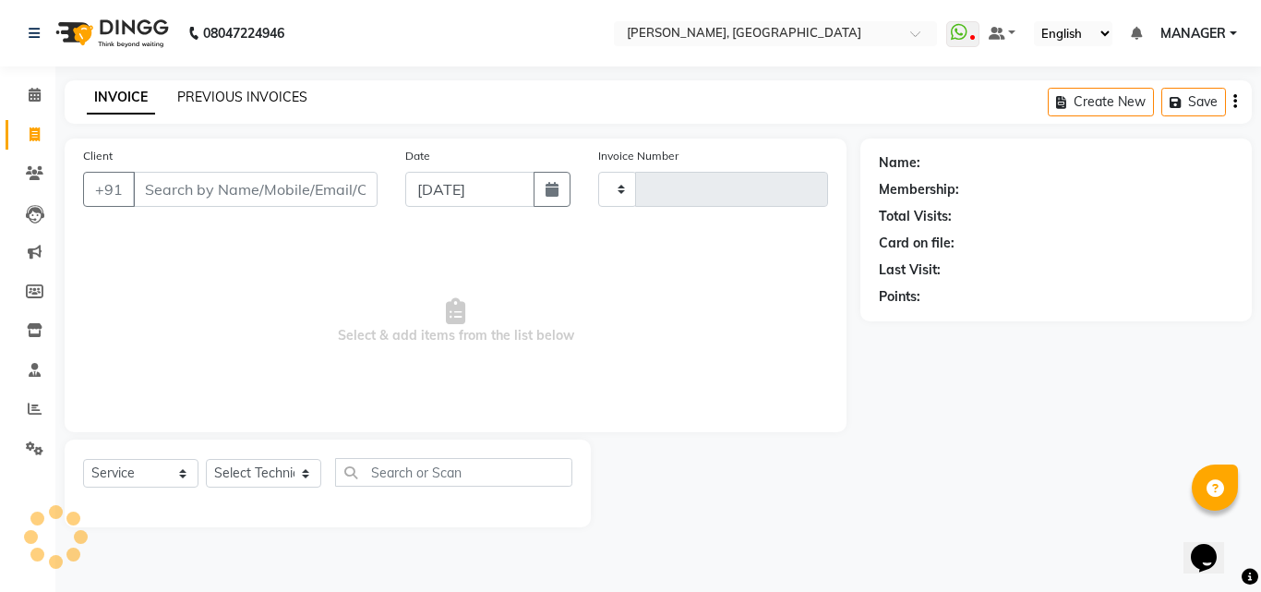
click at [221, 100] on link "PREVIOUS INVOICES" at bounding box center [242, 97] width 130 height 17
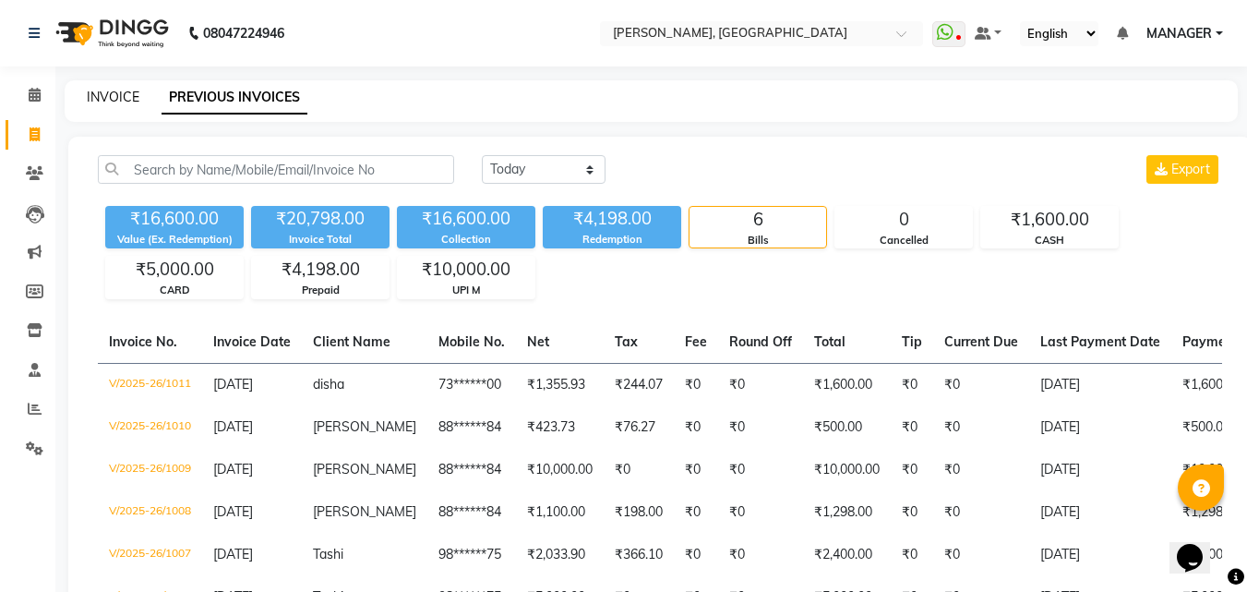
click at [115, 101] on link "INVOICE" at bounding box center [113, 97] width 53 height 17
select select "service"
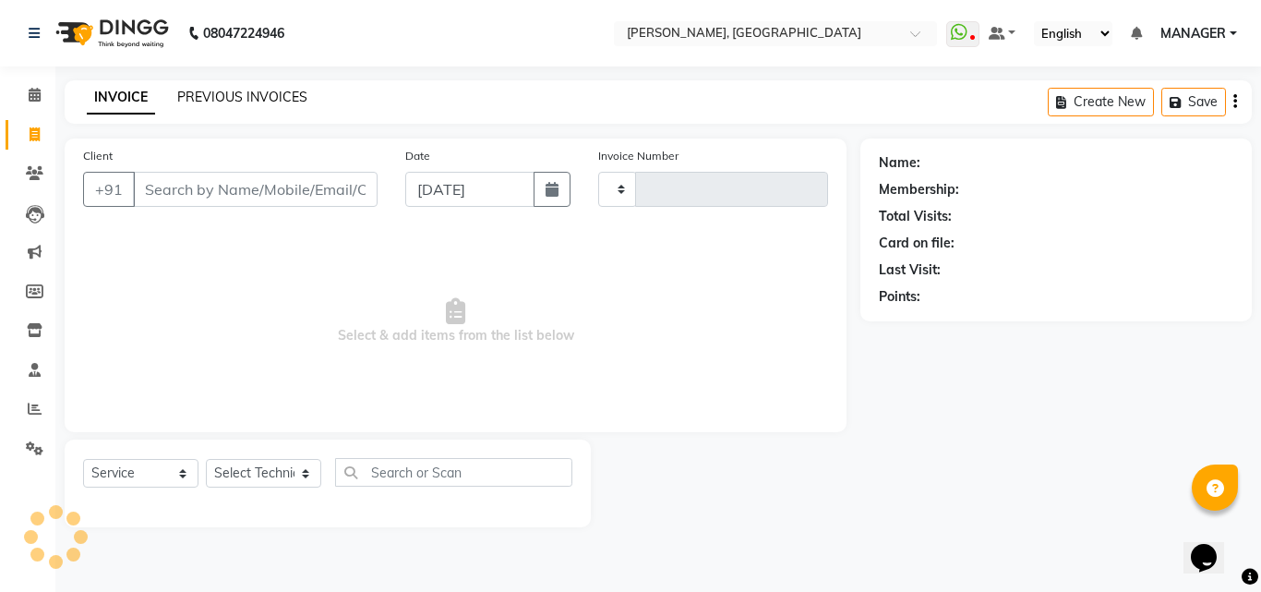
type input "1020"
select select "3755"
click at [220, 95] on link "PREVIOUS INVOICES" at bounding box center [242, 97] width 130 height 17
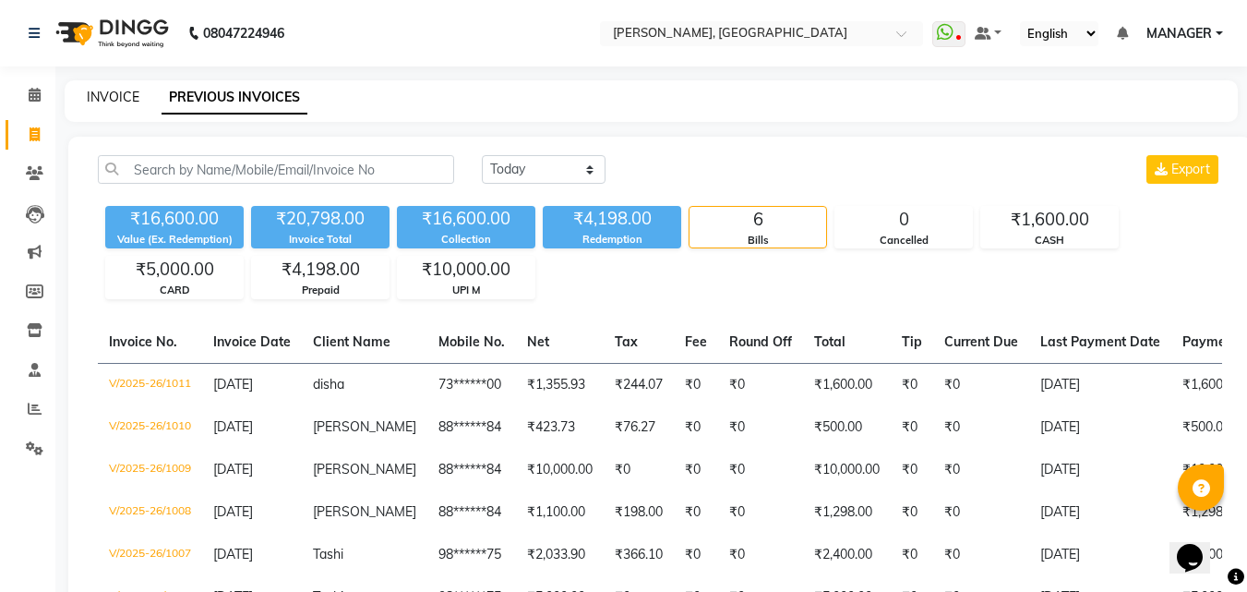
click at [117, 96] on link "INVOICE" at bounding box center [113, 97] width 53 height 17
select select "service"
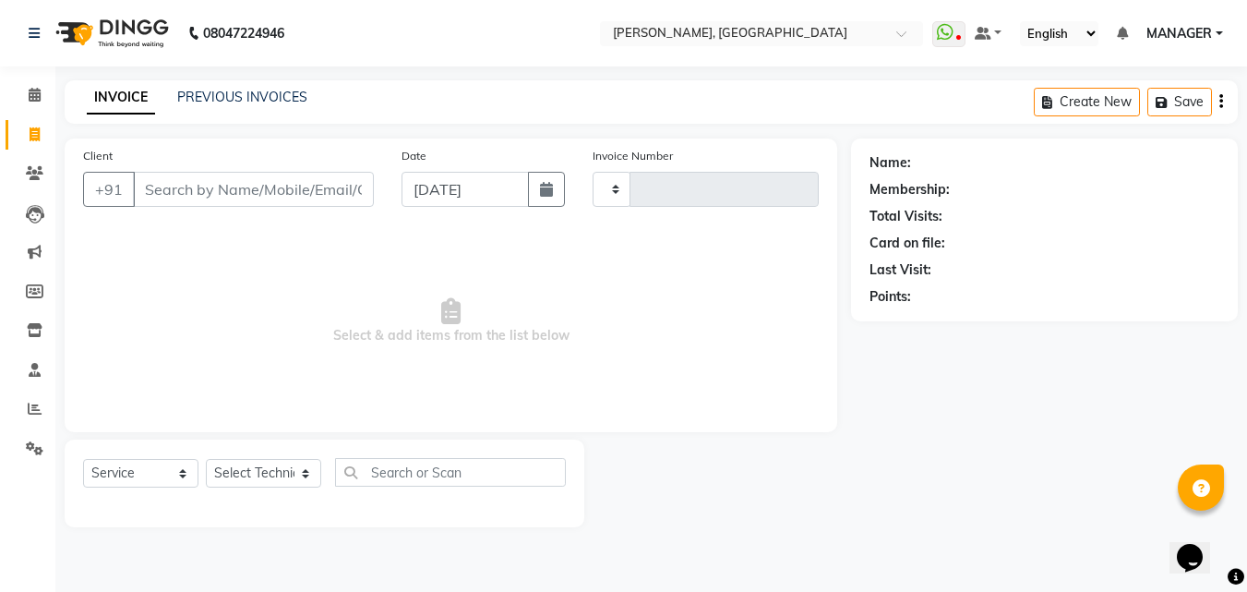
type input "1020"
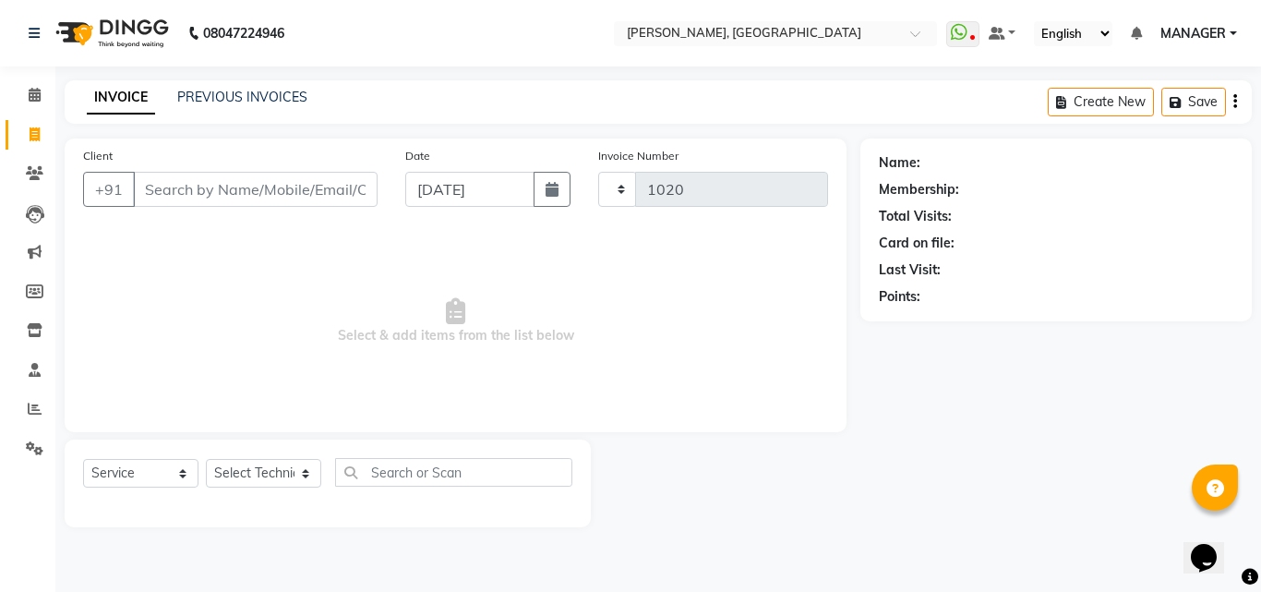
select select "3755"
click at [226, 94] on link "PREVIOUS INVOICES" at bounding box center [242, 97] width 130 height 17
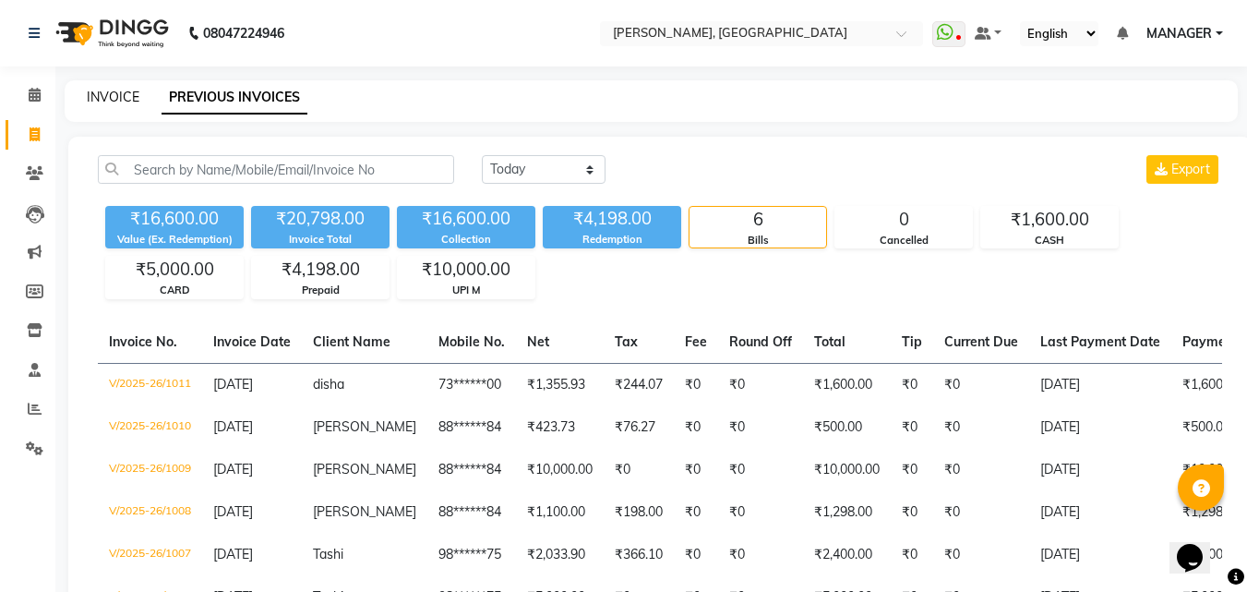
click at [118, 101] on link "INVOICE" at bounding box center [113, 97] width 53 height 17
select select "service"
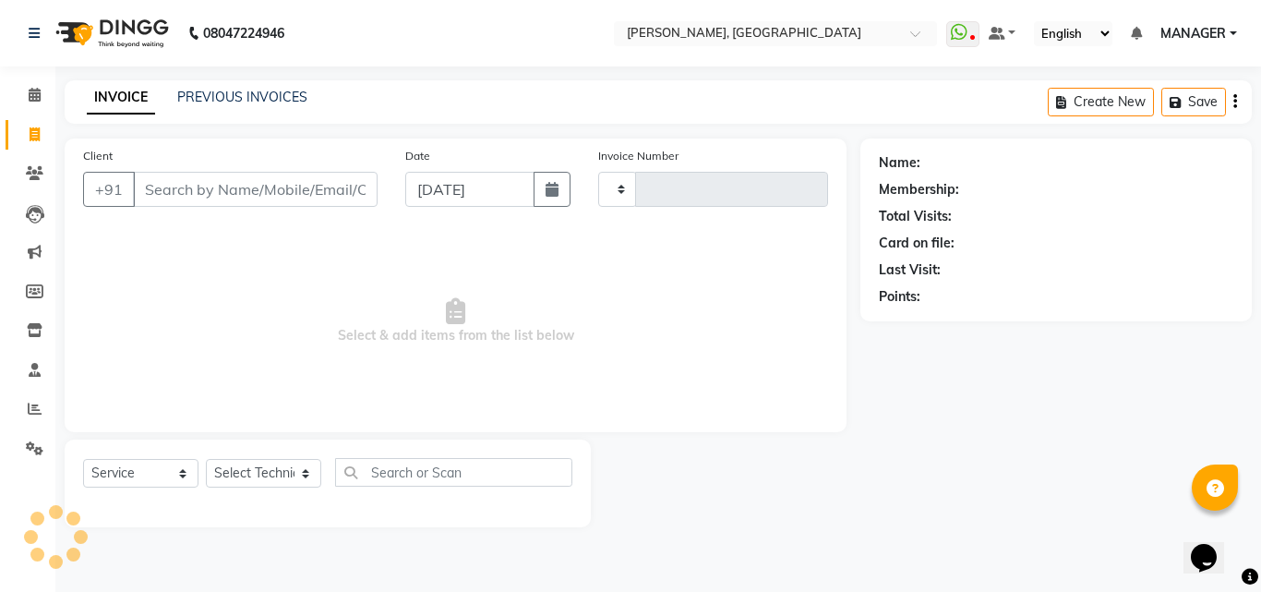
type input "1020"
select select "3755"
click at [44, 174] on span at bounding box center [34, 173] width 32 height 21
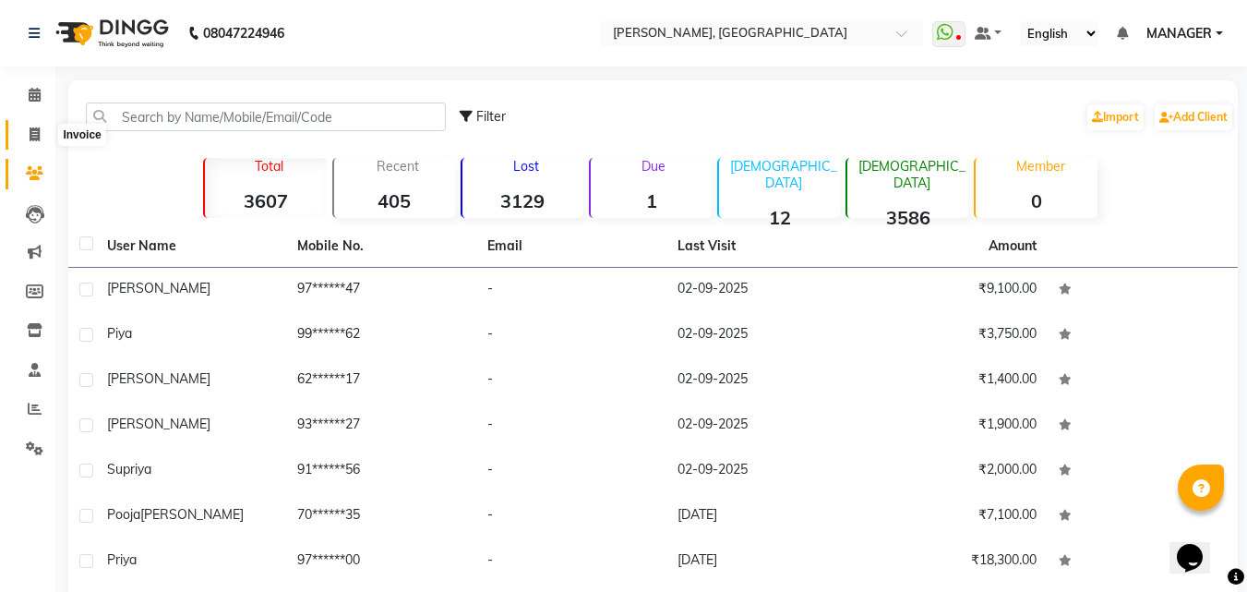
click at [32, 137] on icon at bounding box center [35, 134] width 10 height 14
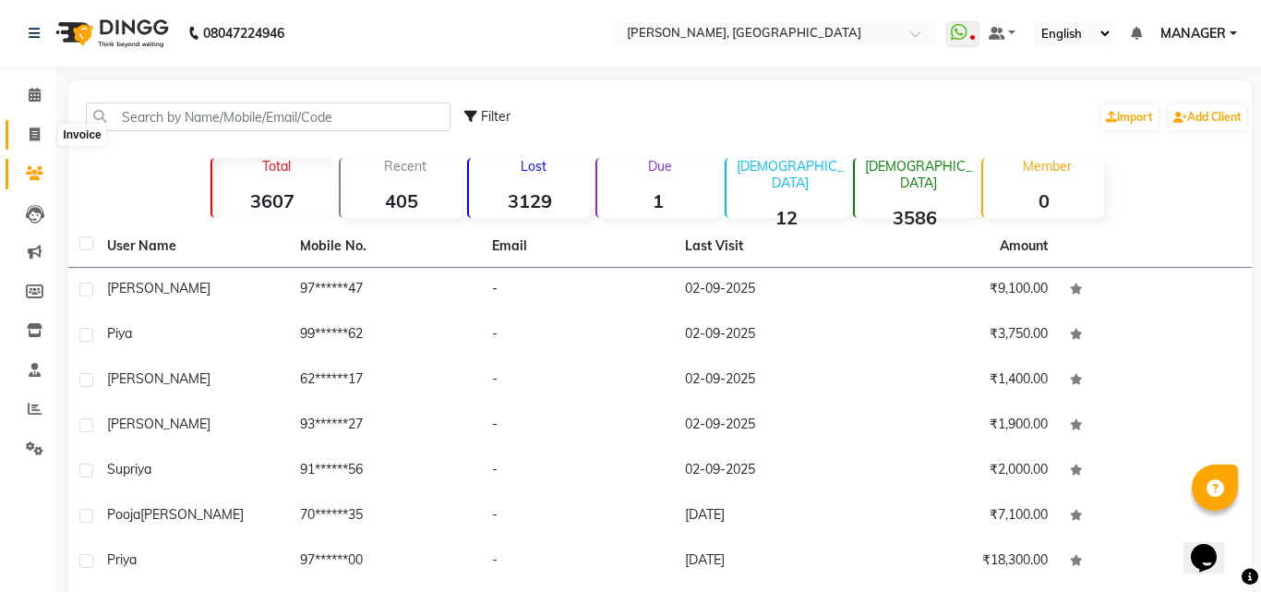
select select "service"
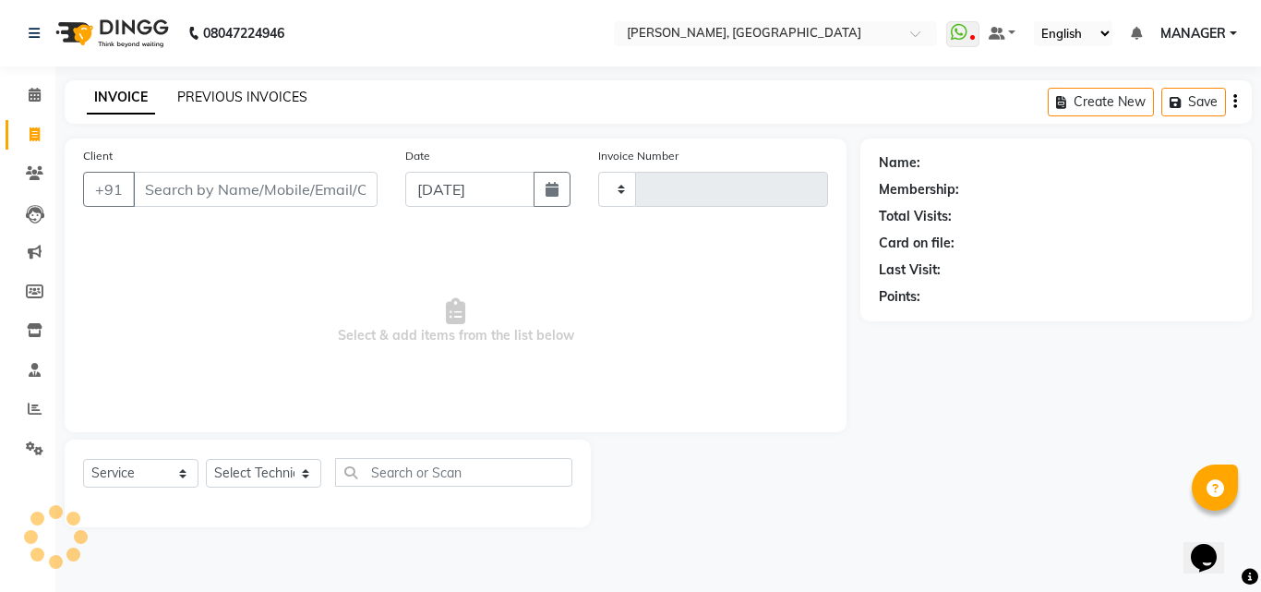
click at [240, 100] on link "PREVIOUS INVOICES" at bounding box center [242, 97] width 130 height 17
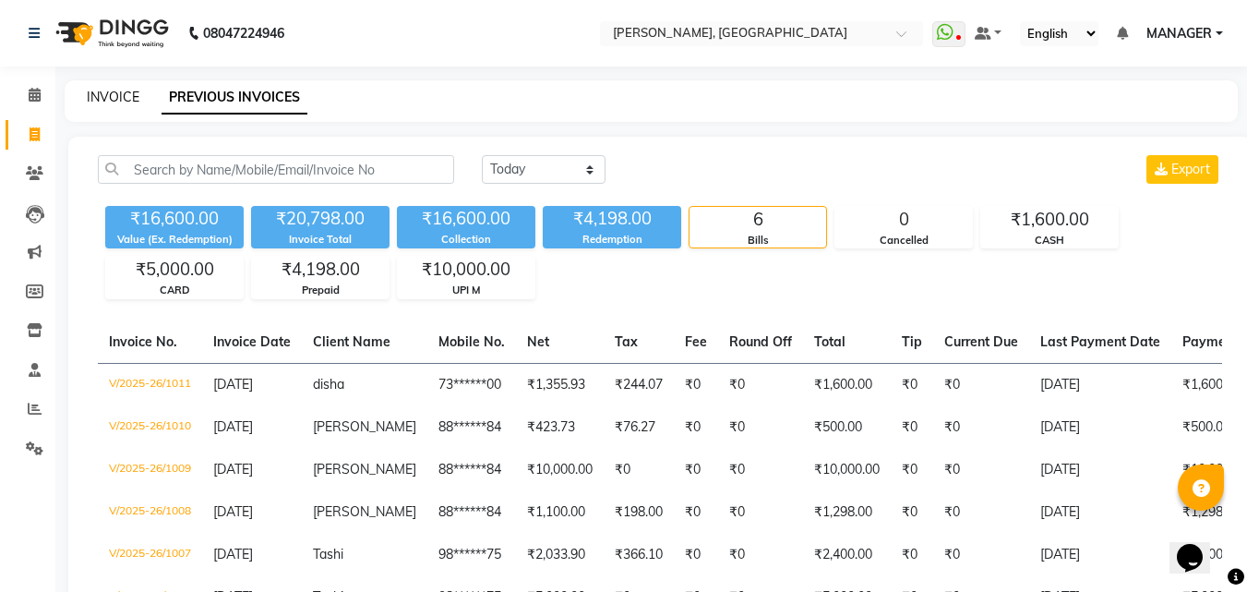
click at [106, 95] on link "INVOICE" at bounding box center [113, 97] width 53 height 17
select select "service"
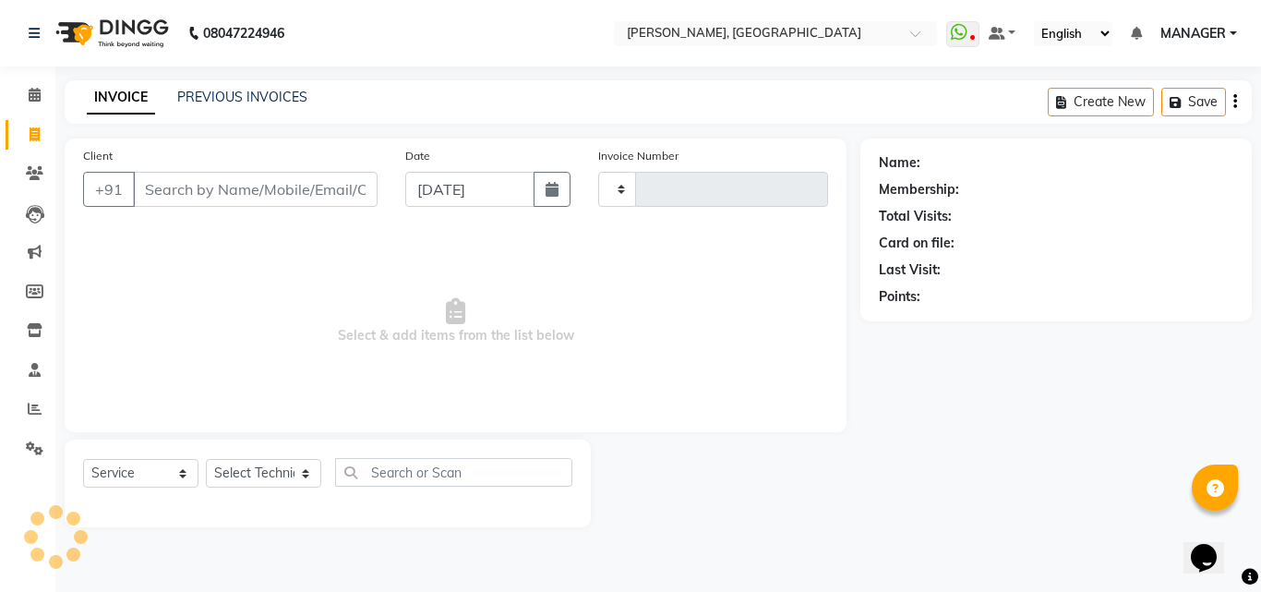
type input "1020"
select select "3755"
click at [246, 93] on link "PREVIOUS INVOICES" at bounding box center [242, 97] width 130 height 17
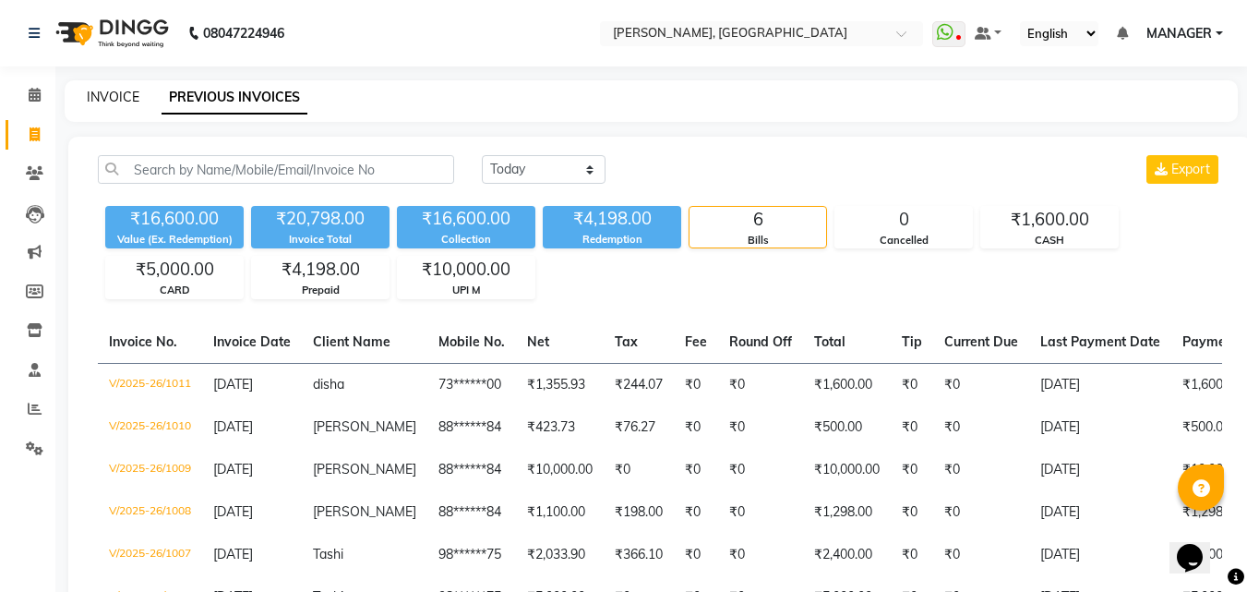
click at [94, 104] on link "INVOICE" at bounding box center [113, 97] width 53 height 17
select select "service"
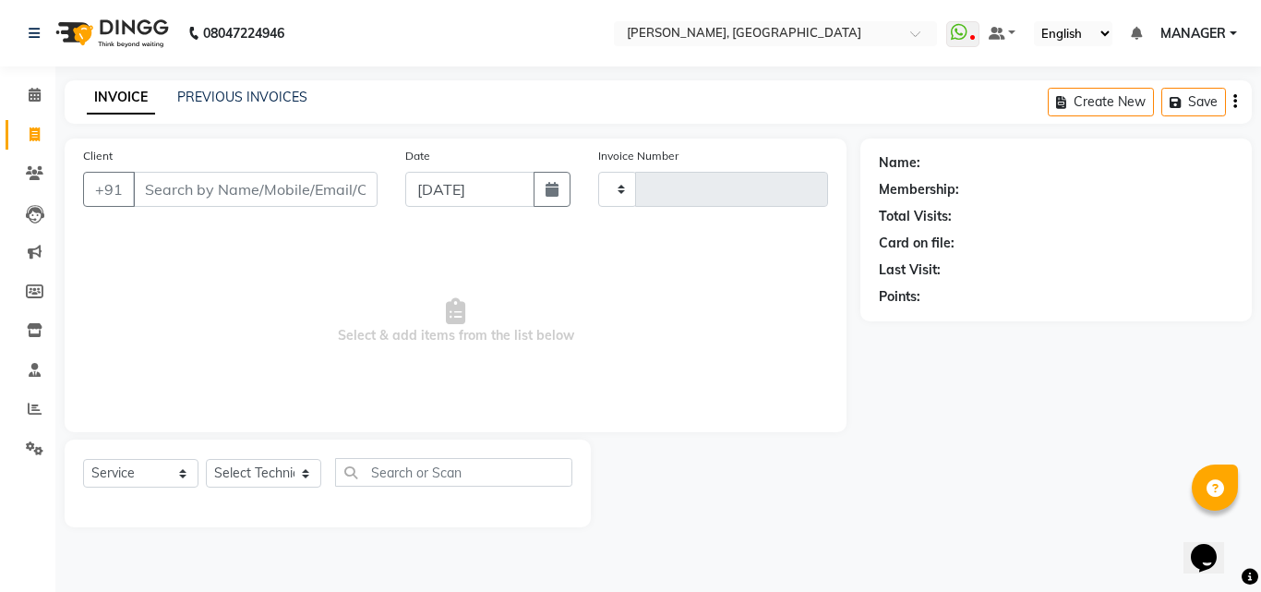
type input "1020"
select select "3755"
click at [187, 107] on div "INVOICE PREVIOUS INVOICES" at bounding box center [197, 98] width 265 height 21
click at [229, 99] on link "PREVIOUS INVOICES" at bounding box center [242, 97] width 130 height 17
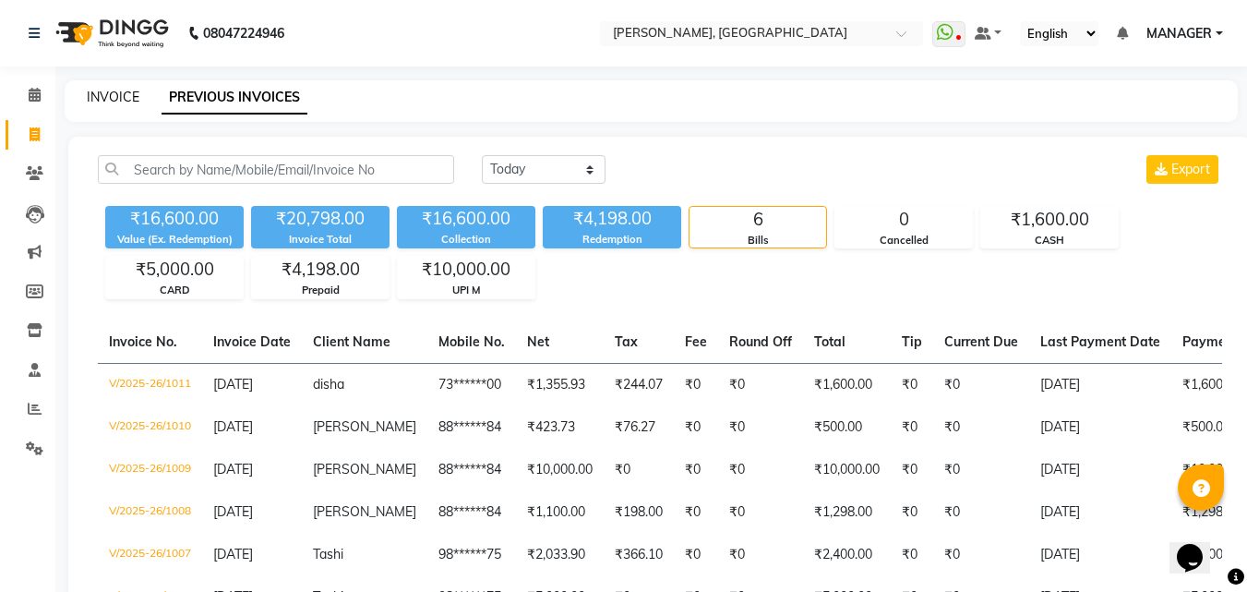
click at [119, 98] on link "INVOICE" at bounding box center [113, 97] width 53 height 17
select select "service"
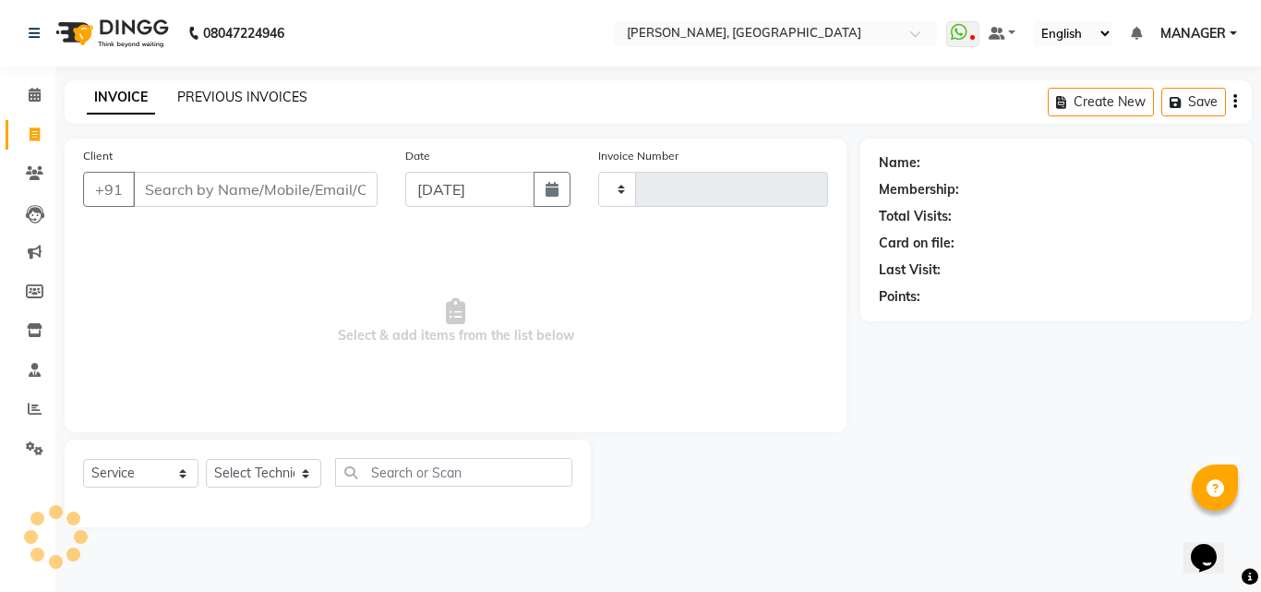
type input "1020"
select select "3755"
click at [269, 99] on link "PREVIOUS INVOICES" at bounding box center [242, 97] width 130 height 17
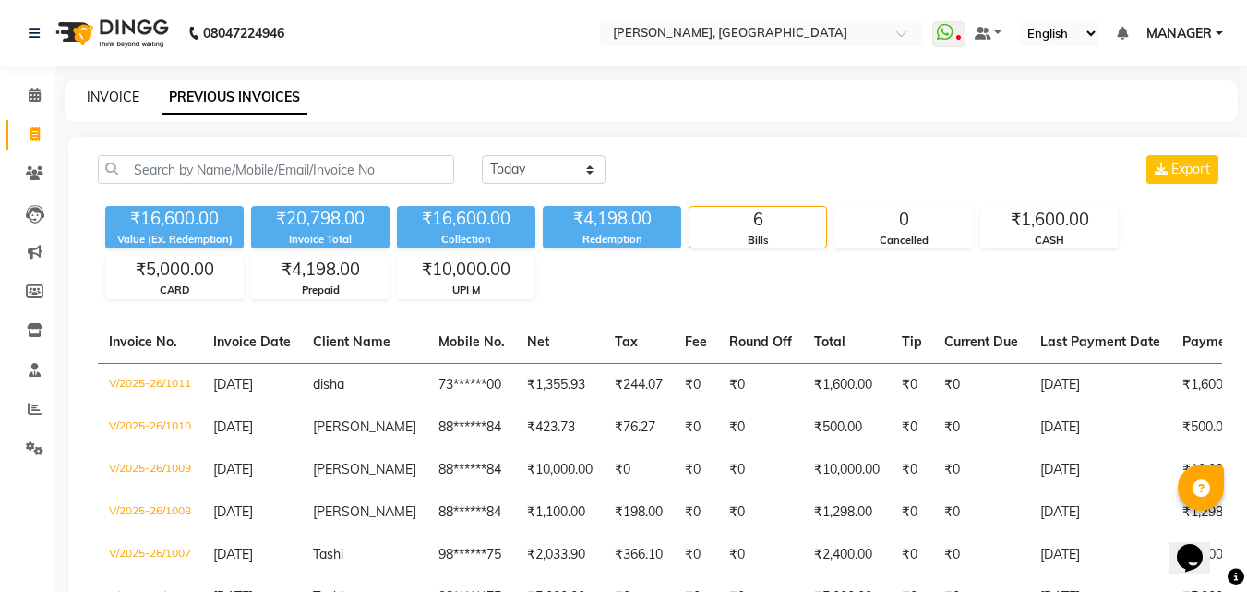
click at [121, 93] on link "INVOICE" at bounding box center [113, 97] width 53 height 17
select select "service"
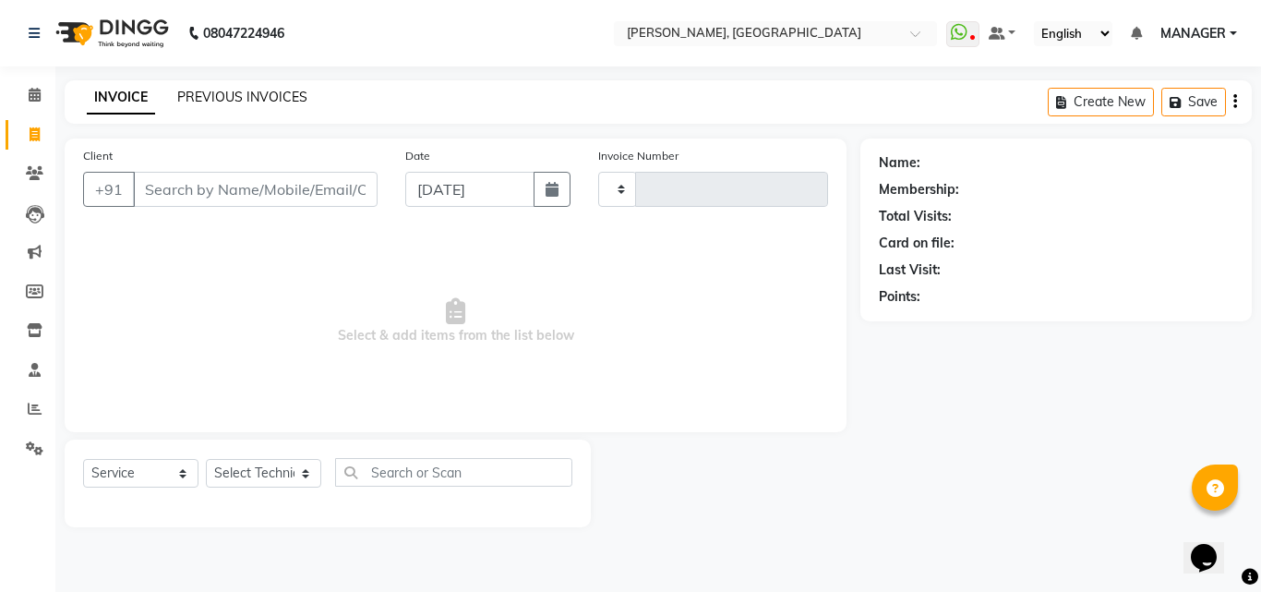
type input "1020"
select select "3755"
click at [211, 97] on link "PREVIOUS INVOICES" at bounding box center [242, 97] width 130 height 17
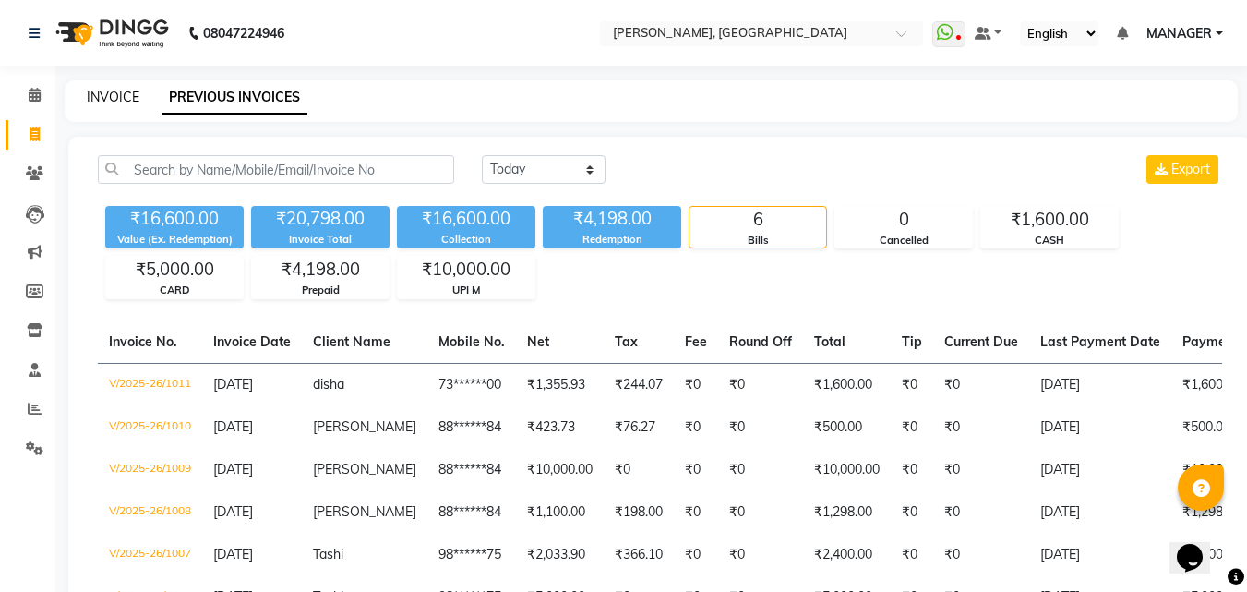
click at [116, 93] on link "INVOICE" at bounding box center [113, 97] width 53 height 17
select select "service"
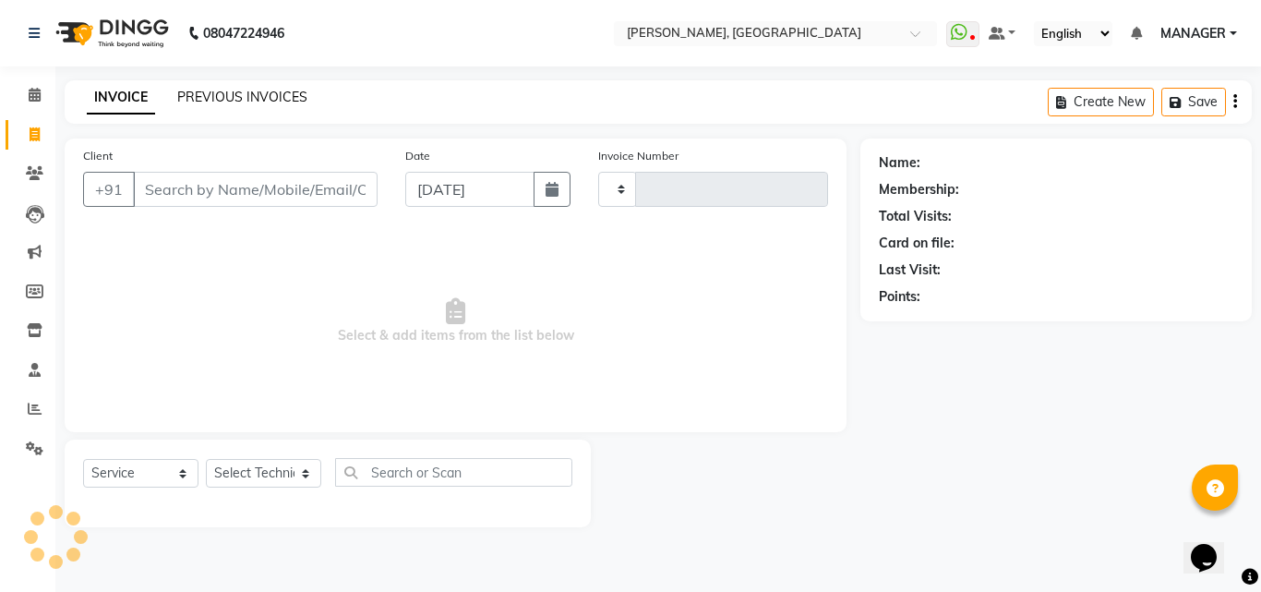
click at [240, 93] on link "PREVIOUS INVOICES" at bounding box center [242, 97] width 130 height 17
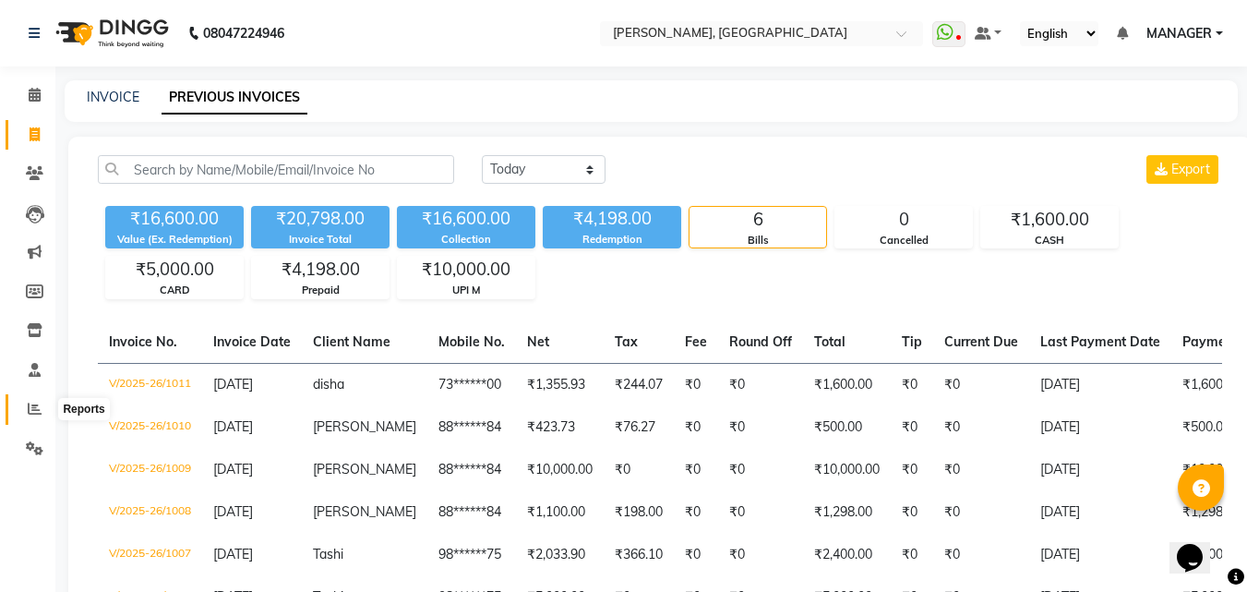
click at [30, 401] on span at bounding box center [34, 409] width 32 height 21
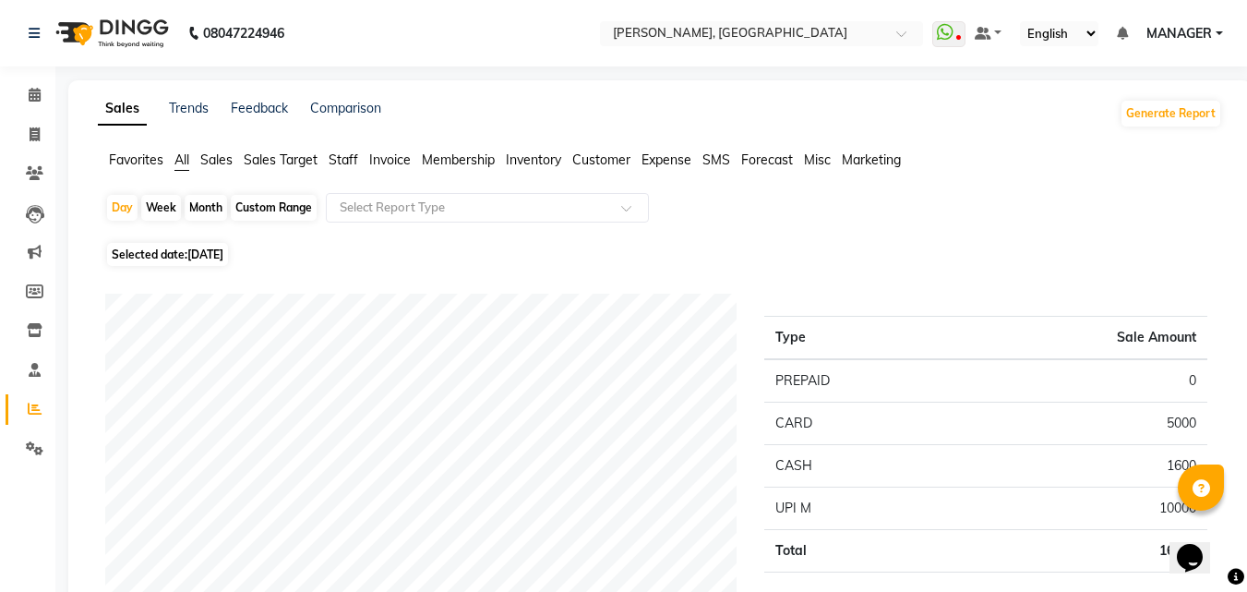
click at [345, 157] on span "Staff" at bounding box center [344, 159] width 30 height 17
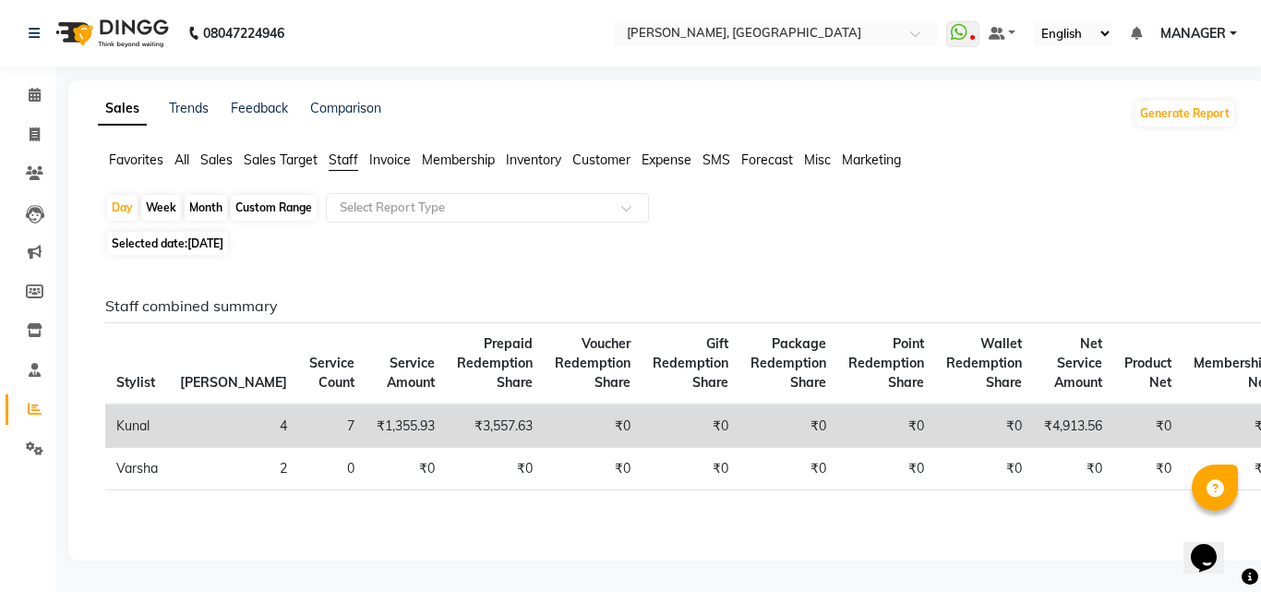
click at [220, 204] on div "Month" at bounding box center [206, 208] width 42 height 26
select select "9"
select select "2025"
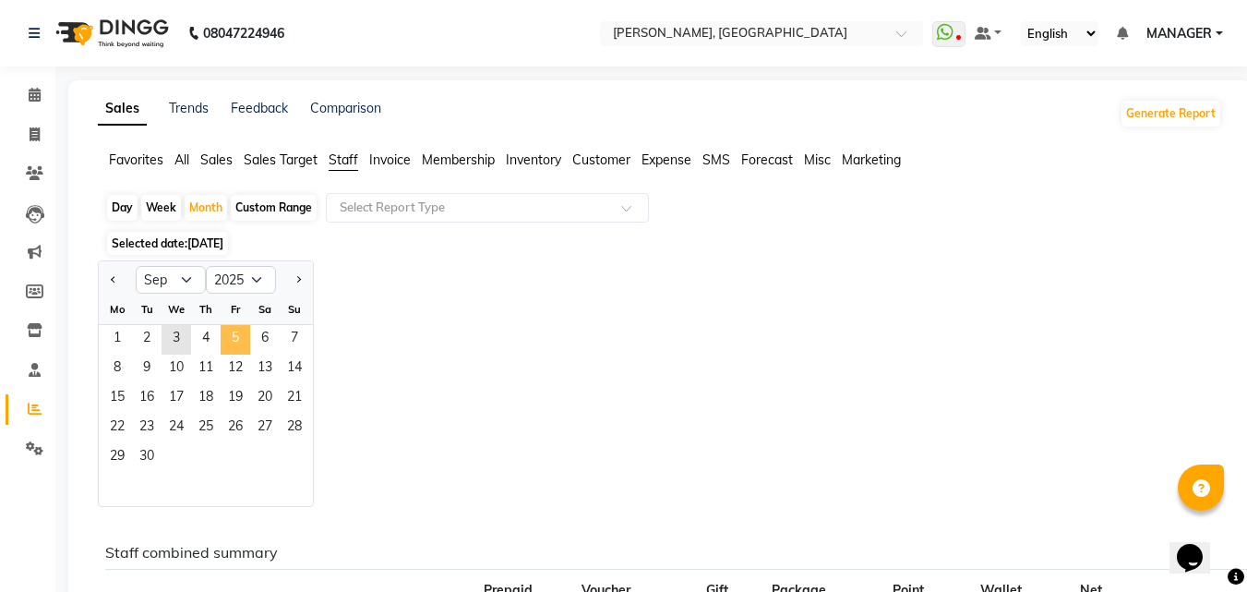
click at [234, 346] on span "5" at bounding box center [236, 340] width 30 height 30
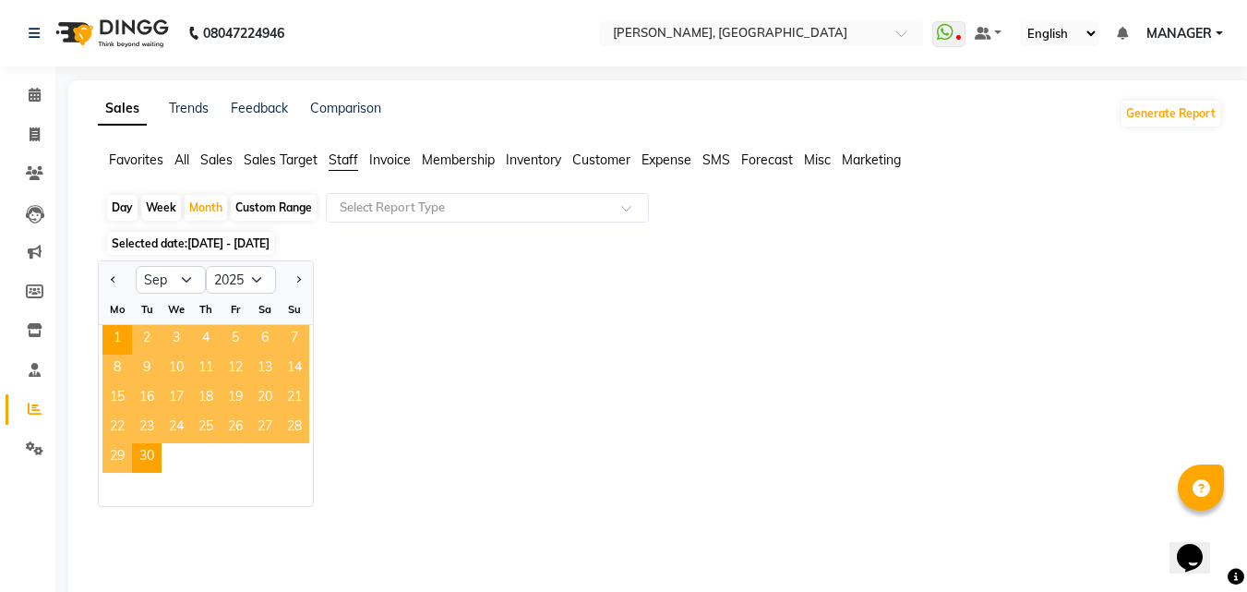
click at [234, 346] on span "5" at bounding box center [236, 340] width 30 height 30
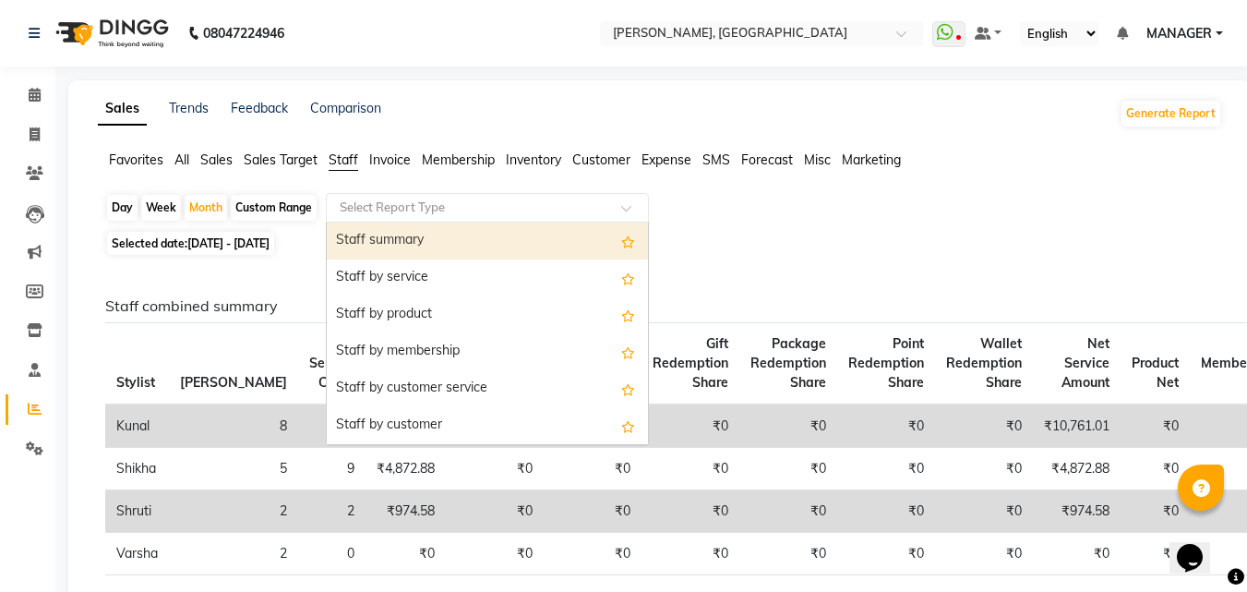
click at [500, 200] on input "text" at bounding box center [469, 207] width 266 height 18
click at [459, 251] on div "Staff summary" at bounding box center [487, 240] width 321 height 37
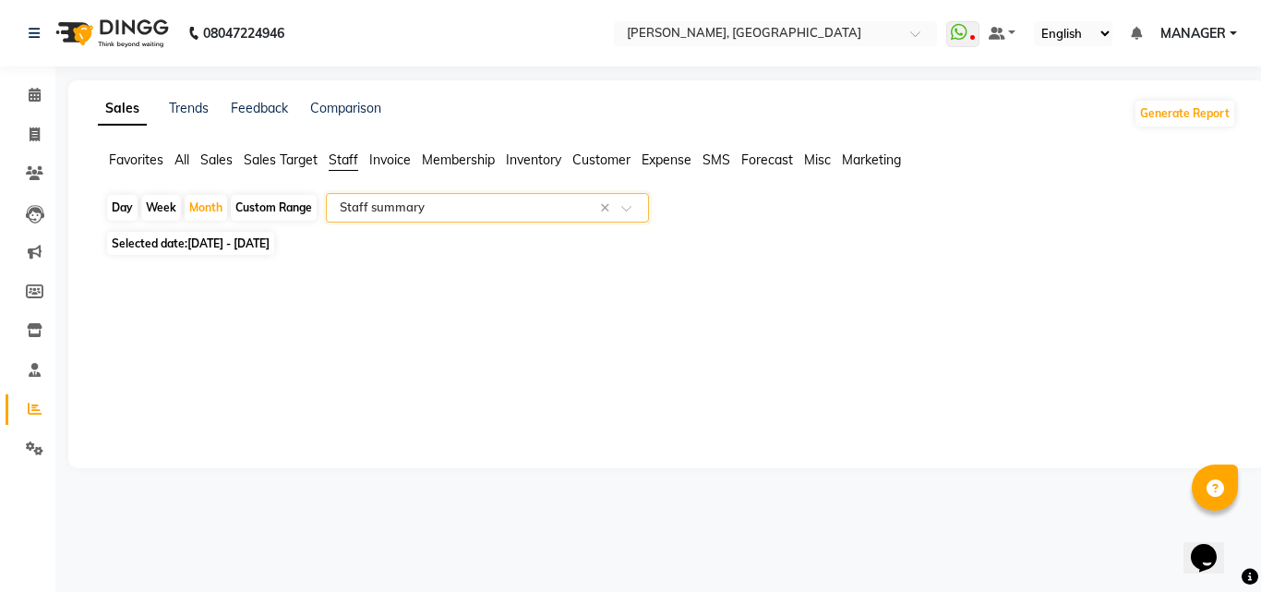
select select "csv"
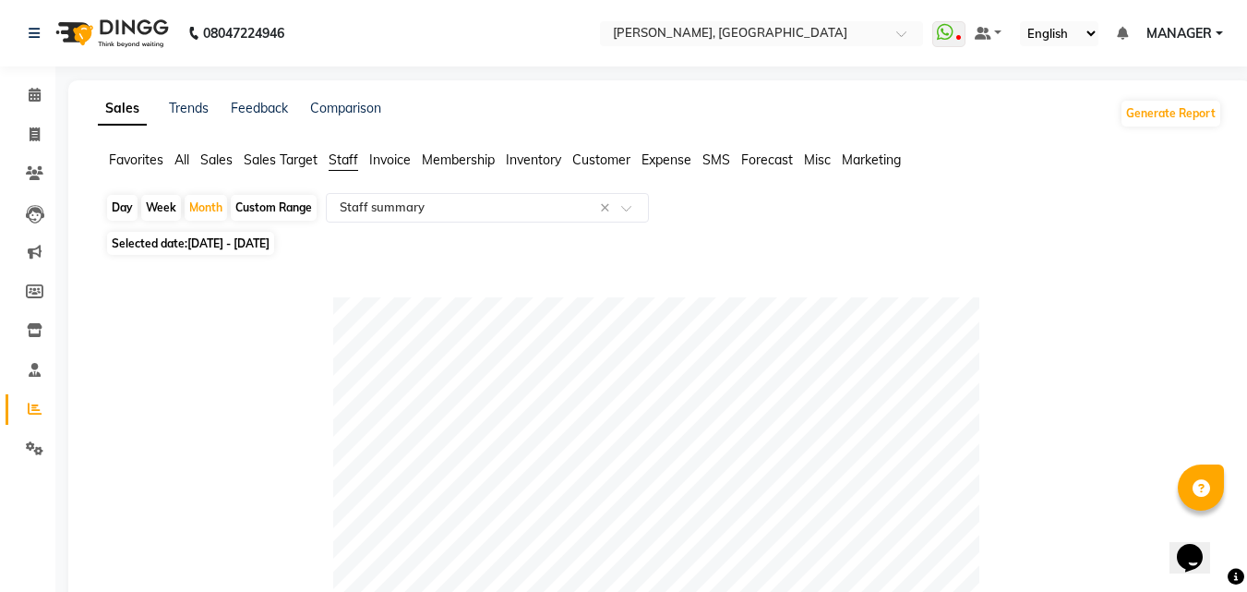
click at [1002, 237] on div "Selected date: [DATE] - [DATE]" at bounding box center [663, 242] width 1117 height 19
click at [32, 147] on link "Invoice" at bounding box center [28, 135] width 44 height 30
select select "service"
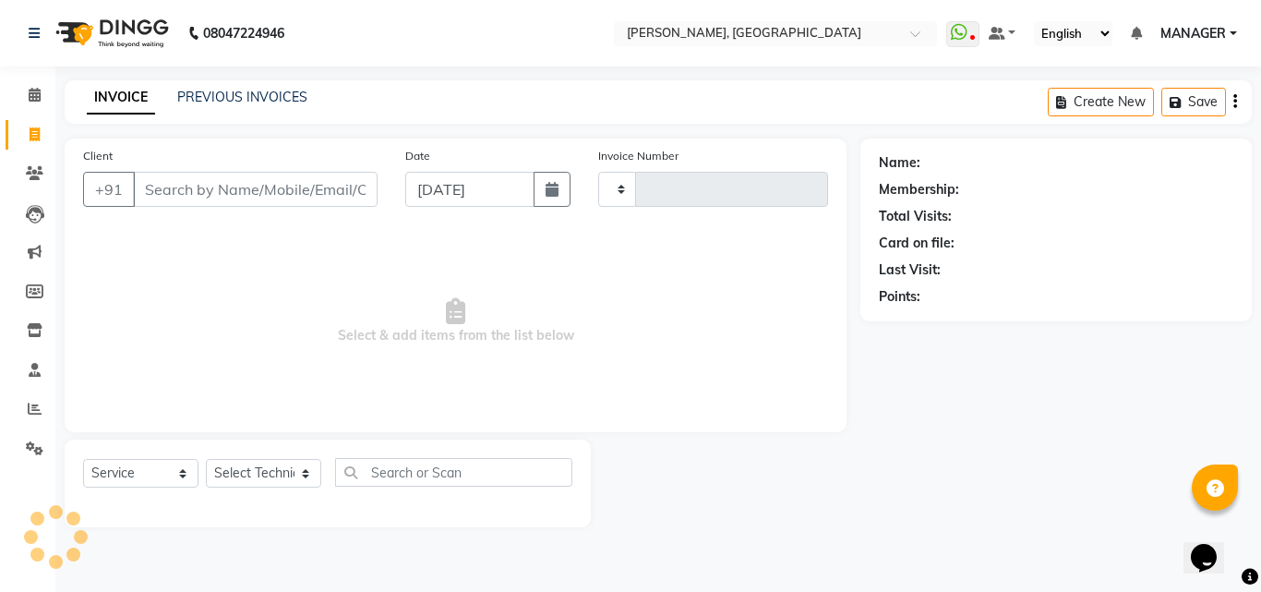
type input "1020"
select select "3755"
